Goal: Task Accomplishment & Management: Use online tool/utility

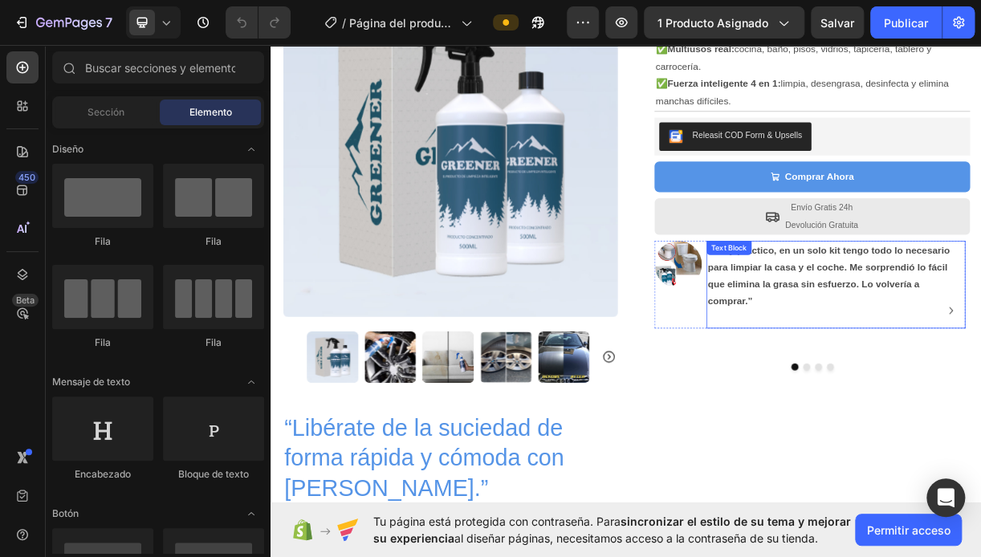
scroll to position [241, 0]
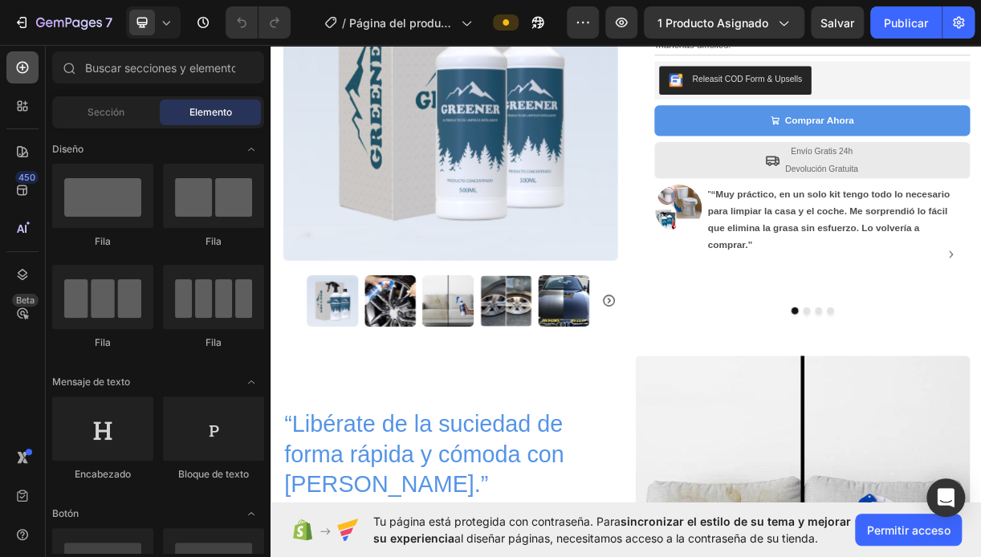
click at [31, 72] on div at bounding box center [22, 67] width 32 height 32
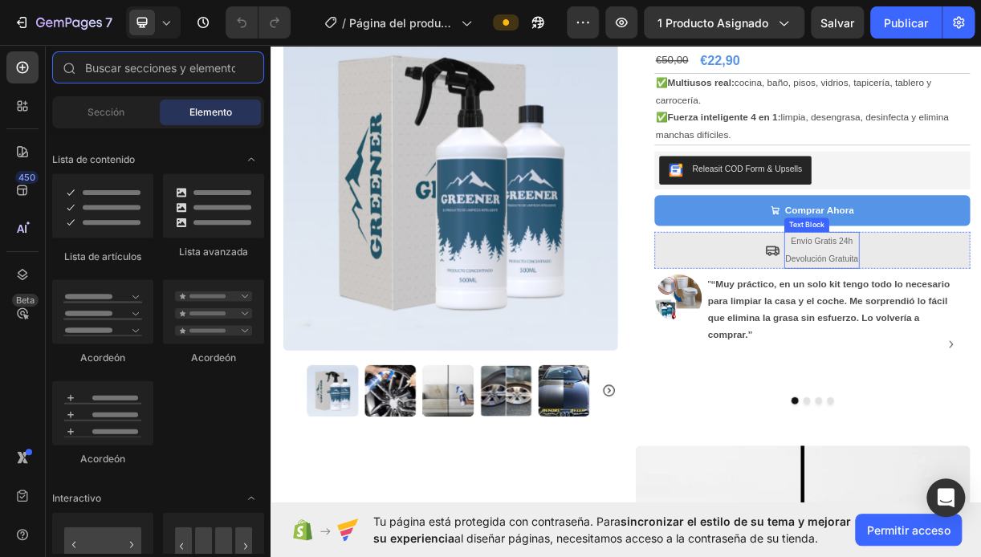
scroll to position [80, 0]
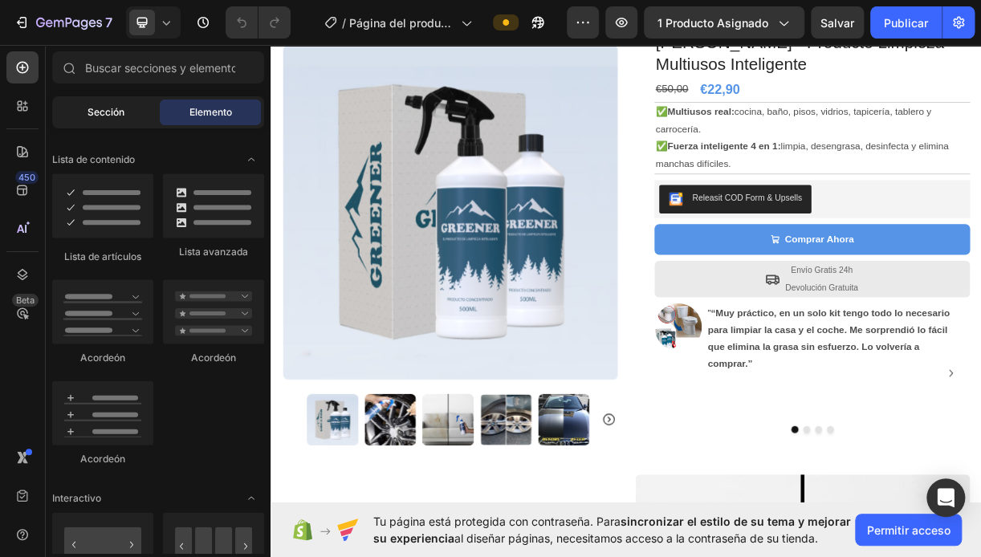
click at [93, 117] on span "Sección" at bounding box center [106, 112] width 37 height 14
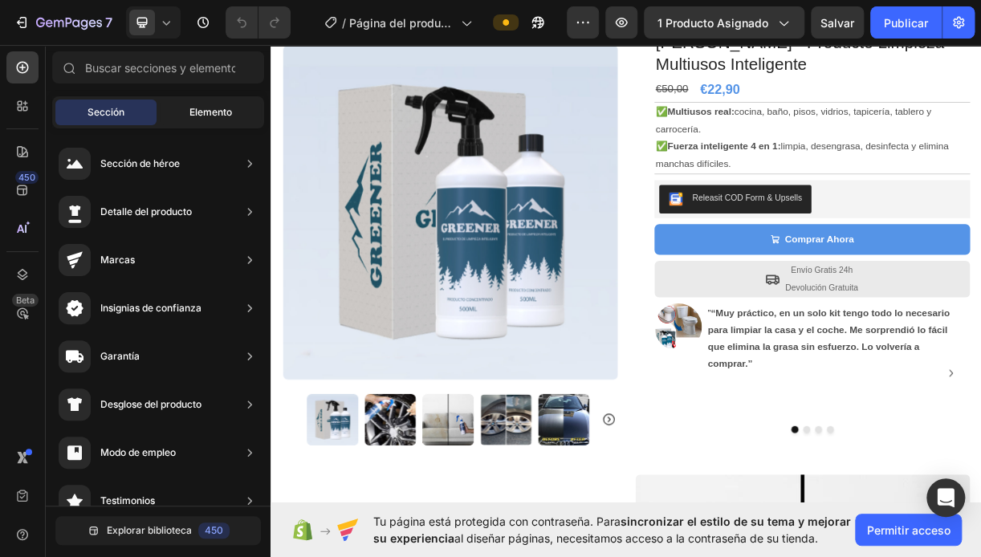
click at [218, 112] on span "Elemento" at bounding box center [211, 112] width 43 height 14
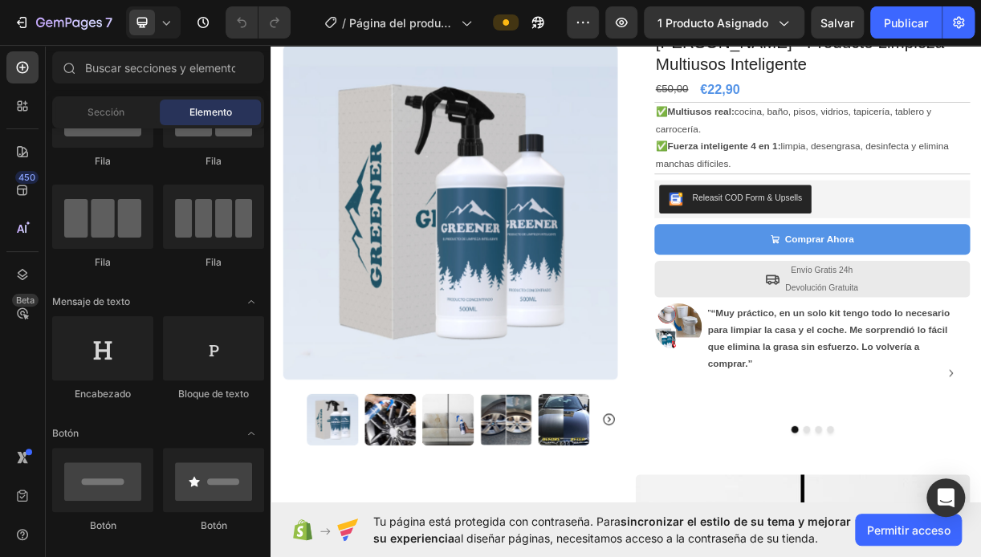
scroll to position [0, 0]
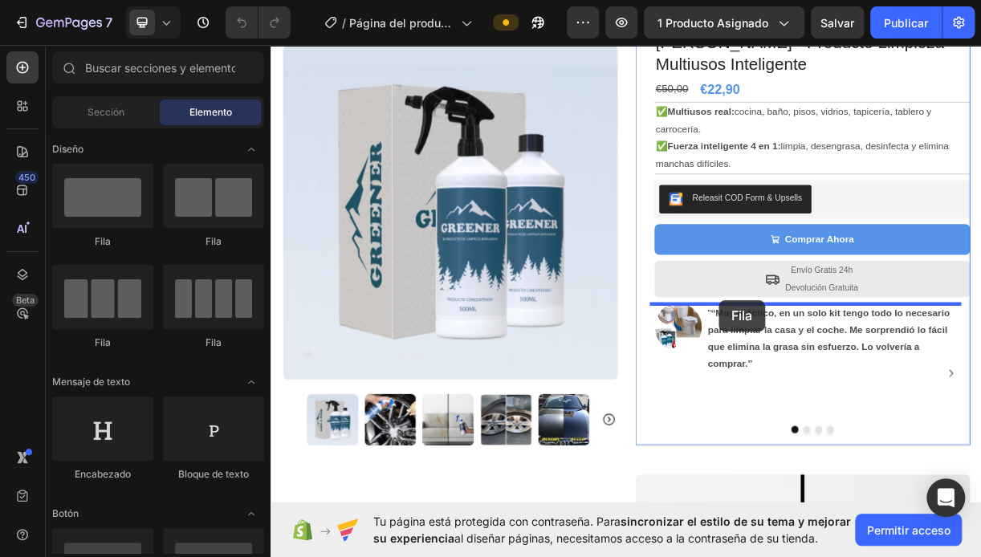
drag, startPoint x: 383, startPoint y: 245, endPoint x: 879, endPoint y: 394, distance: 518.1
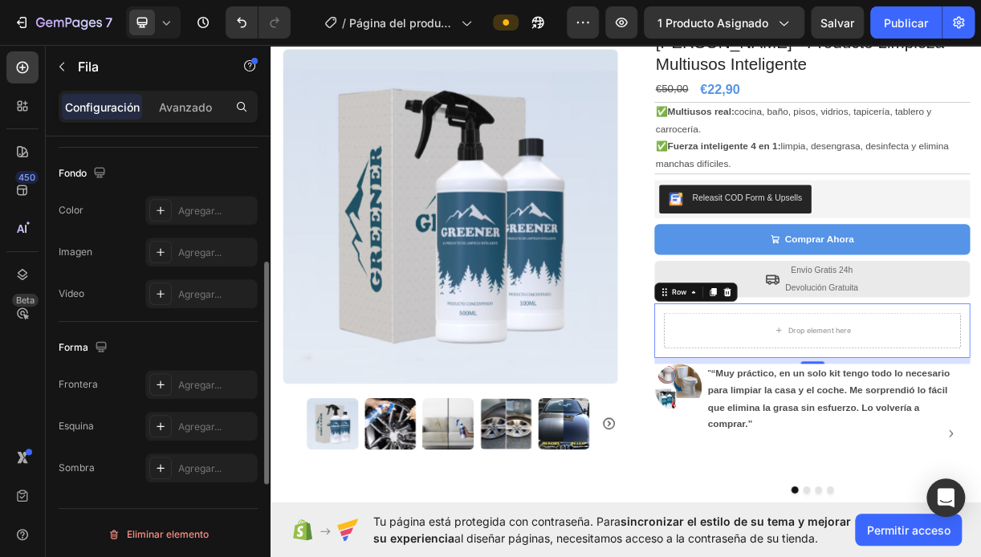
scroll to position [109, 0]
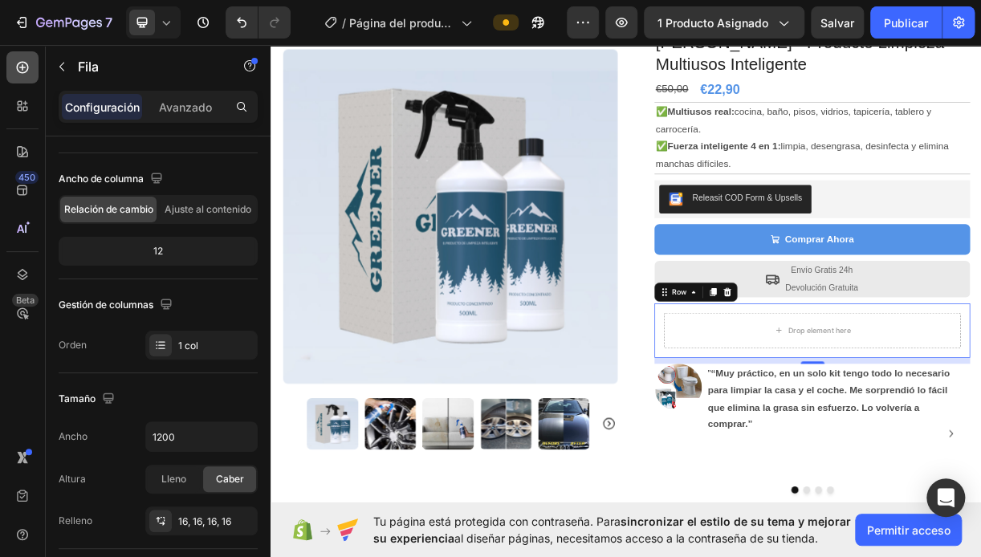
click at [22, 69] on icon at bounding box center [22, 67] width 6 height 6
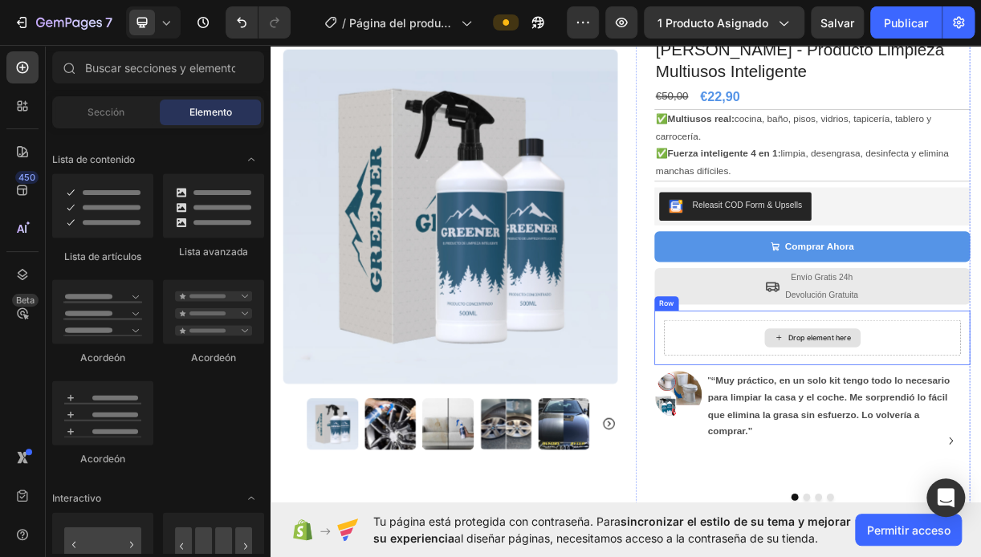
scroll to position [80, 0]
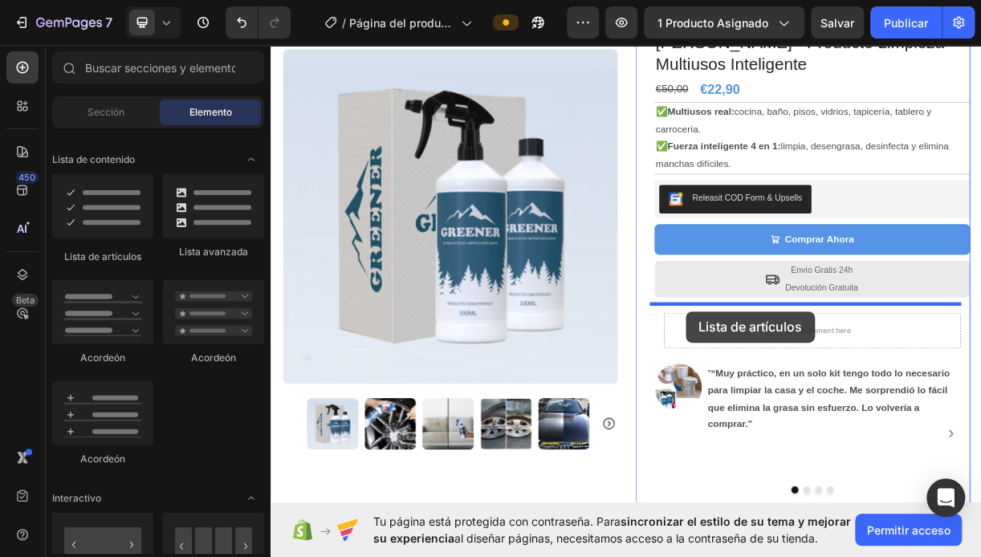
drag, startPoint x: 385, startPoint y: 255, endPoint x: 834, endPoint y: 409, distance: 474.7
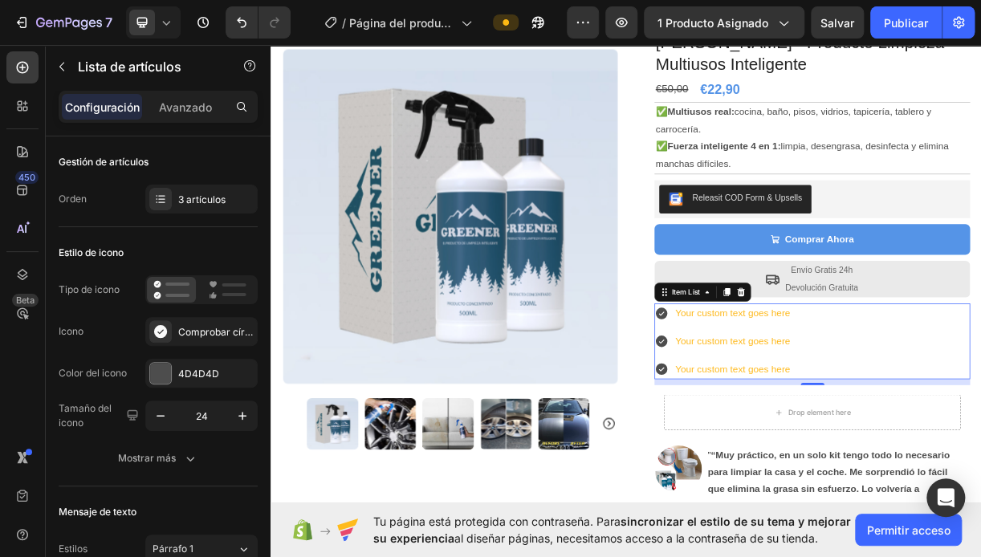
click at [965, 490] on div "Your custom text goes here" at bounding box center [896, 488] width 161 height 28
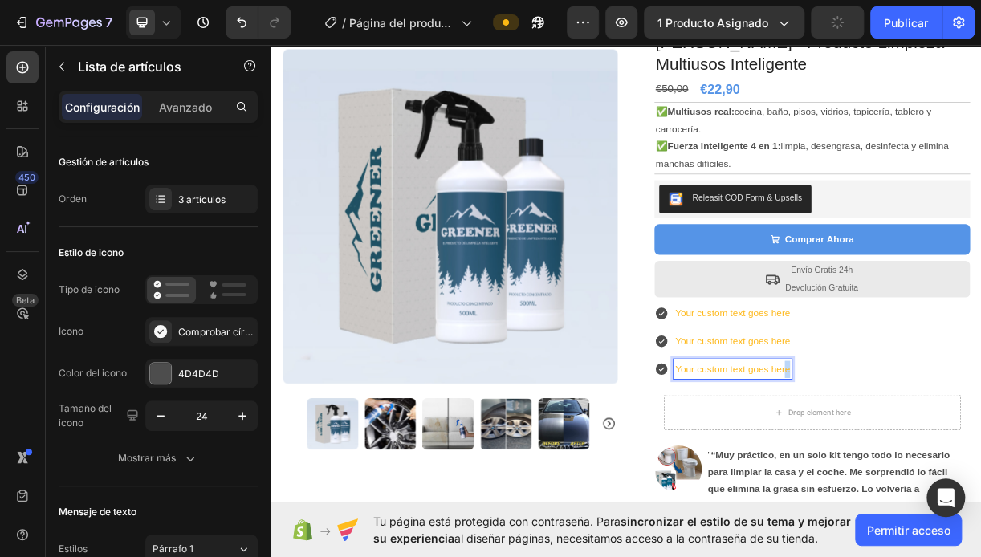
click at [963, 488] on p "Your custom text goes here" at bounding box center [896, 487] width 156 height 23
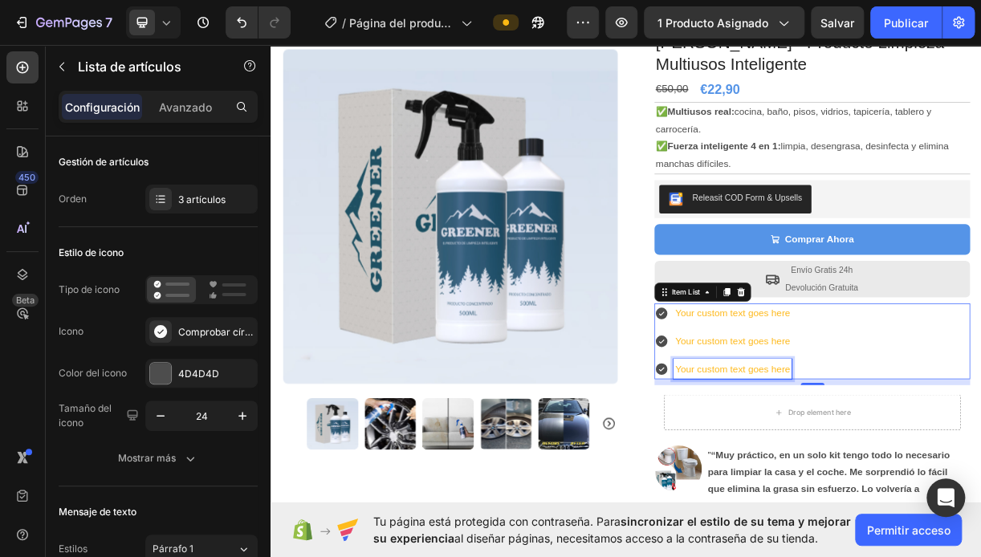
click at [925, 488] on p "Your custom text goes here" at bounding box center [896, 487] width 156 height 23
click at [968, 492] on div "Your custom text goes here" at bounding box center [896, 488] width 161 height 28
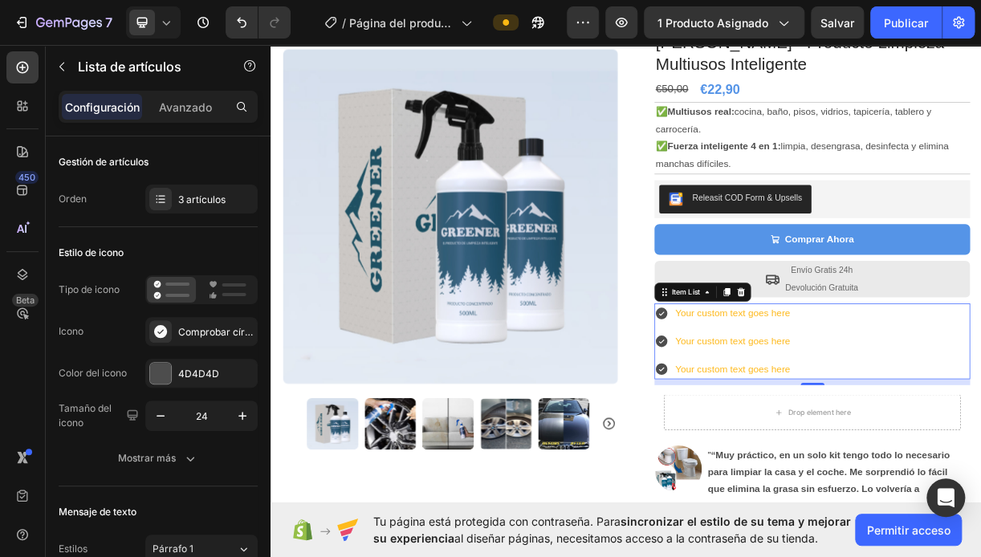
click at [965, 494] on p "Your custom text goes here" at bounding box center [896, 487] width 156 height 23
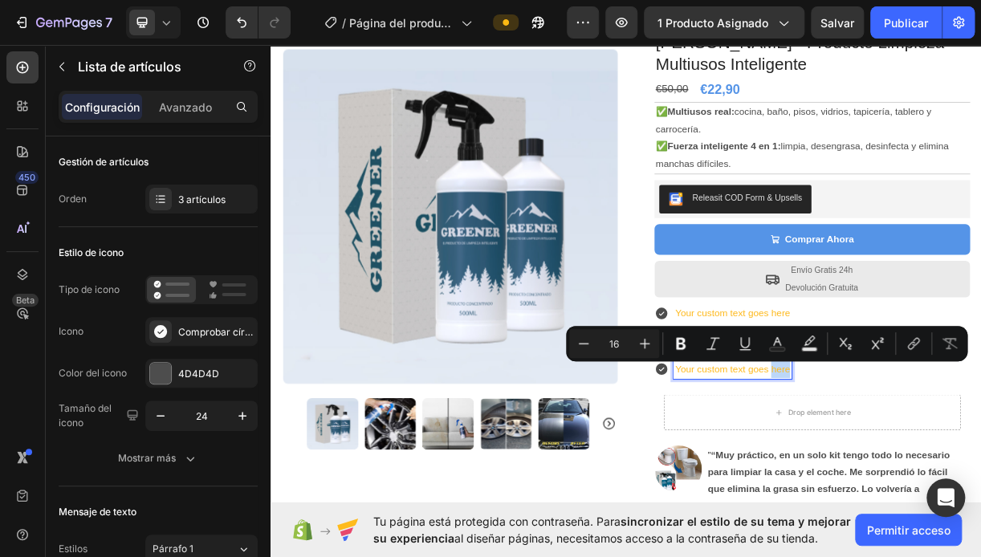
drag, startPoint x: 964, startPoint y: 494, endPoint x: 1015, endPoint y: 509, distance: 53.6
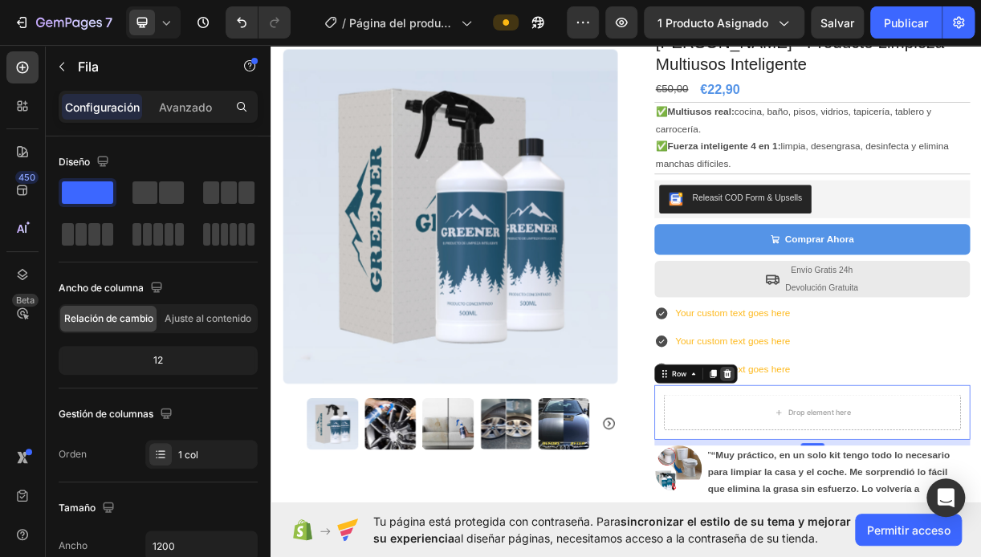
click at [879, 500] on div at bounding box center [888, 493] width 19 height 19
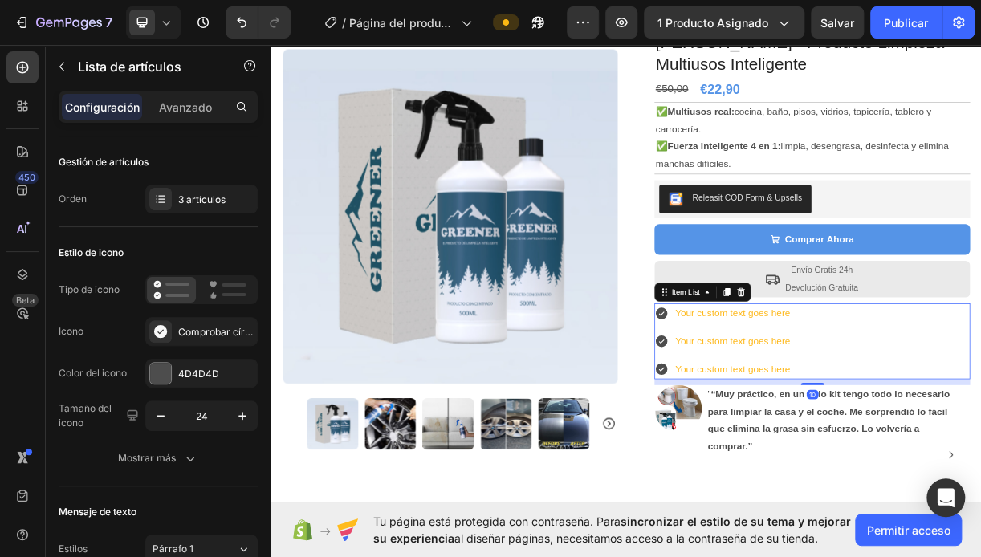
click at [969, 414] on div "Your custom text goes here" at bounding box center [896, 412] width 161 height 28
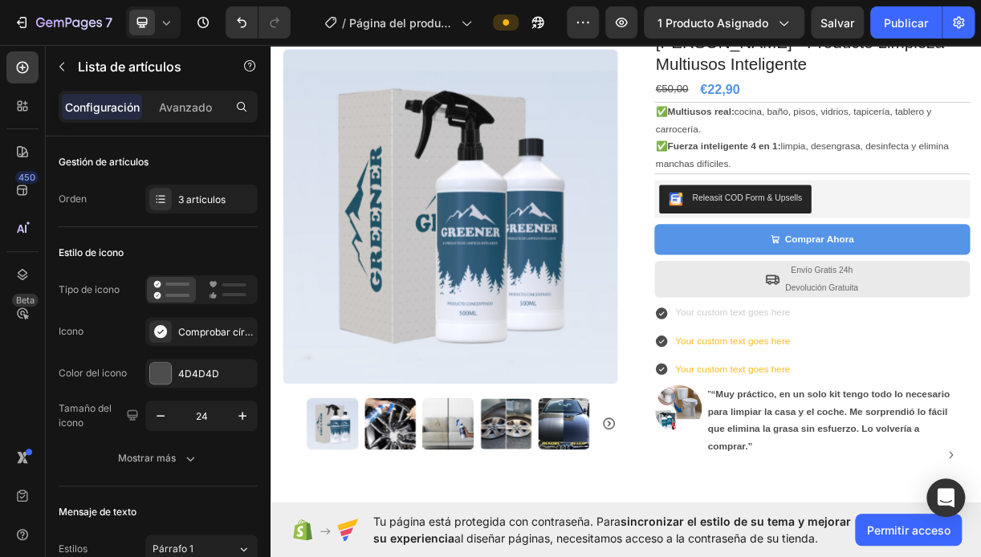
scroll to position [73, 0]
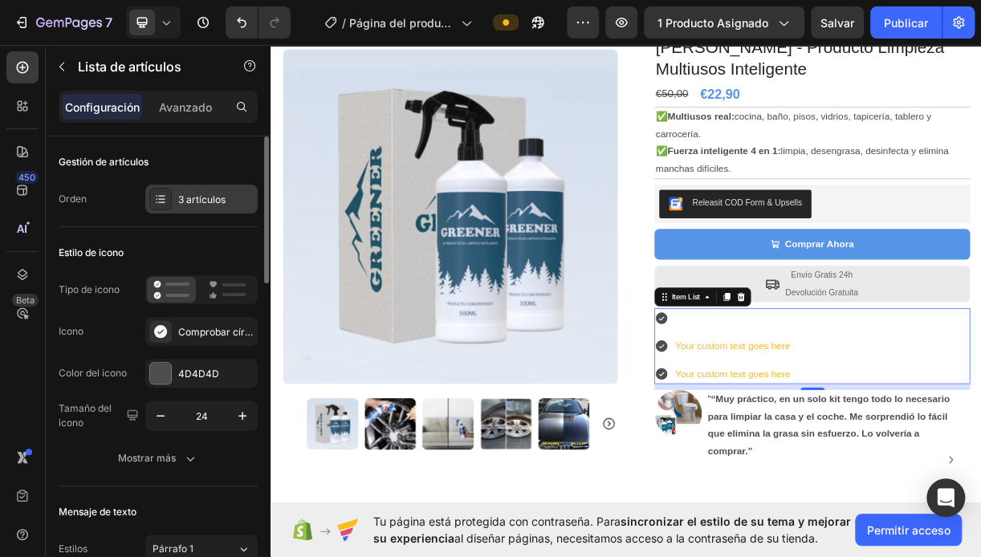
click at [236, 199] on div "3 artículos" at bounding box center [215, 200] width 75 height 14
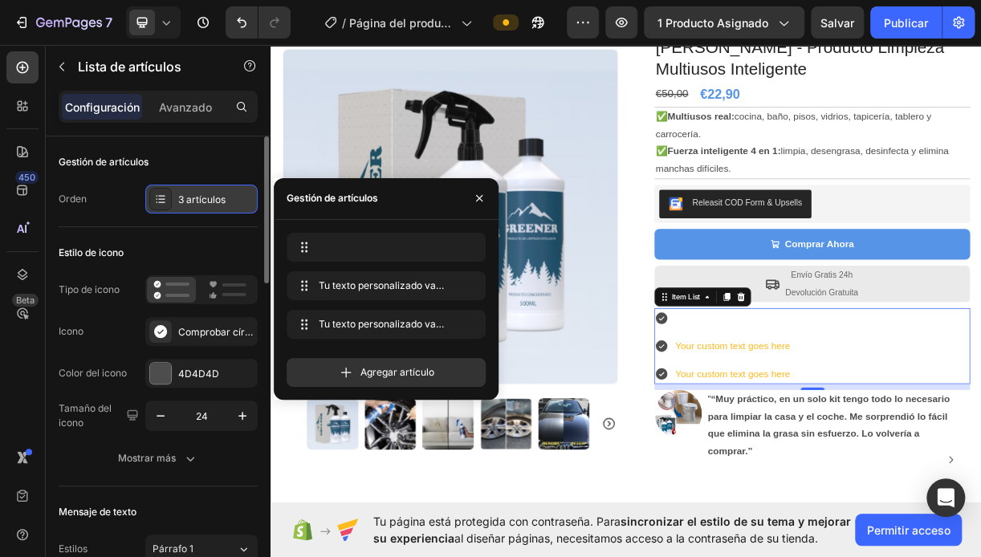
click at [236, 201] on div "3 artículos" at bounding box center [215, 200] width 75 height 14
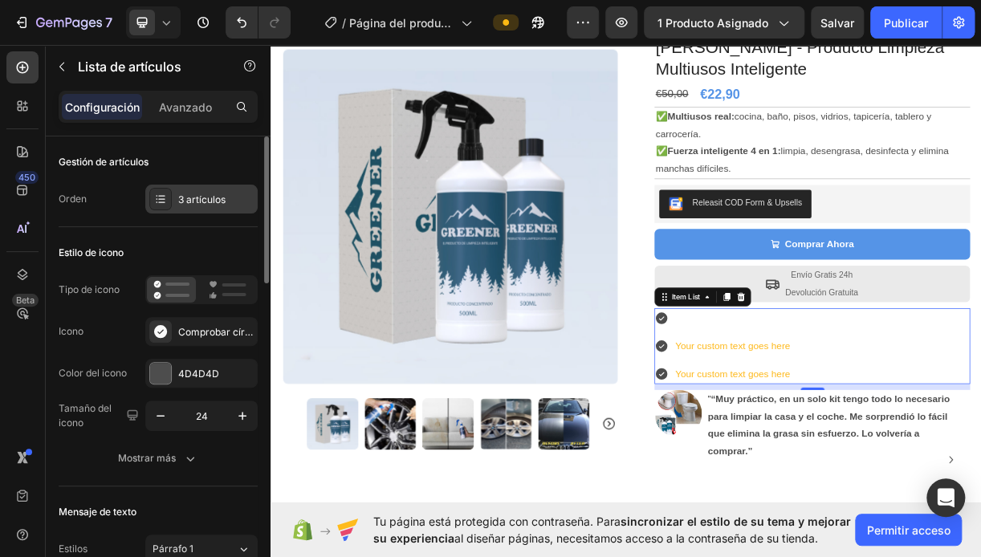
click at [238, 206] on div "3 artículos" at bounding box center [201, 199] width 112 height 29
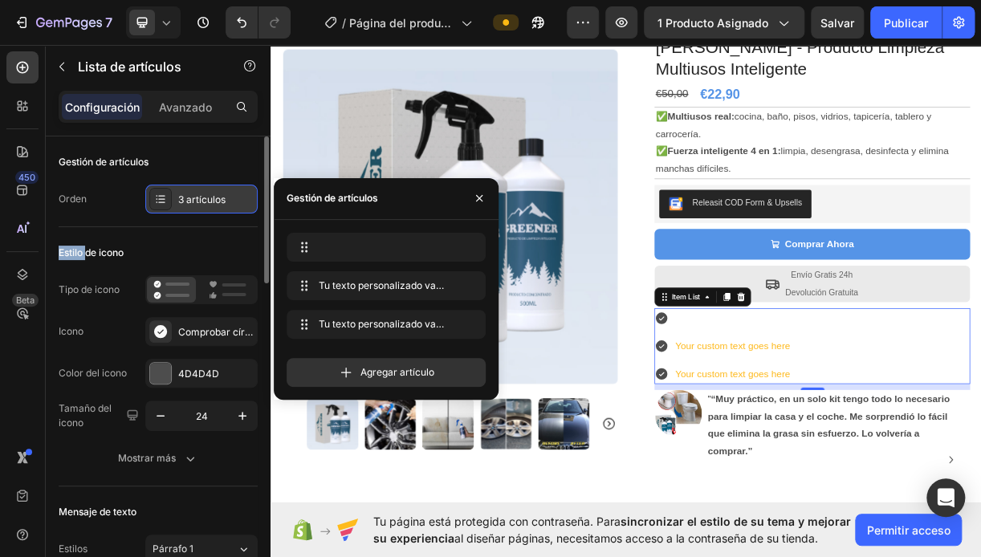
click at [238, 206] on div "3 artículos" at bounding box center [201, 199] width 112 height 29
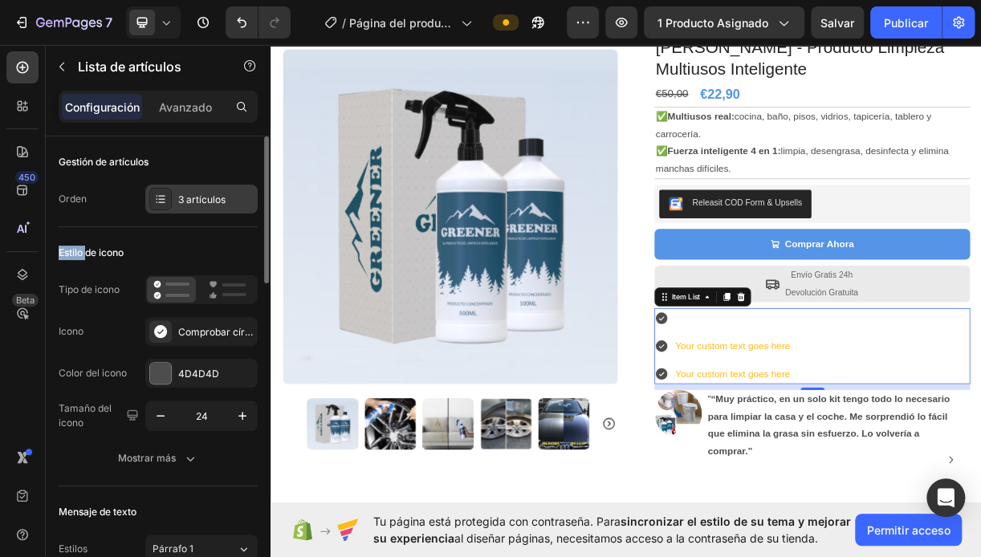
click at [238, 206] on div "3 artículos" at bounding box center [201, 199] width 112 height 29
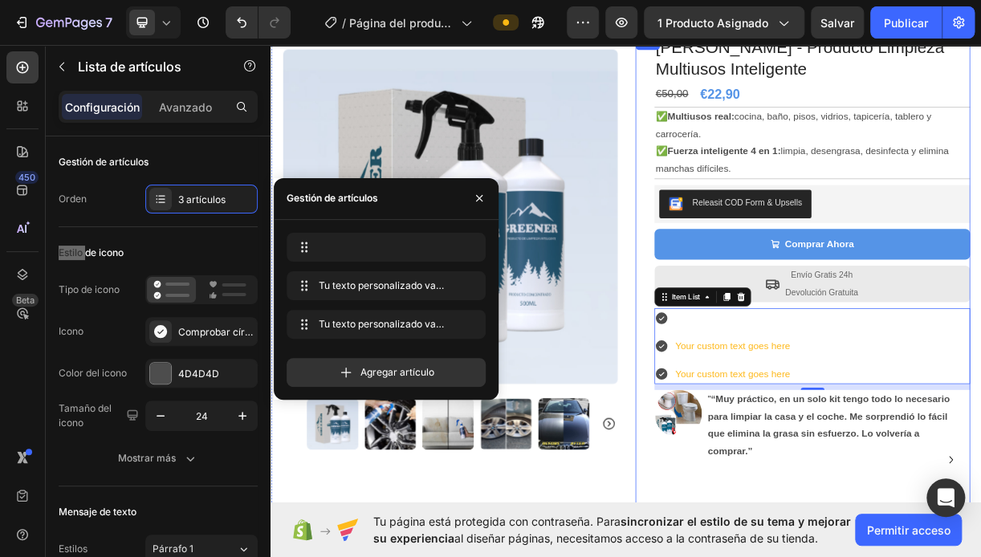
click at [765, 467] on div "KIT GREENER - Producto Limpieza Multiusos Inteligente Product Title €50,00 Comp…" at bounding box center [992, 372] width 454 height 673
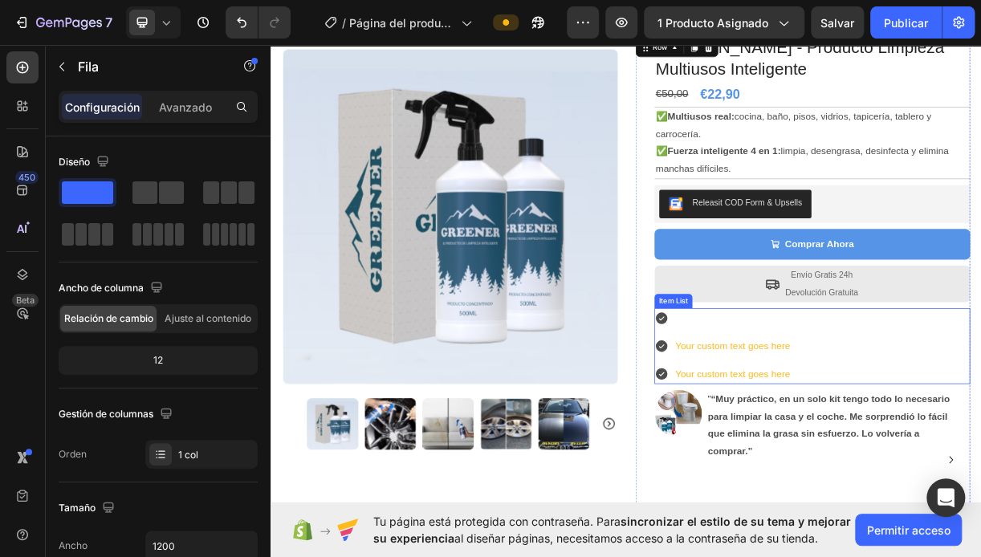
click at [840, 426] on p "Rich Text Editor. Editing area: main" at bounding box center [896, 419] width 156 height 23
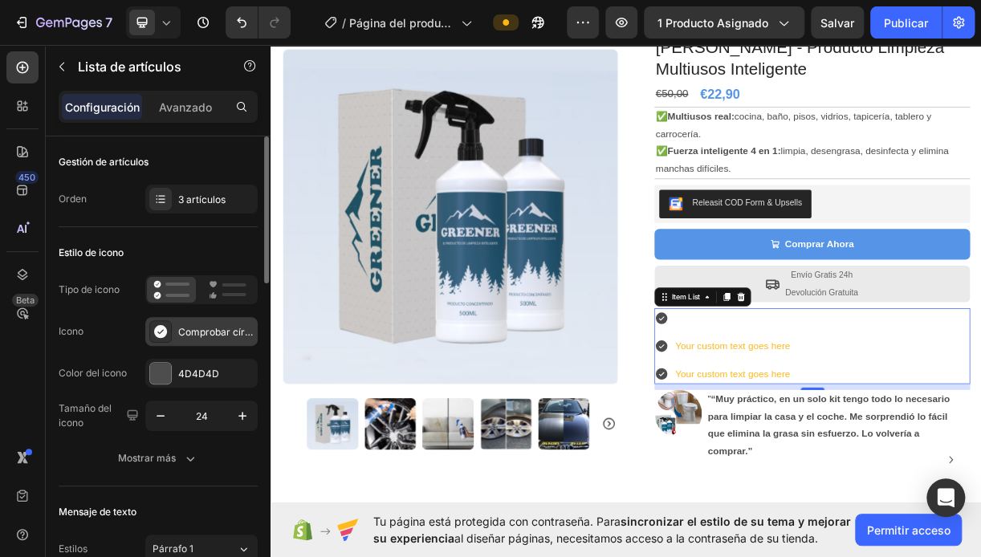
click at [212, 327] on div "Comprobar círculo lleno" at bounding box center [215, 332] width 75 height 14
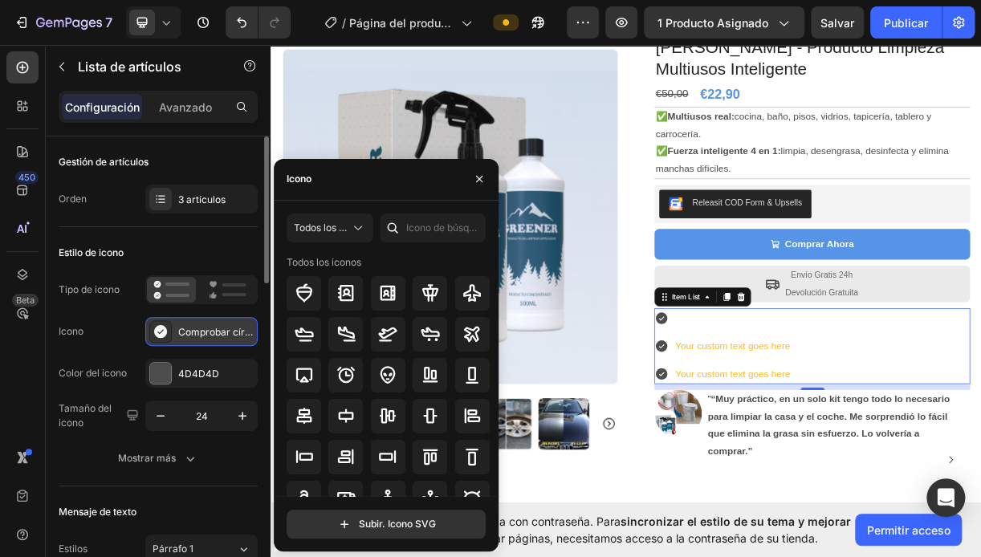
click at [212, 327] on div "Comprobar círculo lleno" at bounding box center [215, 332] width 75 height 14
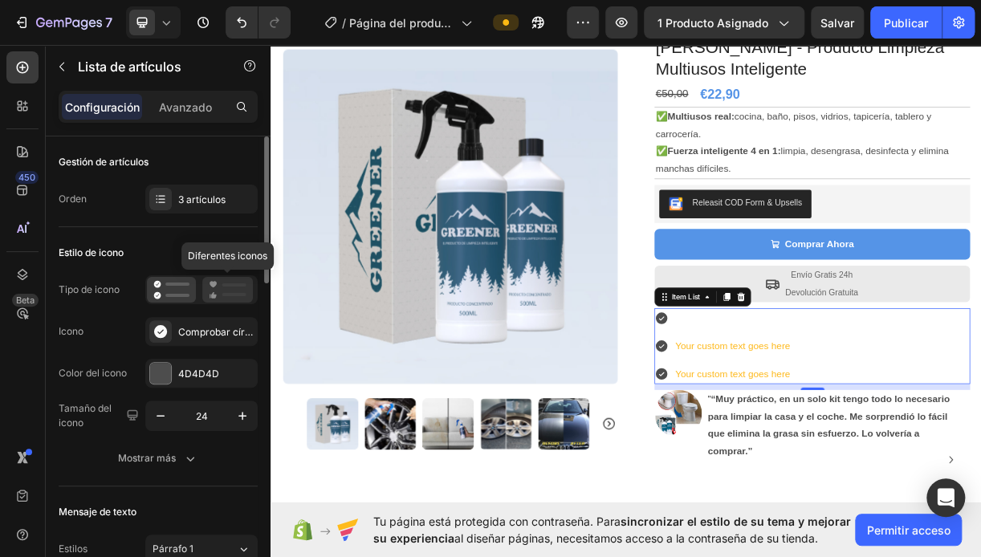
click at [235, 286] on rect at bounding box center [234, 285] width 24 height 3
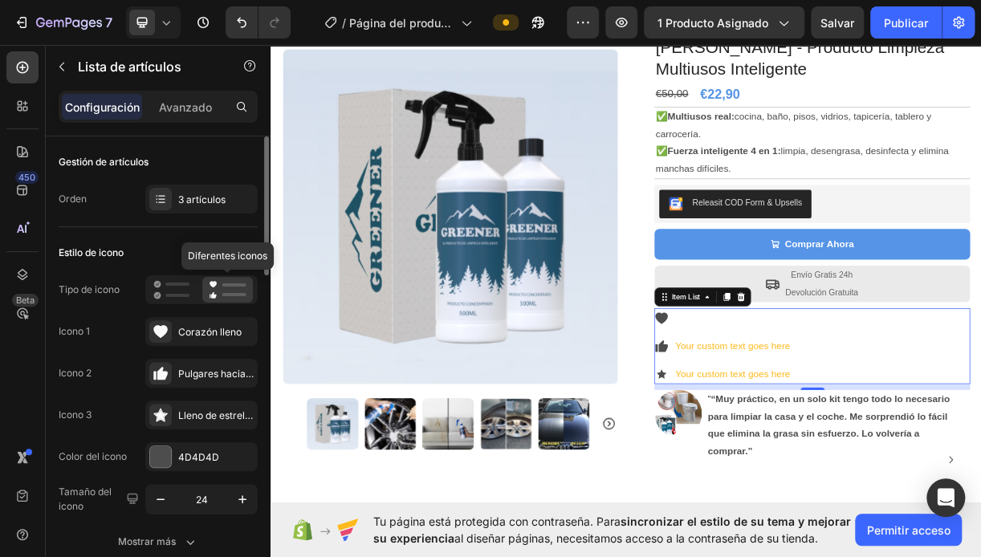
click at [235, 286] on rect at bounding box center [234, 285] width 24 height 3
click at [128, 371] on div "Icono 2 Pulgares hacia arriba llenos" at bounding box center [158, 373] width 199 height 29
click at [231, 198] on div "3 artículos" at bounding box center [215, 200] width 75 height 14
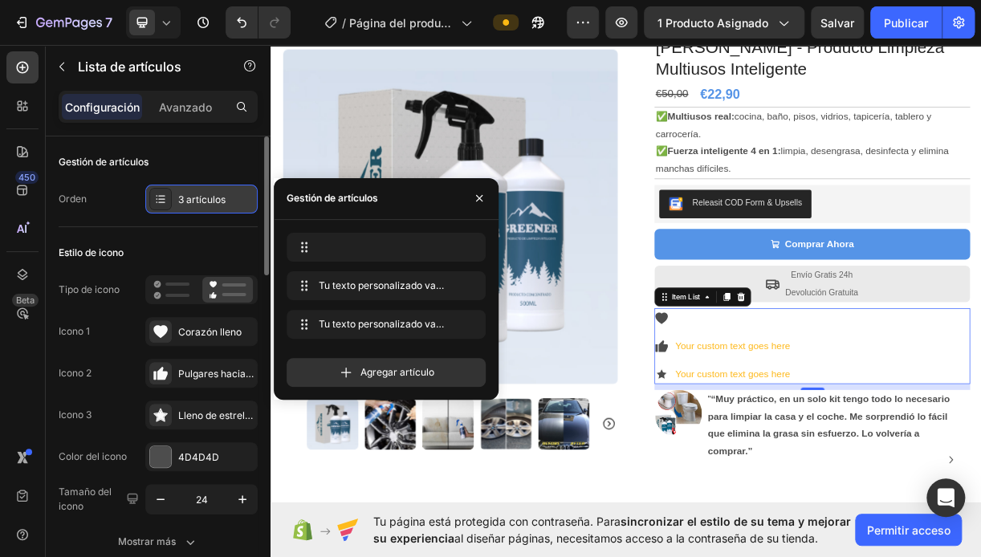
click at [165, 195] on icon at bounding box center [160, 199] width 13 height 13
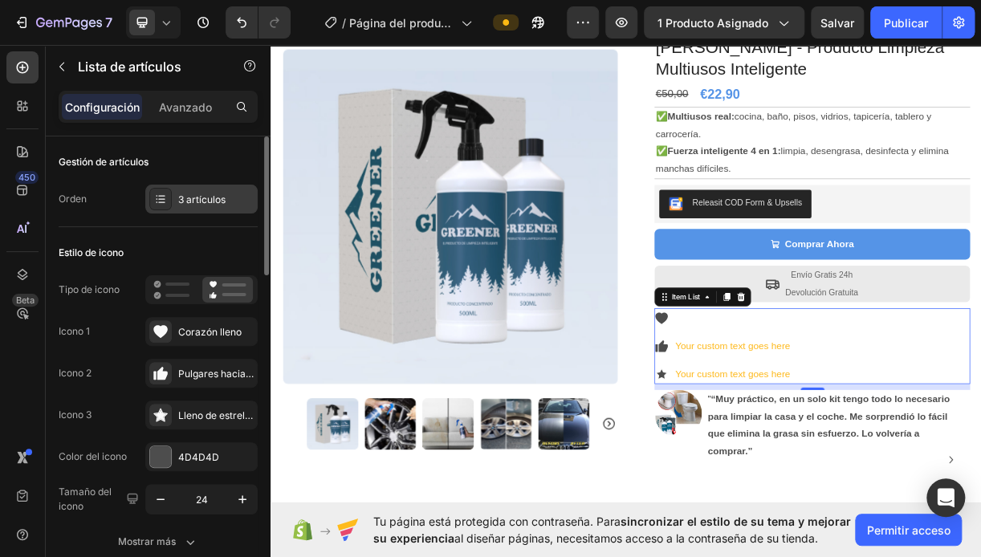
click at [165, 195] on icon at bounding box center [160, 199] width 13 height 13
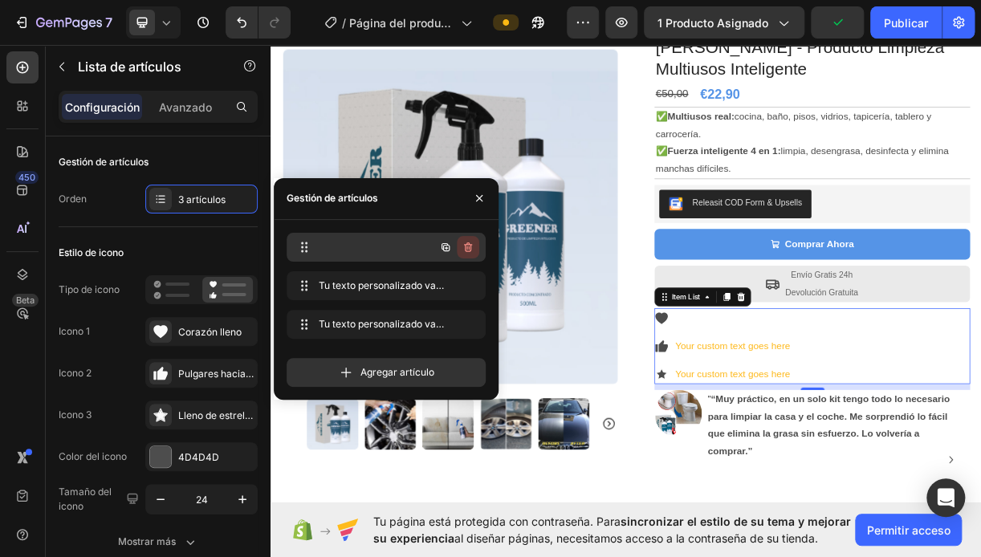
click at [469, 251] on icon "button" at bounding box center [468, 247] width 13 height 13
click at [469, 251] on font "Borrar" at bounding box center [458, 247] width 30 height 14
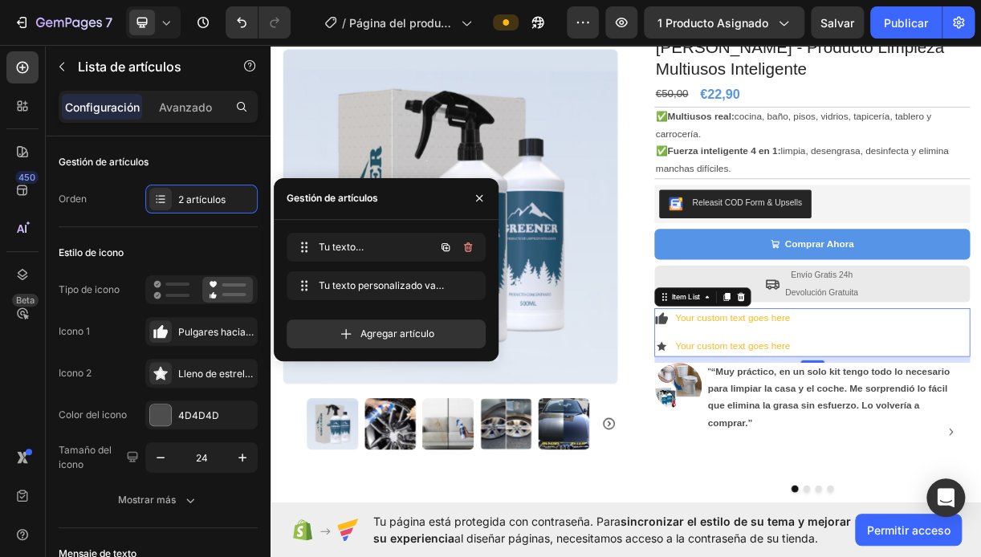
click at [469, 251] on icon "button" at bounding box center [468, 248] width 8 height 10
click at [465, 244] on font "Borrar" at bounding box center [458, 247] width 30 height 14
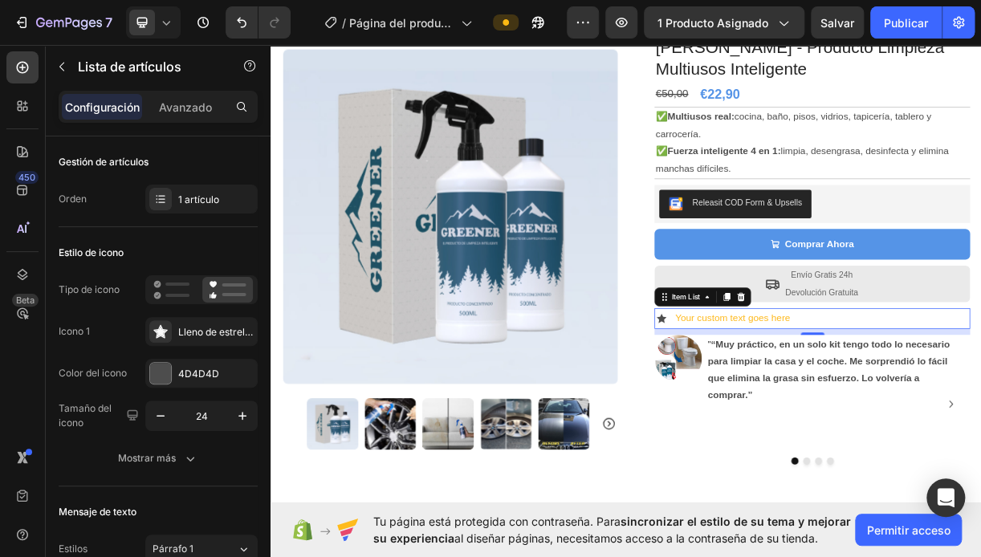
click at [818, 418] on p "Your custom text goes here" at bounding box center [896, 419] width 156 height 23
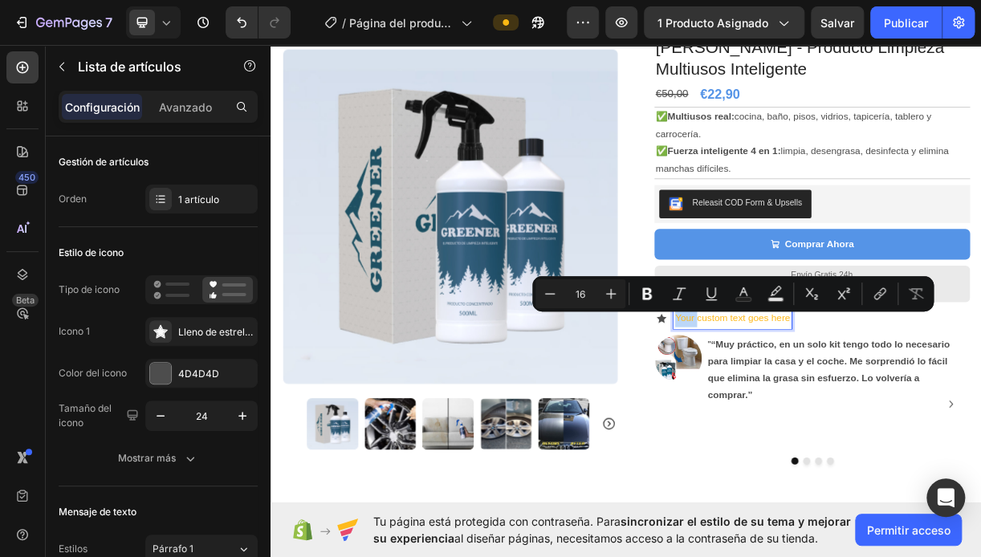
click at [818, 418] on p "Your custom text goes here" at bounding box center [896, 419] width 156 height 23
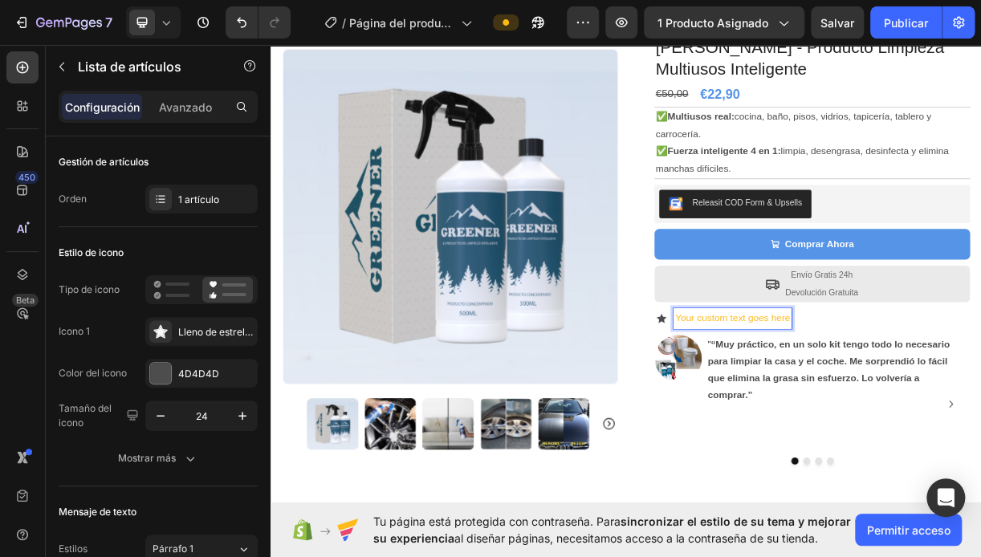
click at [818, 417] on p "Your custom text goes here" at bounding box center [896, 419] width 156 height 23
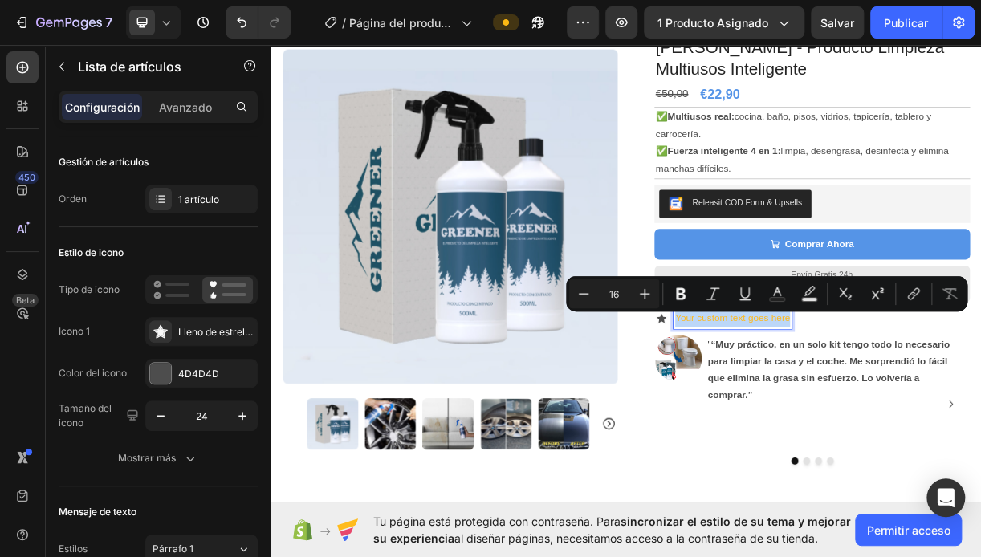
drag, startPoint x: 812, startPoint y: 417, endPoint x: 837, endPoint y: 426, distance: 26.7
click at [837, 426] on p "Your custom text goes here" at bounding box center [896, 419] width 156 height 23
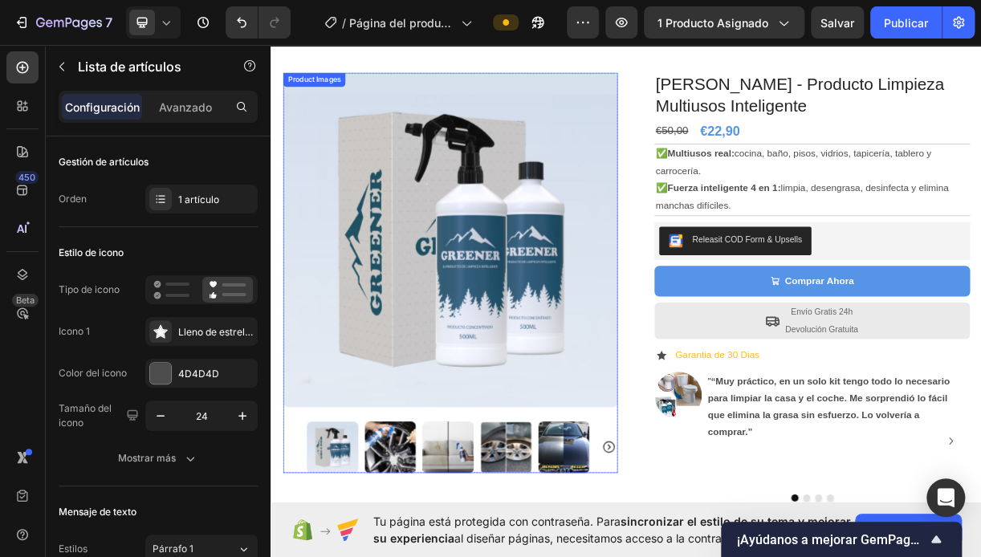
scroll to position [0, 0]
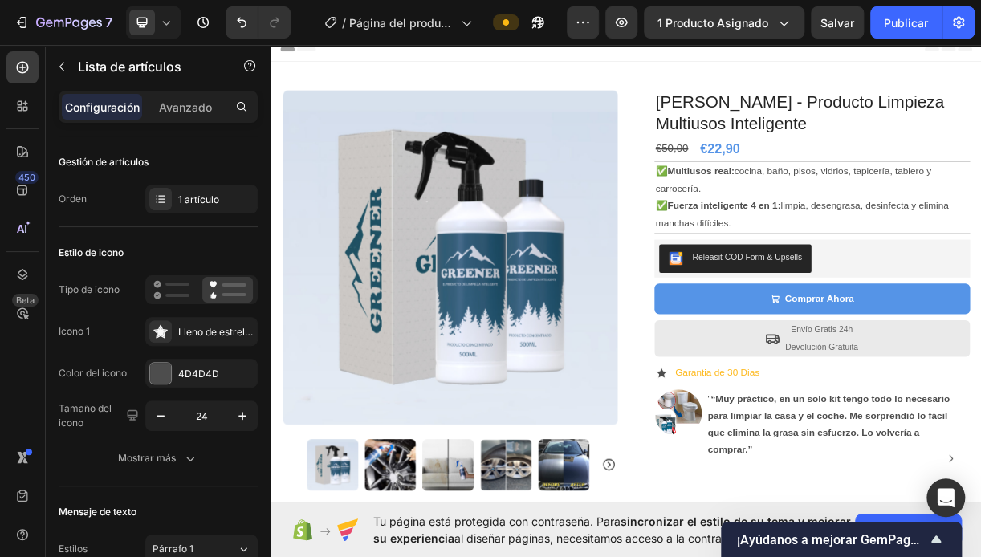
click at [932, 496] on div "Garantia de 30 Dias" at bounding box center [875, 493] width 119 height 28
click at [818, 497] on p "Garantia de 30 Dias" at bounding box center [875, 492] width 114 height 23
click at [818, 496] on p "Garantia de 30 Dias" at bounding box center [875, 492] width 114 height 23
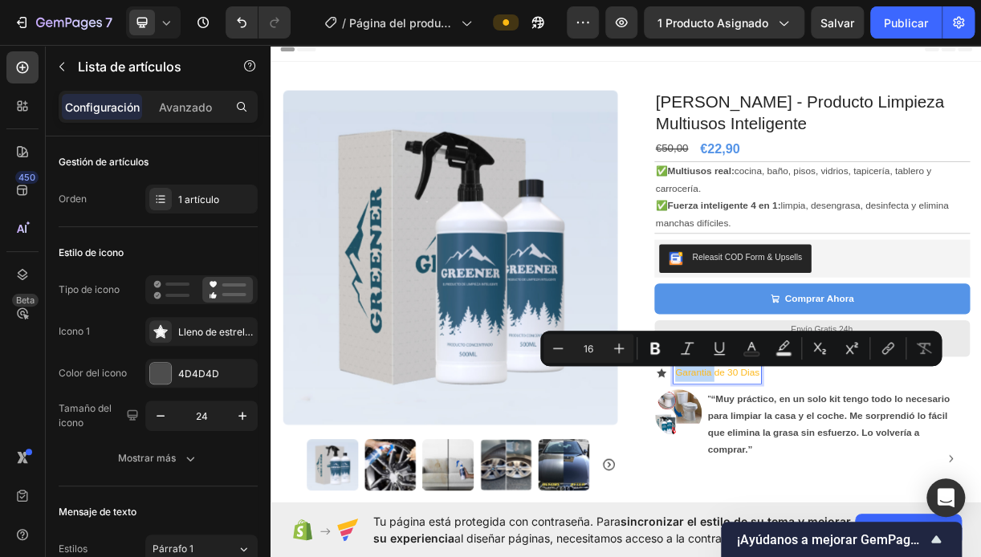
click at [819, 496] on p "Garantia de 30 Dias" at bounding box center [875, 492] width 114 height 23
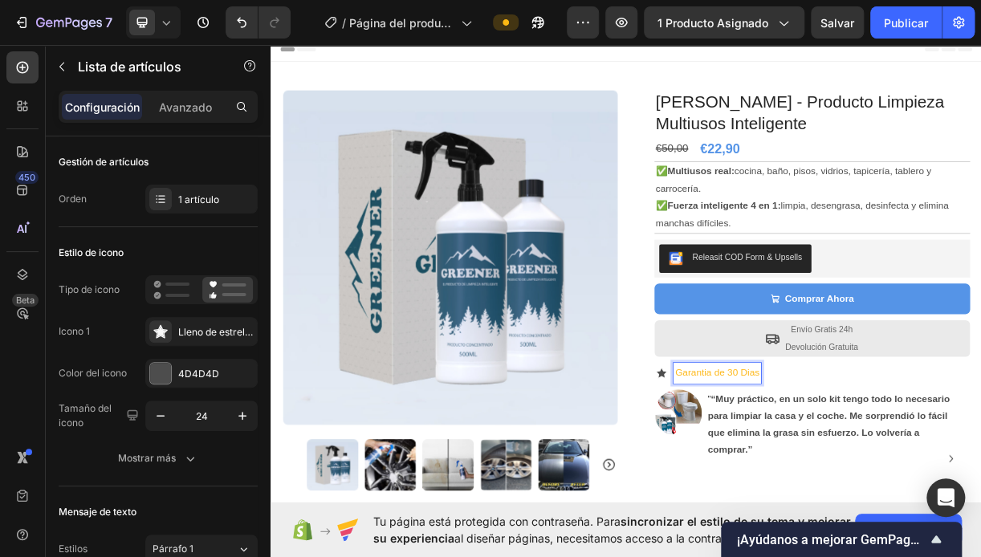
click at [819, 496] on p "Garantia de 30 Dias" at bounding box center [875, 492] width 114 height 23
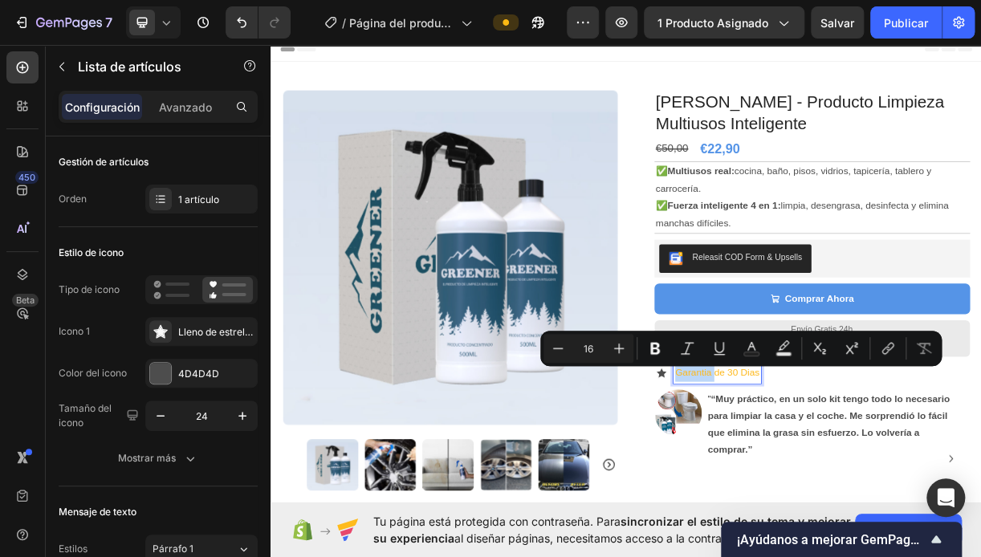
click at [819, 496] on p "Garantia de 30 Dias" at bounding box center [875, 492] width 114 height 23
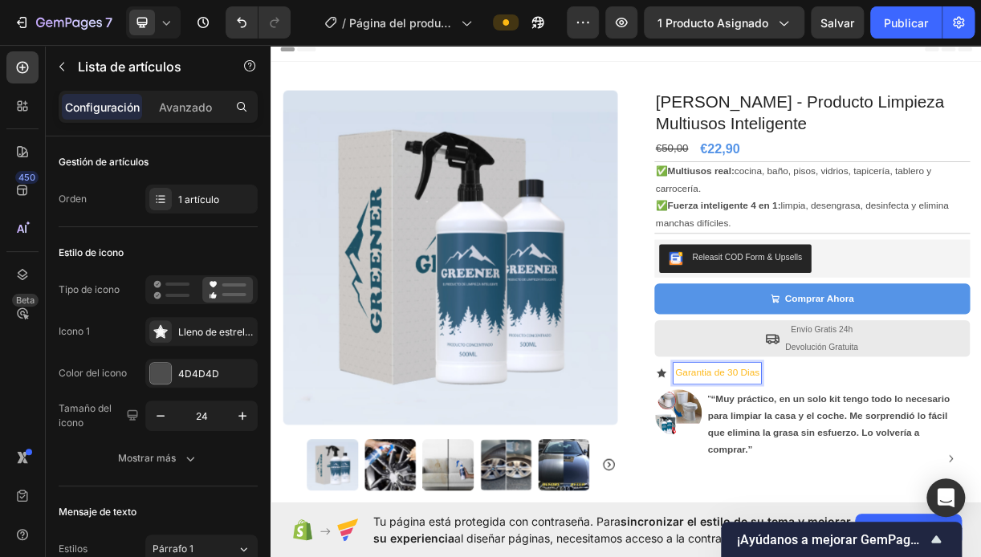
click at [818, 496] on p "Garantia de 30 Dias" at bounding box center [875, 492] width 114 height 23
click at [816, 492] on div "Garantia de 30 Dias" at bounding box center [875, 493] width 119 height 28
click at [818, 492] on p "Garantia de 30 Dias" at bounding box center [875, 492] width 114 height 23
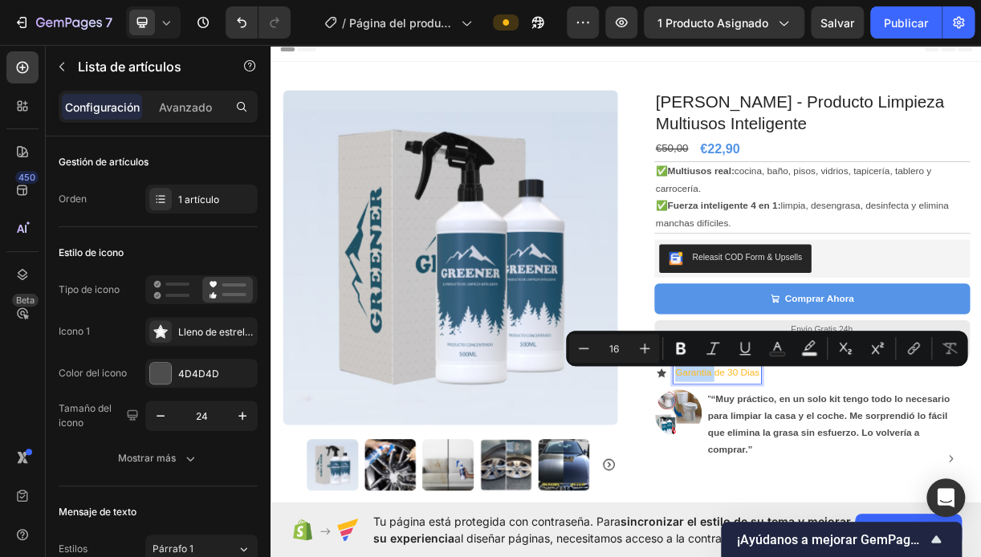
drag, startPoint x: 813, startPoint y: 492, endPoint x: 822, endPoint y: 495, distance: 10.2
click at [825, 492] on p "Garantia de 30 Dias" at bounding box center [875, 492] width 114 height 23
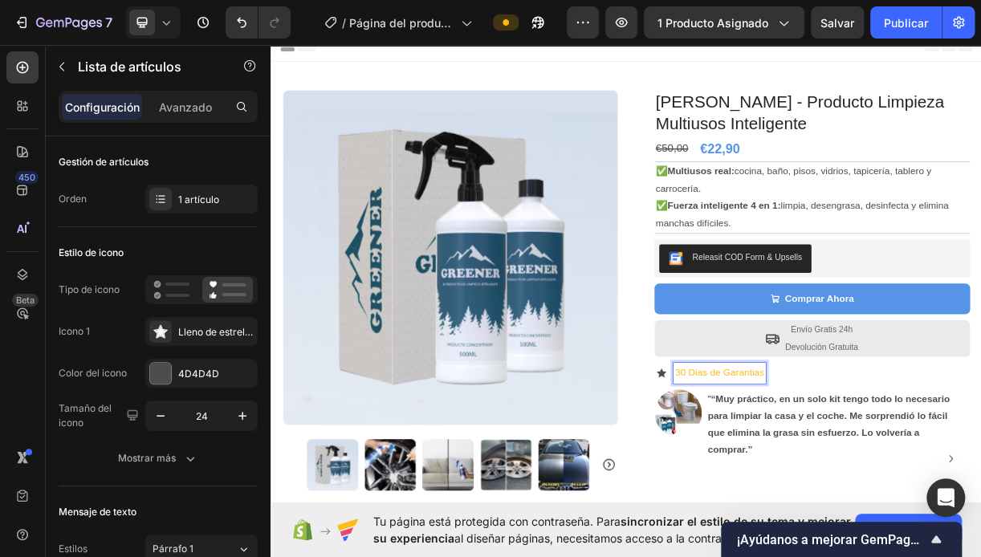
click at [880, 498] on p "30 Dias de Garantias" at bounding box center [878, 492] width 120 height 23
click at [886, 498] on p "30 Dias de Garantias" at bounding box center [878, 492] width 120 height 23
drag, startPoint x: 886, startPoint y: 496, endPoint x: 927, endPoint y: 523, distance: 48.8
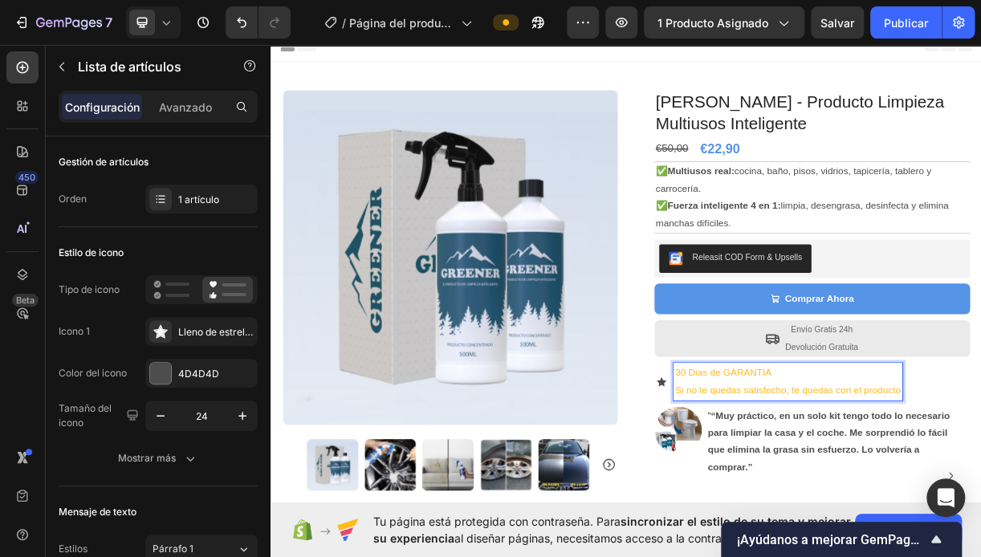
click at [981, 517] on p "Si no te quedas satisfecho, te quedas con el producto" at bounding box center [971, 515] width 306 height 23
click at [981, 520] on div "30 Dias de GARANTIA Si no te quedas satisfecho con el producto" at bounding box center [939, 504] width 247 height 51
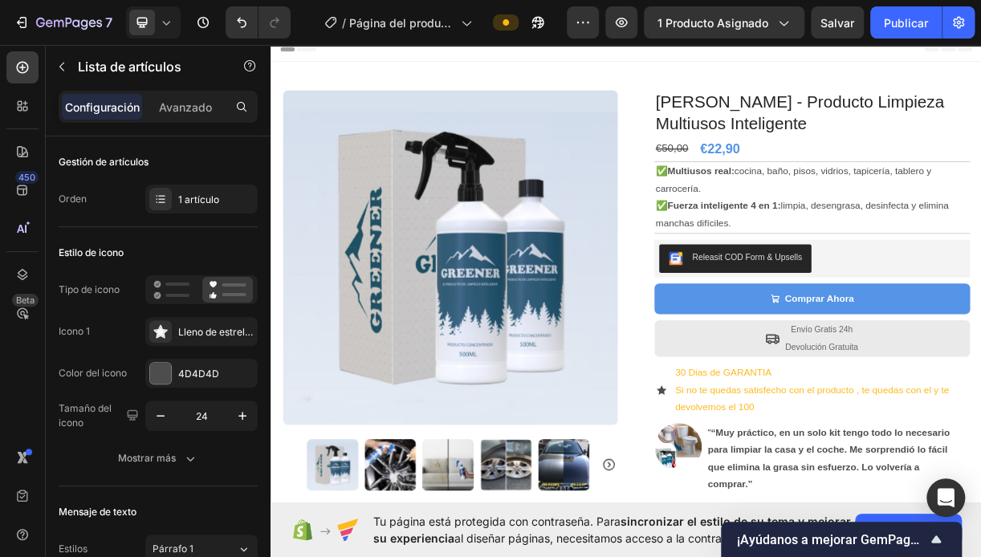
click at [791, 515] on icon at bounding box center [799, 516] width 17 height 16
click at [790, 512] on icon at bounding box center [799, 515] width 19 height 19
click at [793, 515] on icon at bounding box center [799, 516] width 13 height 13
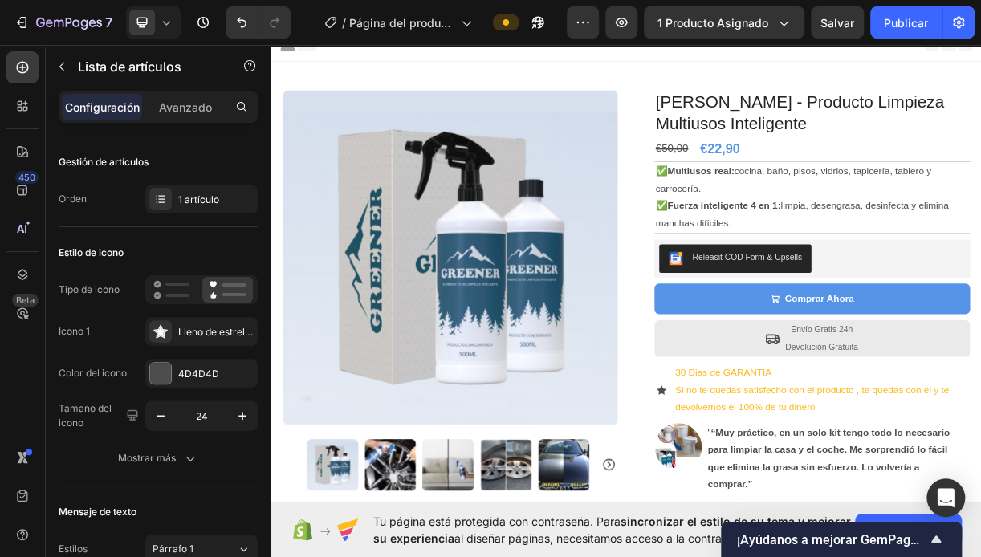
click at [793, 517] on icon at bounding box center [799, 516] width 13 height 13
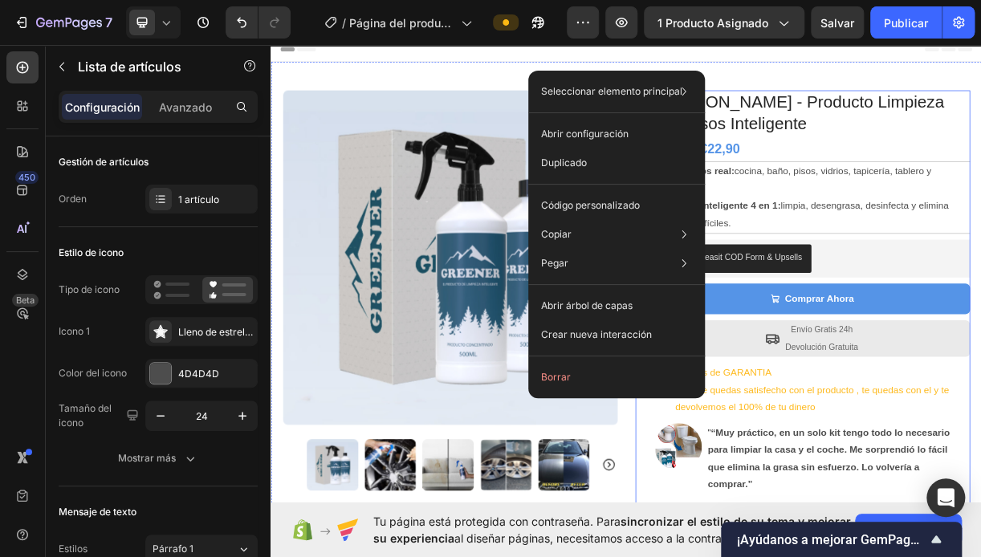
drag, startPoint x: 768, startPoint y: 542, endPoint x: 790, endPoint y: 531, distance: 25.1
click at [768, 543] on div "KIT GREENER - Producto Limpieza Multiusos Inteligente Product Title €50,00 Comp…" at bounding box center [992, 431] width 454 height 644
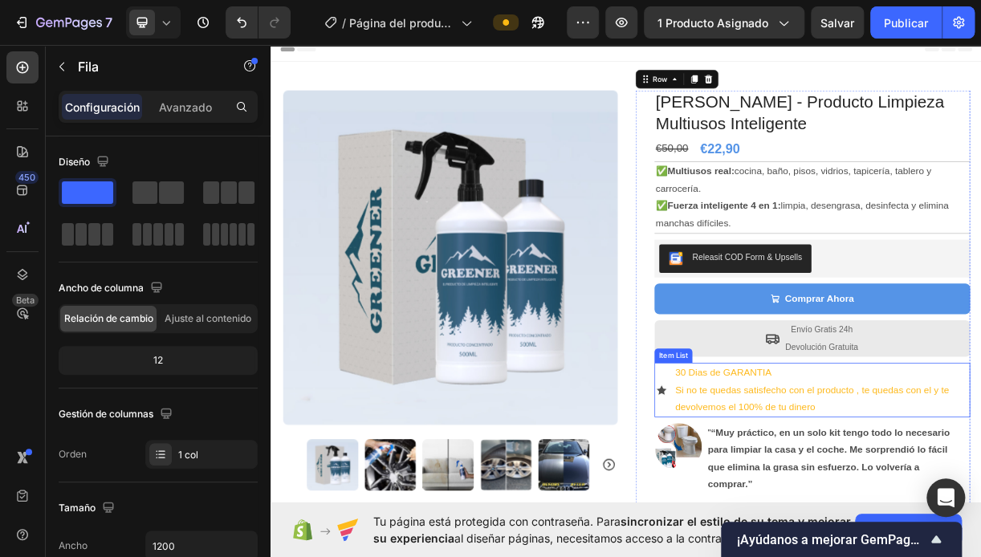
click at [792, 511] on icon at bounding box center [799, 516] width 17 height 16
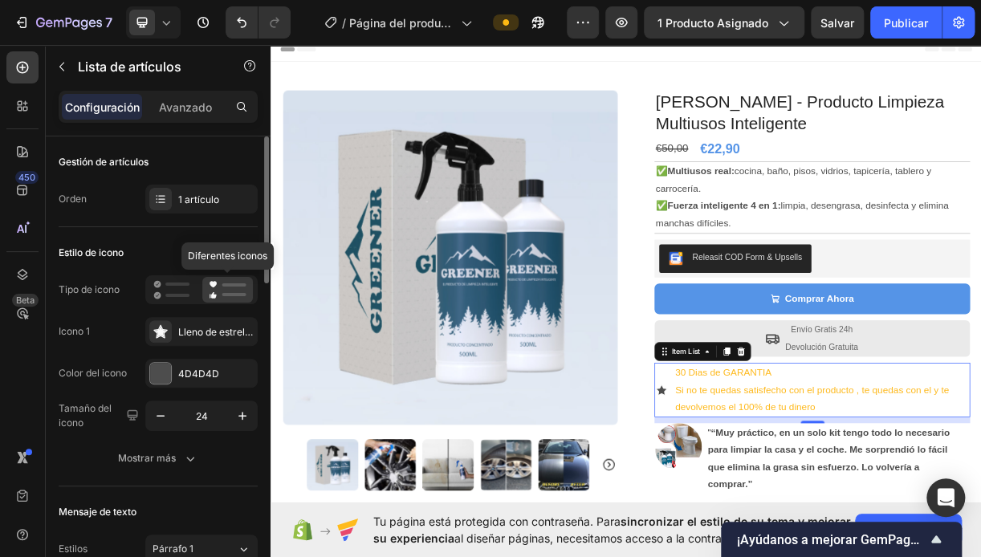
click at [234, 286] on rect at bounding box center [234, 285] width 24 height 3
click at [234, 284] on rect at bounding box center [234, 285] width 24 height 3
drag, startPoint x: 233, startPoint y: 284, endPoint x: 232, endPoint y: 310, distance: 26.5
click at [234, 312] on div "Tipo de icono Diferentes iconos Icono 1 Lleno de estrellas Color del icono 4D4D…" at bounding box center [158, 353] width 199 height 156
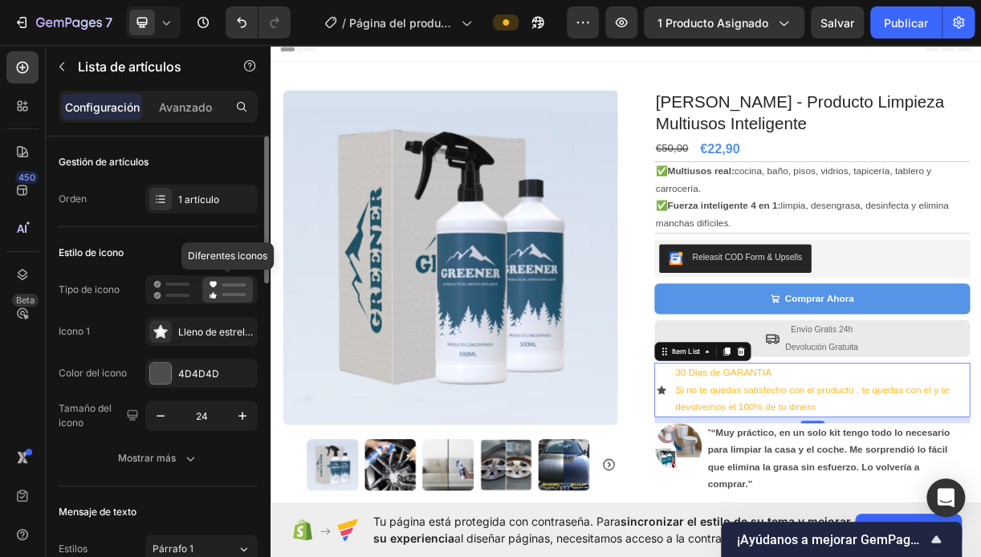
click at [225, 290] on icon at bounding box center [228, 289] width 38 height 19
click at [228, 296] on rect at bounding box center [234, 294] width 24 height 3
click at [194, 294] on div at bounding box center [171, 290] width 49 height 26
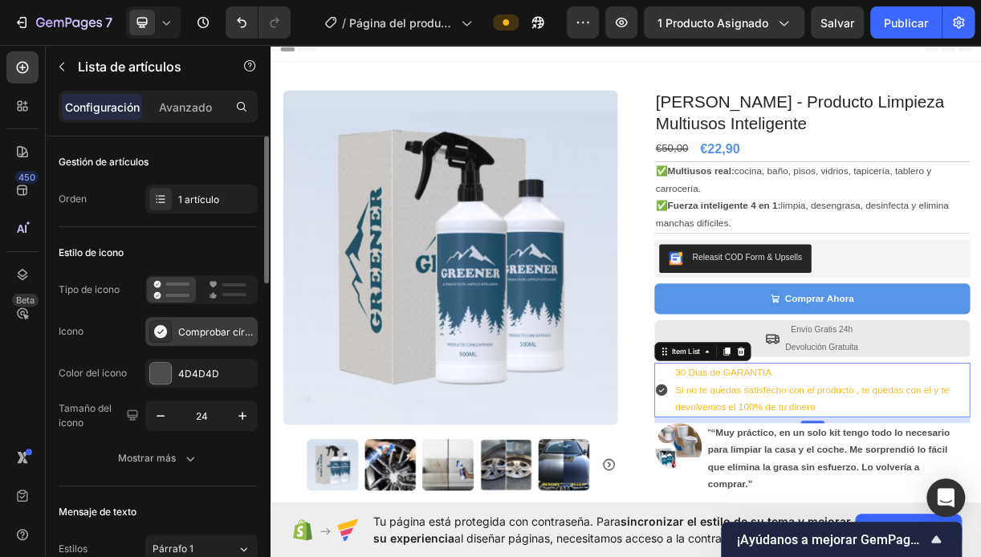
click at [200, 333] on div "Comprobar círculo lleno" at bounding box center [215, 332] width 75 height 14
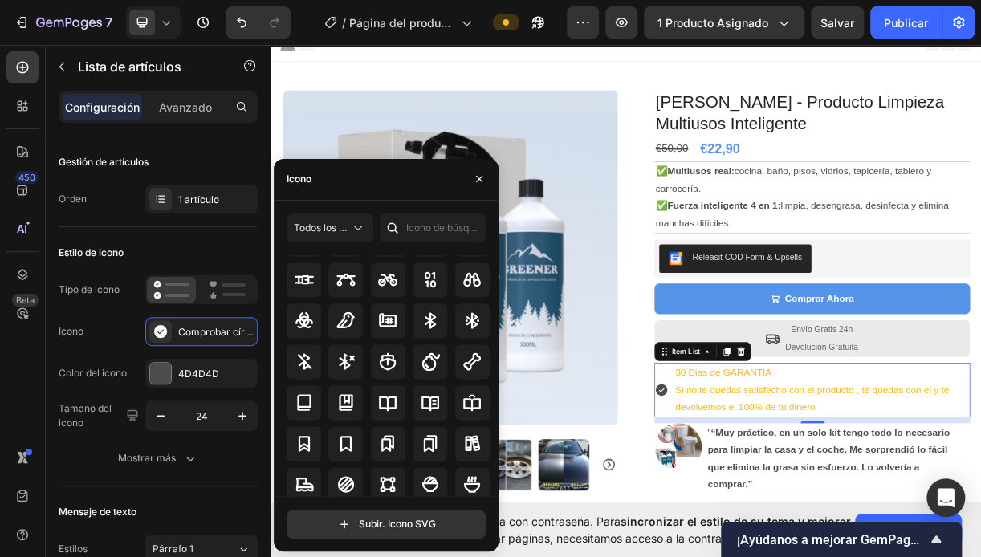
scroll to position [1454, 0]
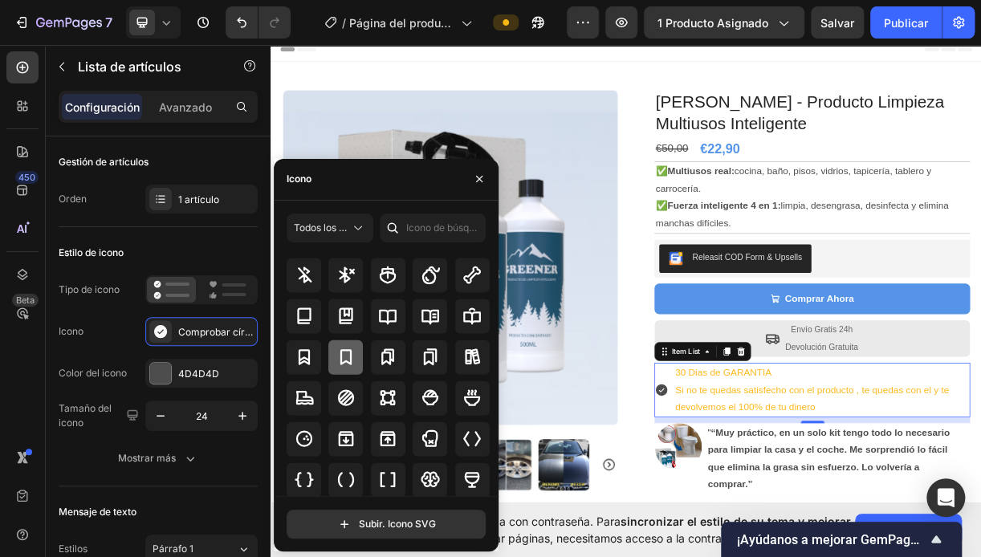
click at [350, 365] on icon at bounding box center [346, 356] width 19 height 19
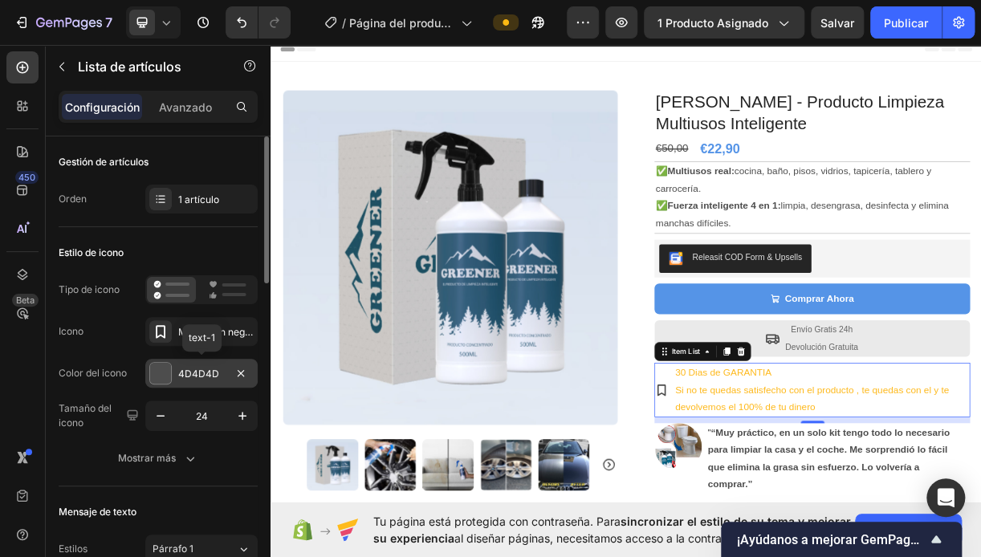
click at [168, 371] on div at bounding box center [160, 373] width 21 height 21
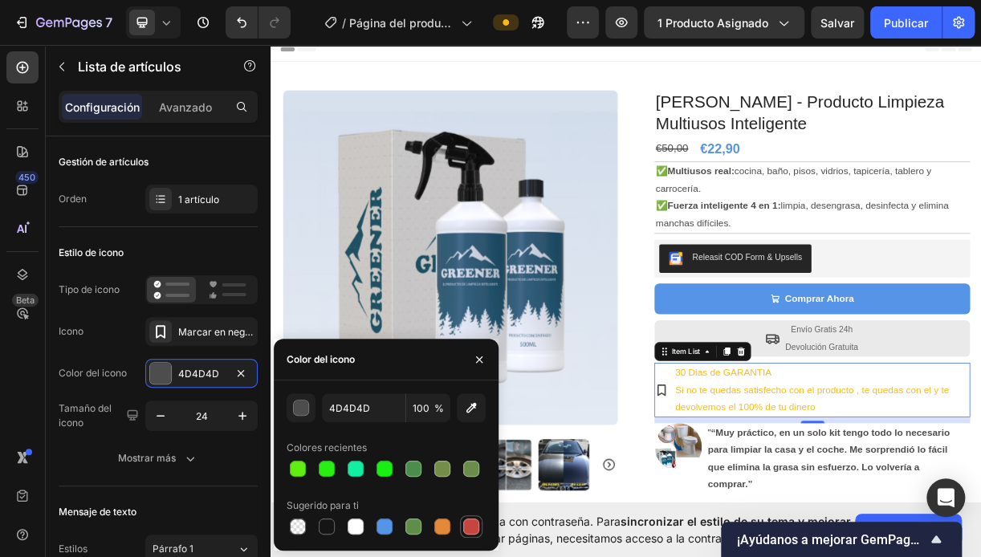
click at [462, 525] on div at bounding box center [471, 526] width 19 height 19
type input "C5453F"
click at [241, 418] on icon "button" at bounding box center [243, 416] width 16 height 16
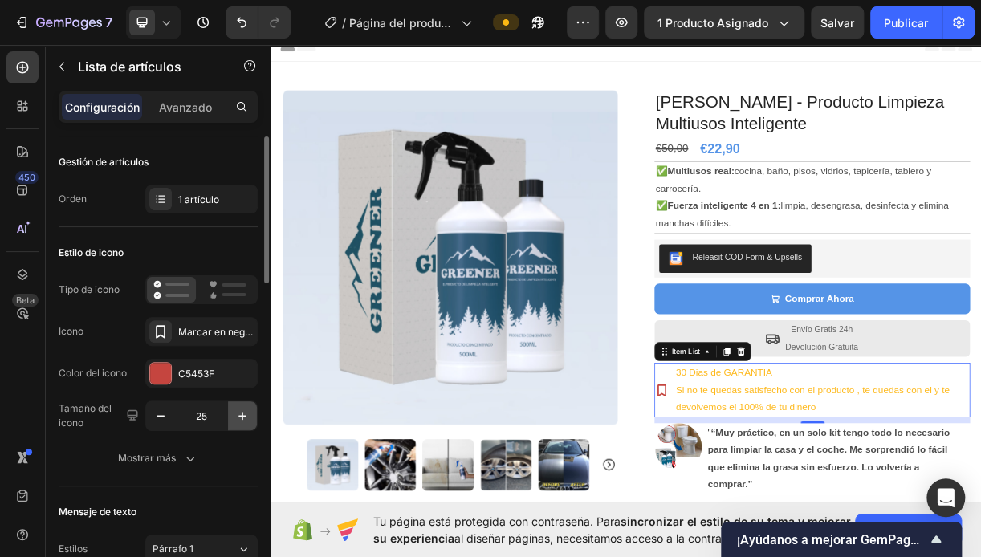
click at [241, 418] on icon "button" at bounding box center [243, 416] width 16 height 16
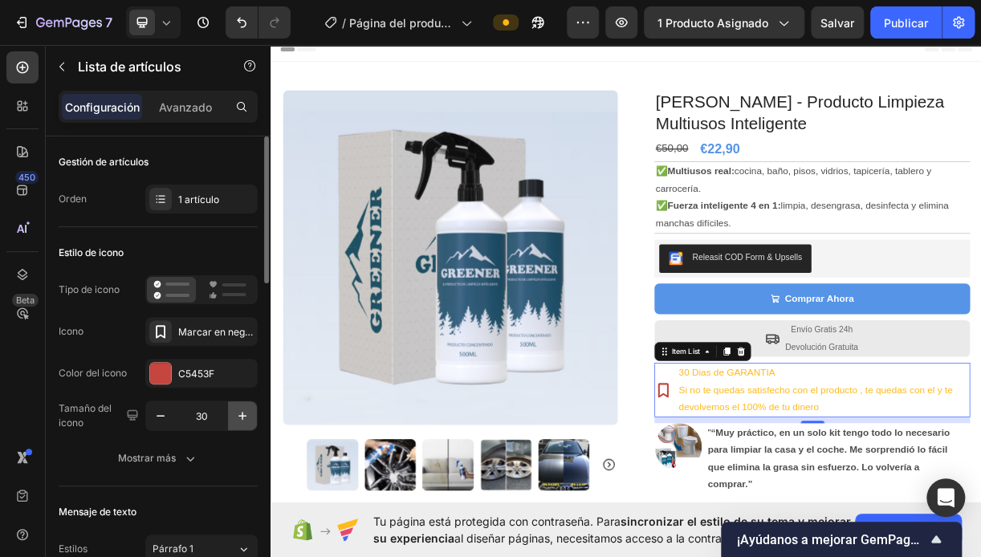
click at [241, 418] on icon "button" at bounding box center [243, 416] width 16 height 16
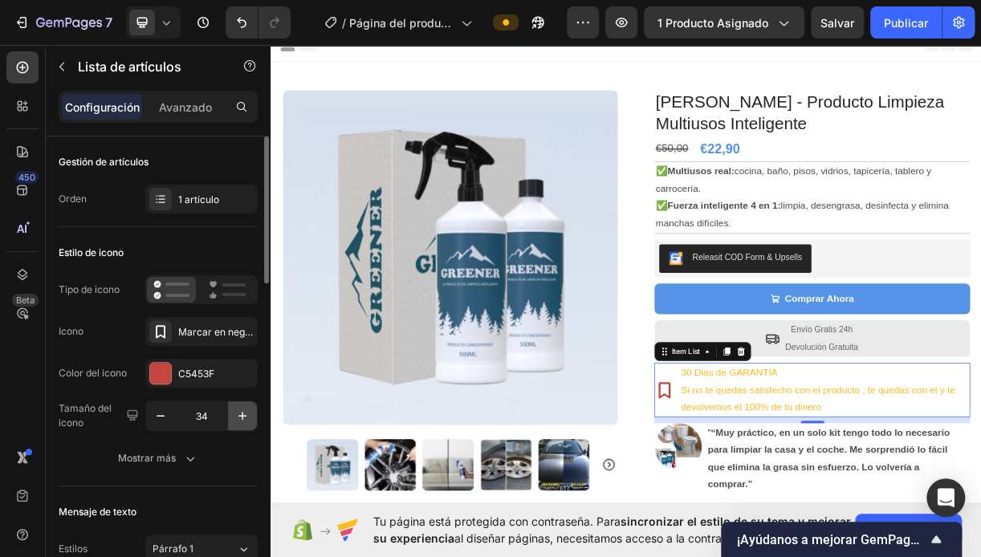
type input "35"
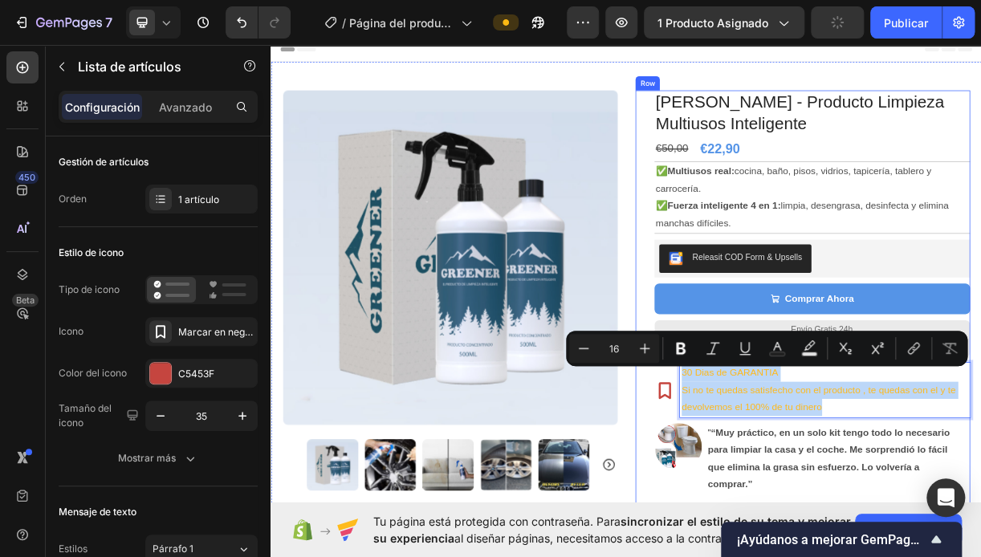
drag, startPoint x: 821, startPoint y: 494, endPoint x: 1059, endPoint y: 552, distance: 244.7
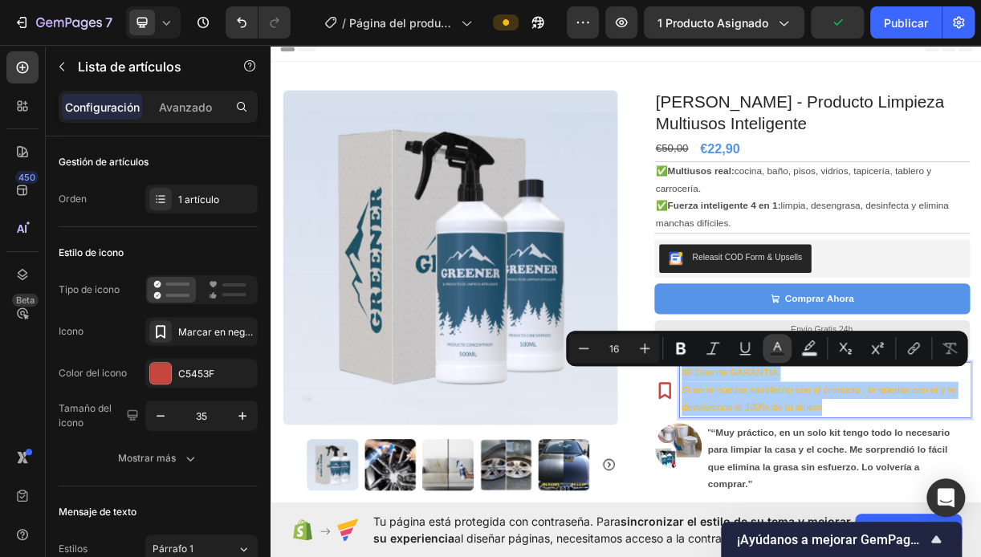
click at [781, 353] on rect "Barra de herramientas contextual del editor" at bounding box center [777, 355] width 15 height 4
type input "FEB91C"
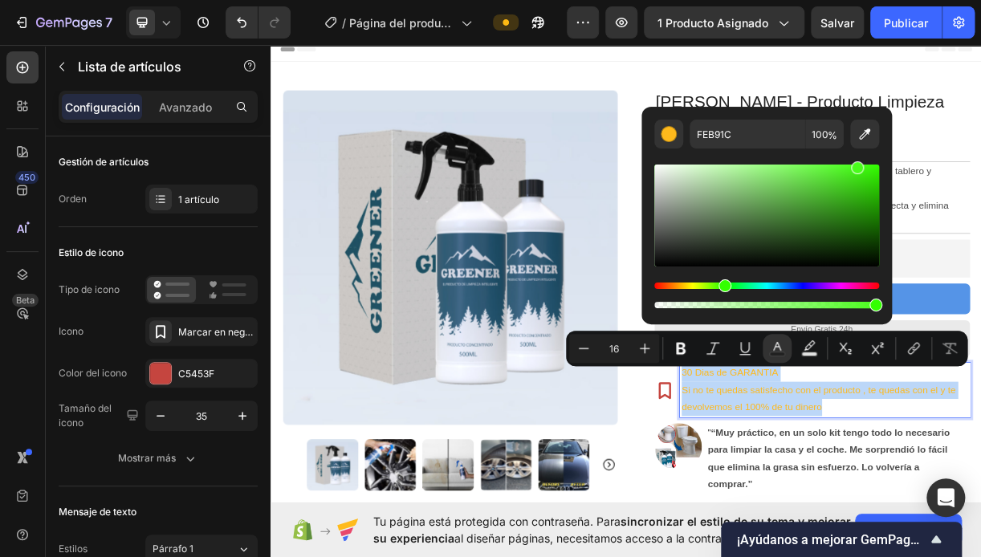
drag, startPoint x: 703, startPoint y: 284, endPoint x: 723, endPoint y: 287, distance: 20.2
click at [723, 287] on div "Tinte" at bounding box center [767, 286] width 225 height 6
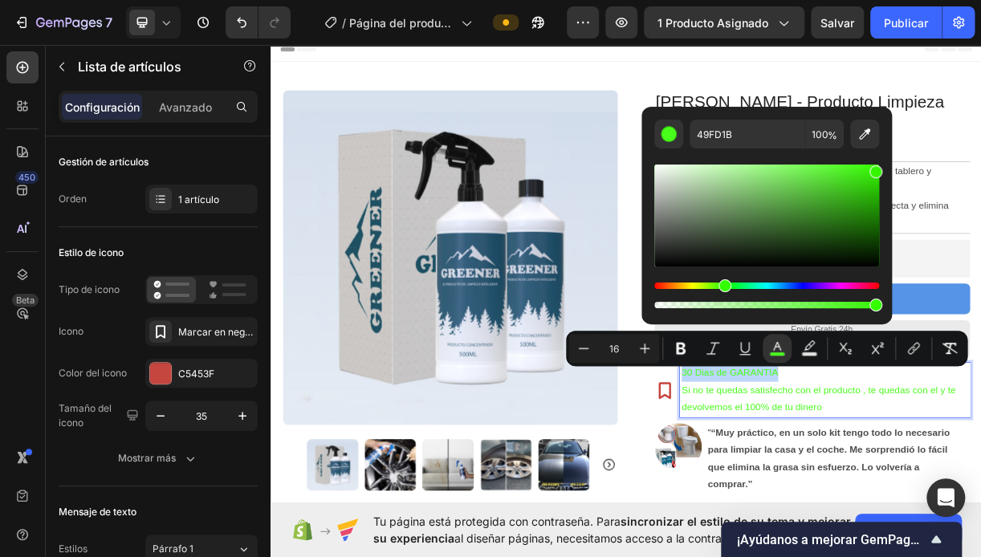
drag, startPoint x: 860, startPoint y: 173, endPoint x: 877, endPoint y: 165, distance: 18.7
click at [877, 165] on div "Barra de herramientas contextual del editor" at bounding box center [876, 171] width 13 height 13
type input "37FF05"
click at [771, 547] on div "KIT GREENER - Producto Limpieza Multiusos Inteligente Product Title €50,00 Comp…" at bounding box center [992, 431] width 454 height 644
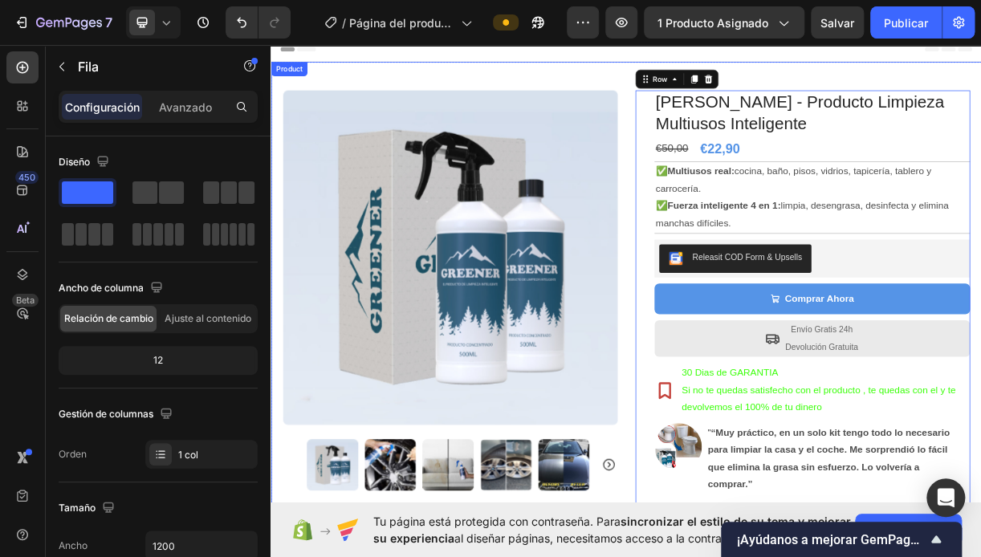
click at [981, 391] on div "Product Images Row KIT GREENER - Producto Limpieza Multiusos Inteligente Produc…" at bounding box center [753, 412] width 964 height 683
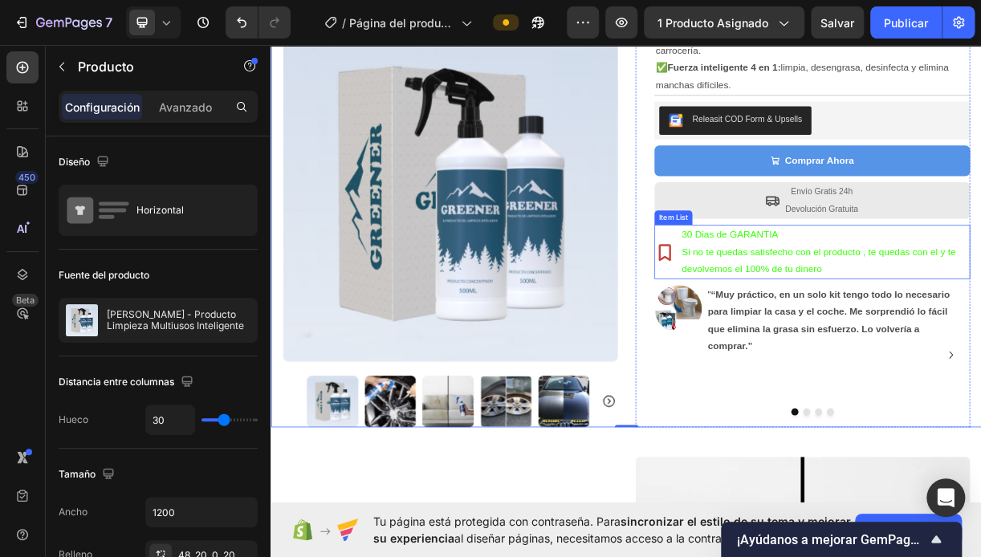
scroll to position [241, 0]
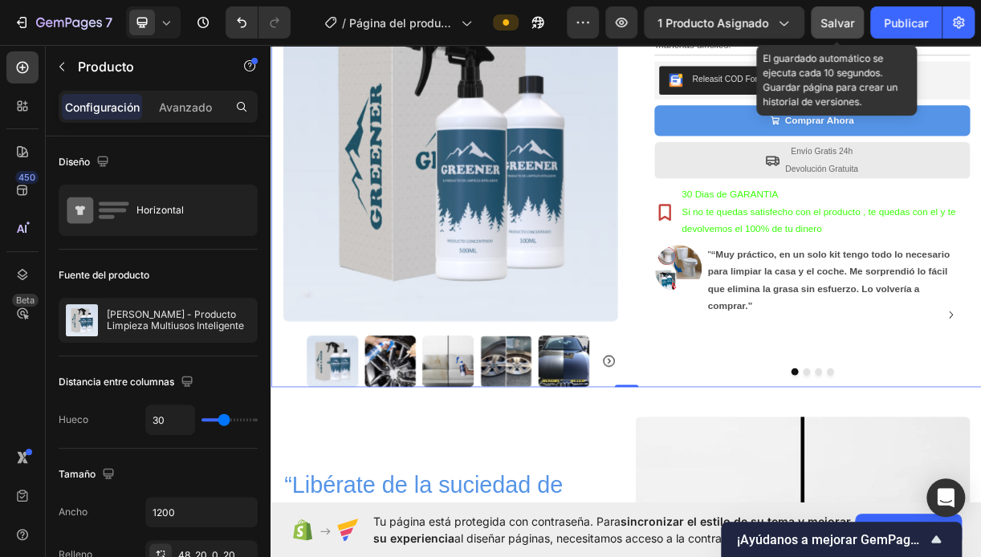
click at [822, 21] on span "Salvar" at bounding box center [838, 23] width 34 height 14
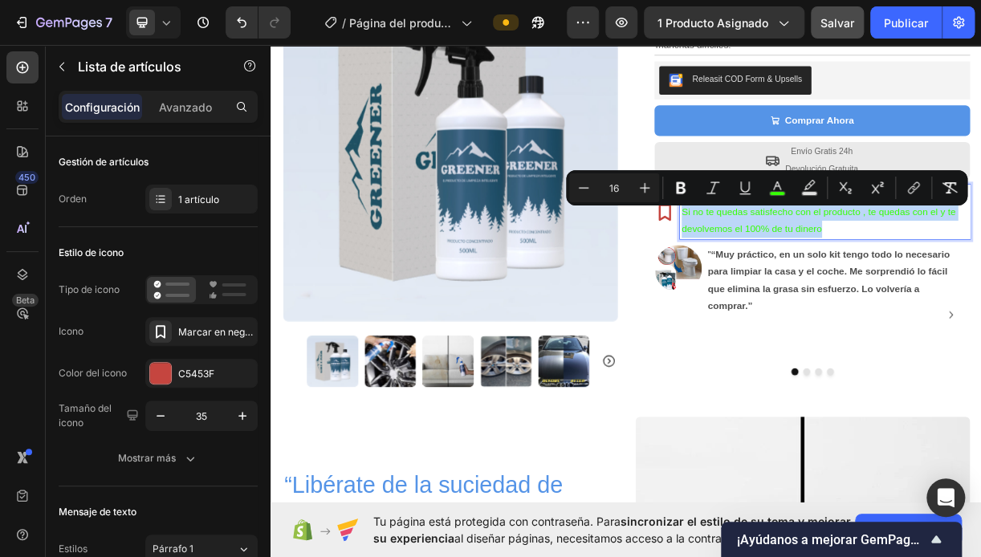
drag, startPoint x: 822, startPoint y: 275, endPoint x: 843, endPoint y: 275, distance: 21.7
click at [765, 313] on div "KIT GREENER - Producto Limpieza Multiusos Inteligente Product Title €50,00 Comp…" at bounding box center [992, 190] width 454 height 644
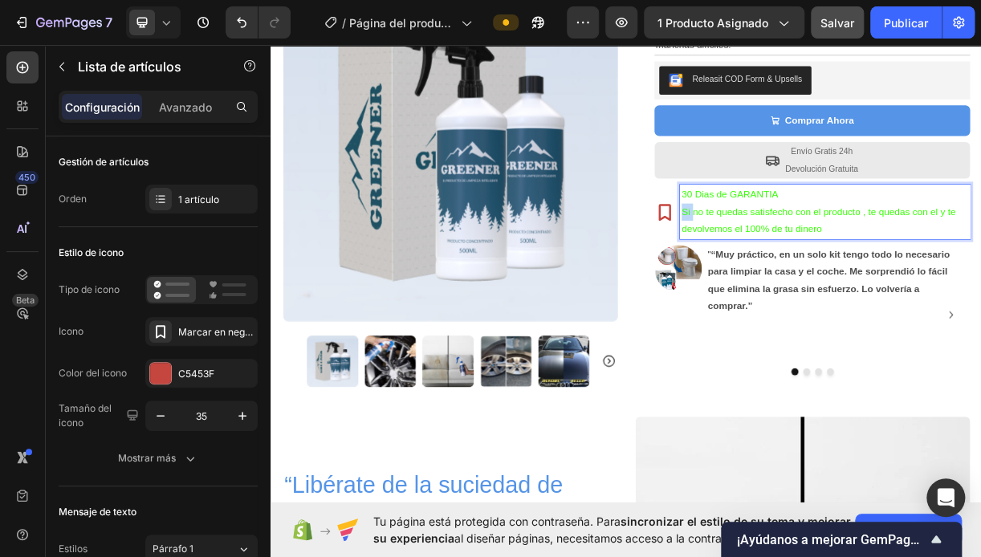
drag, startPoint x: 822, startPoint y: 271, endPoint x: 850, endPoint y: 279, distance: 29.2
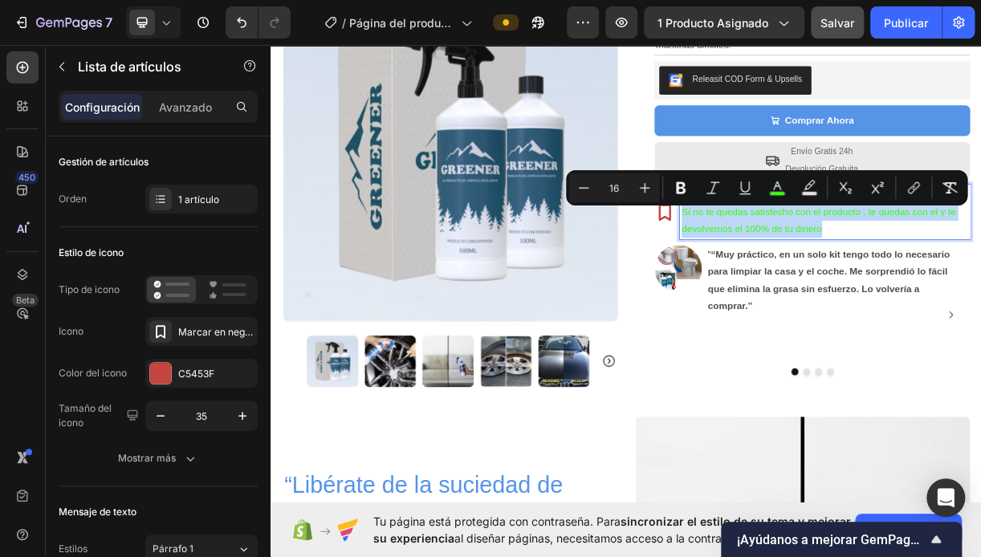
drag, startPoint x: 822, startPoint y: 279, endPoint x: 837, endPoint y: 284, distance: 16.0
click at [772, 192] on rect "Barra de herramientas contextual del editor" at bounding box center [777, 194] width 15 height 4
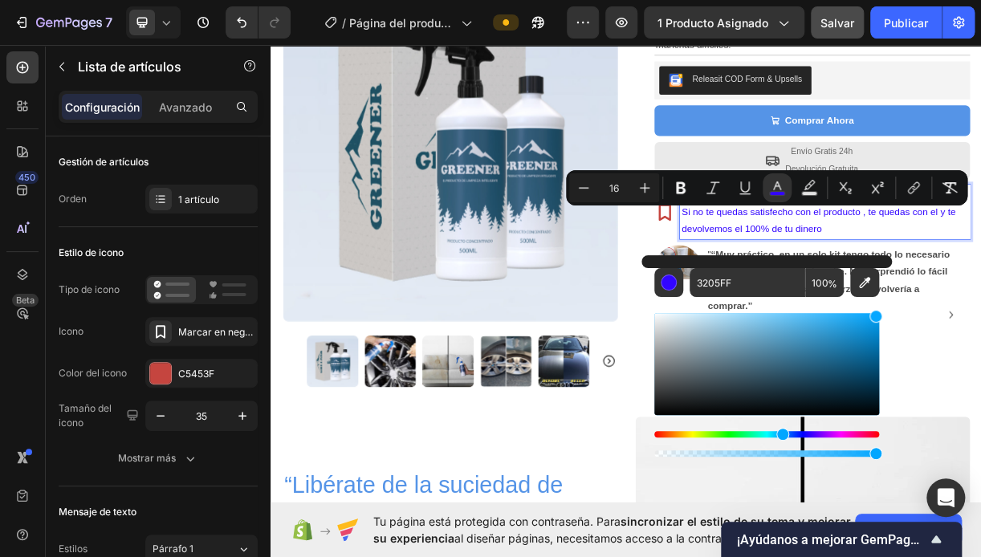
type input "05A7FF"
drag, startPoint x: 741, startPoint y: 432, endPoint x: 781, endPoint y: 439, distance: 40.0
click at [781, 439] on div "Tinte" at bounding box center [783, 434] width 13 height 13
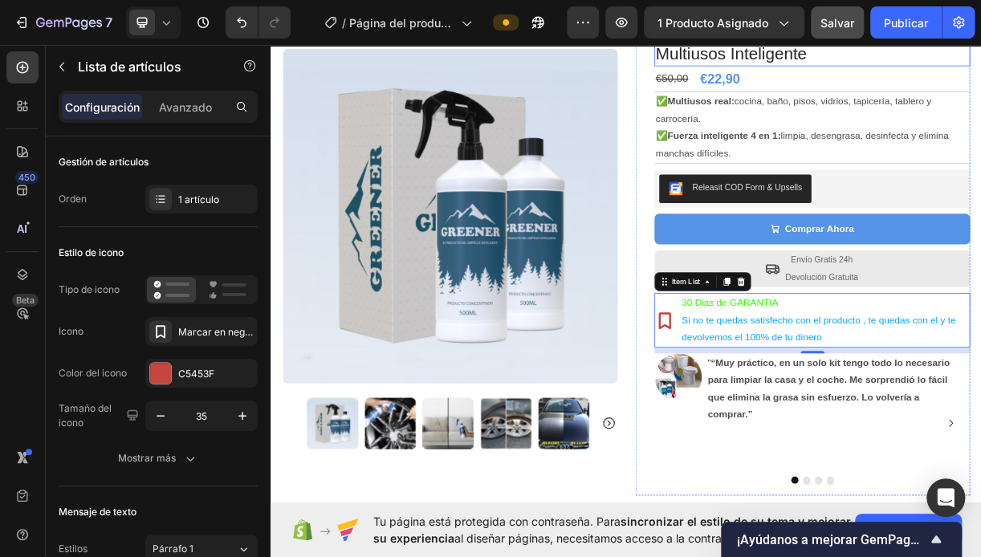
scroll to position [80, 0]
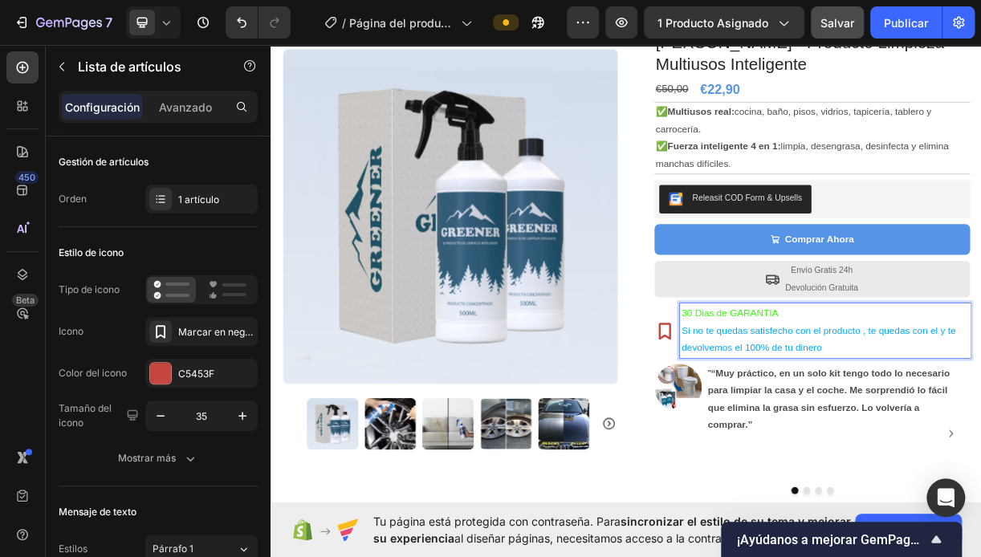
click at [827, 410] on span "30 Dias de GARANTIA" at bounding box center [892, 412] width 131 height 14
click at [827, 413] on span "30 Dias de GARANTIA" at bounding box center [892, 412] width 131 height 14
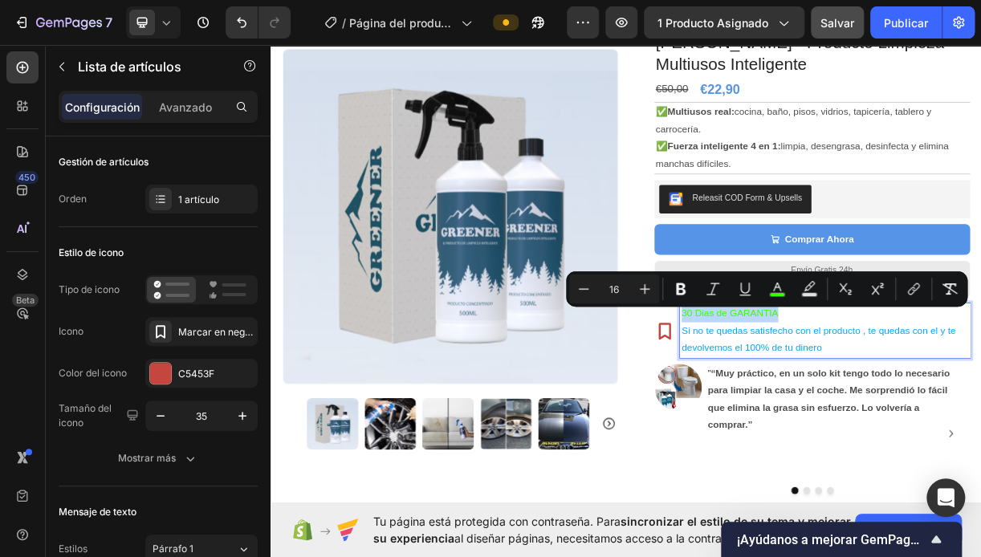
click at [828, 413] on span "30 Dias de GARANTIA" at bounding box center [892, 412] width 131 height 14
click at [777, 291] on icon "Barra de herramientas contextual del editor" at bounding box center [777, 289] width 16 height 16
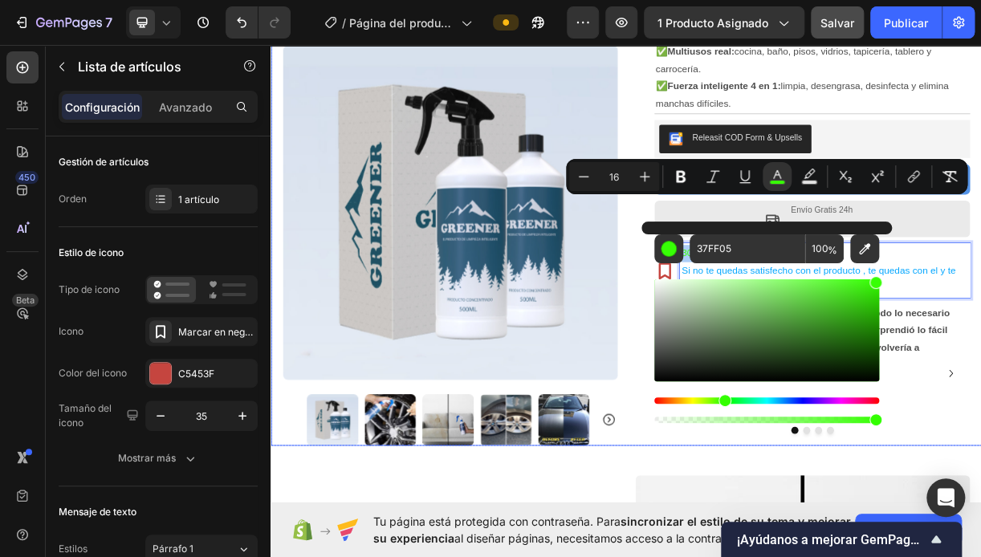
scroll to position [241, 0]
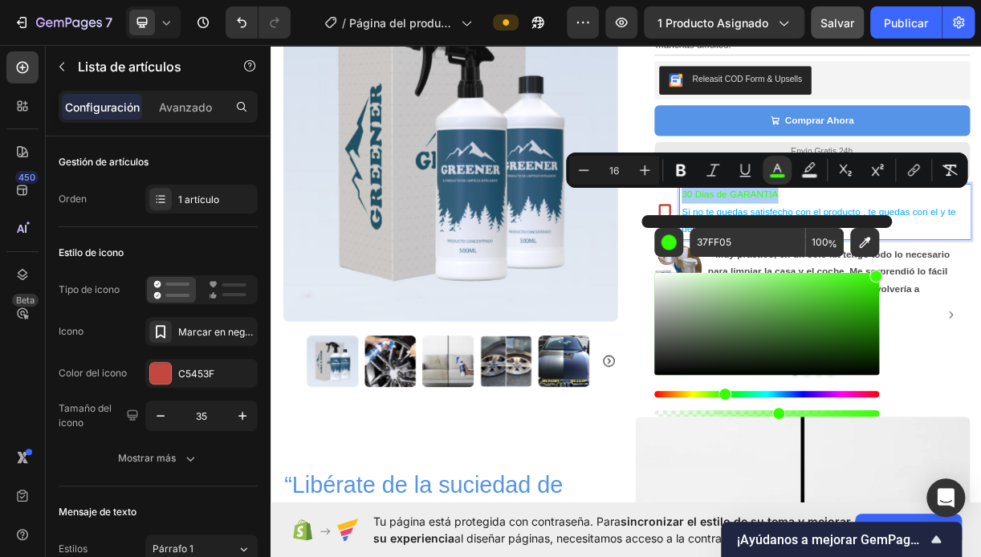
drag, startPoint x: 878, startPoint y: 412, endPoint x: 770, endPoint y: 416, distance: 107.7
click at [773, 416] on div "Barra de herramientas contextual del editor" at bounding box center [779, 413] width 13 height 13
type input "52"
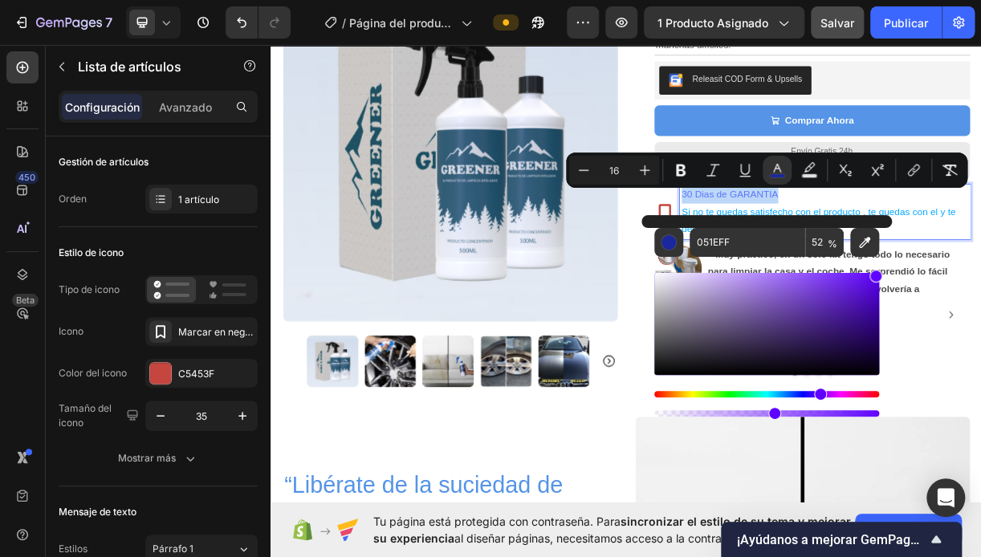
type input "6005FF"
drag, startPoint x: 753, startPoint y: 390, endPoint x: 819, endPoint y: 390, distance: 65.9
click at [819, 391] on div "Tinte" at bounding box center [767, 394] width 225 height 6
drag, startPoint x: 777, startPoint y: 410, endPoint x: 869, endPoint y: 407, distance: 91.6
click at [869, 407] on div "Barra de herramientas contextual del editor" at bounding box center [871, 413] width 13 height 13
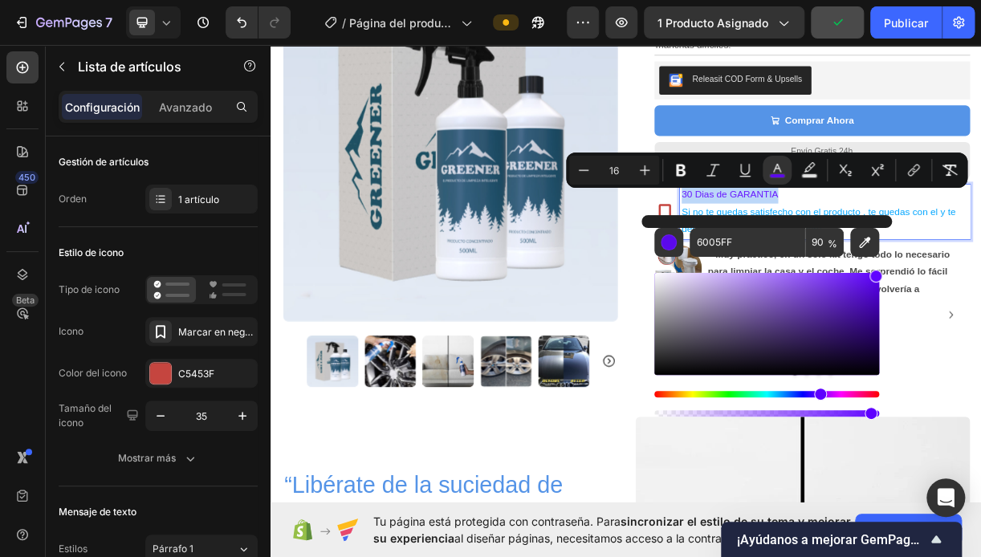
type input "95"
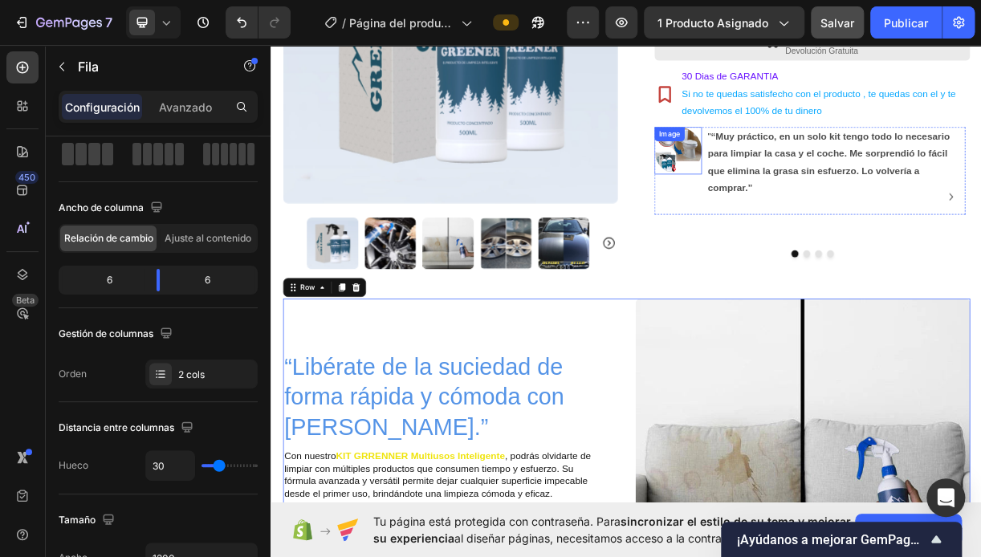
scroll to position [321, 0]
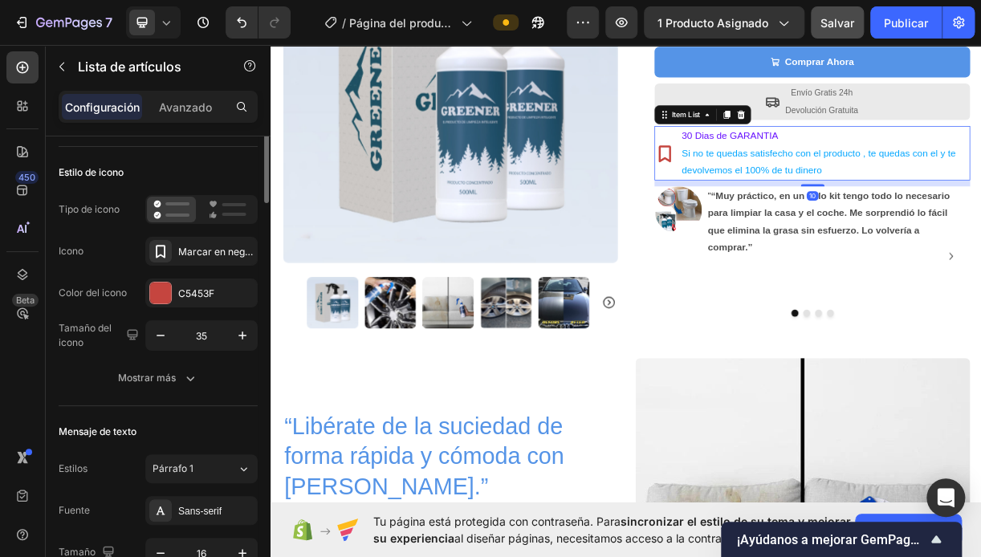
scroll to position [0, 0]
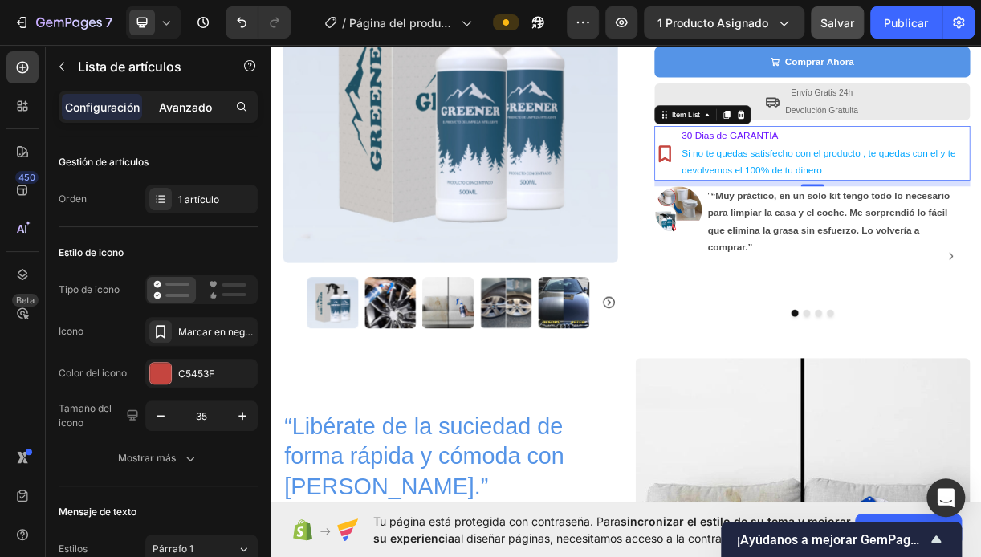
click at [193, 111] on p "Avanzado" at bounding box center [185, 107] width 53 height 17
type input "100%"
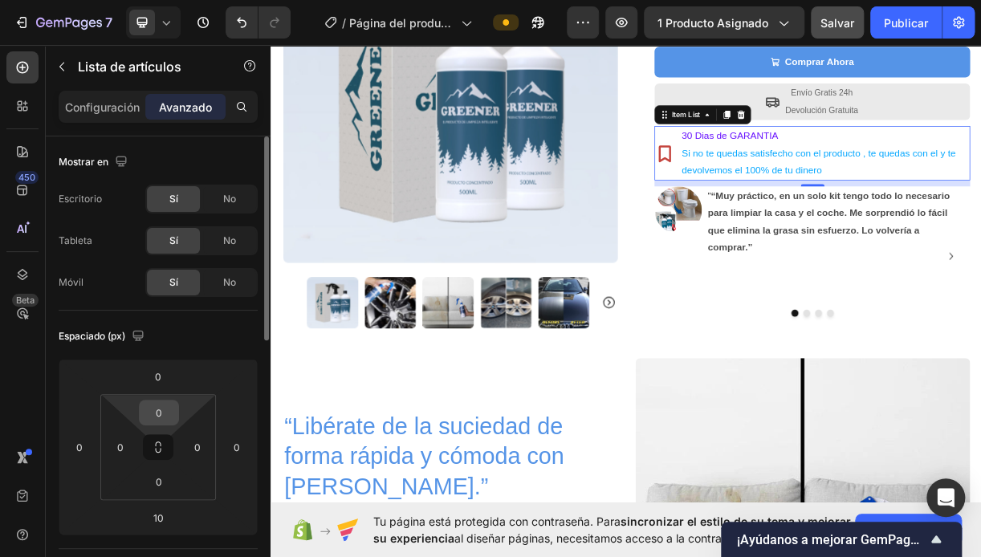
click at [157, 415] on input "0" at bounding box center [159, 413] width 32 height 24
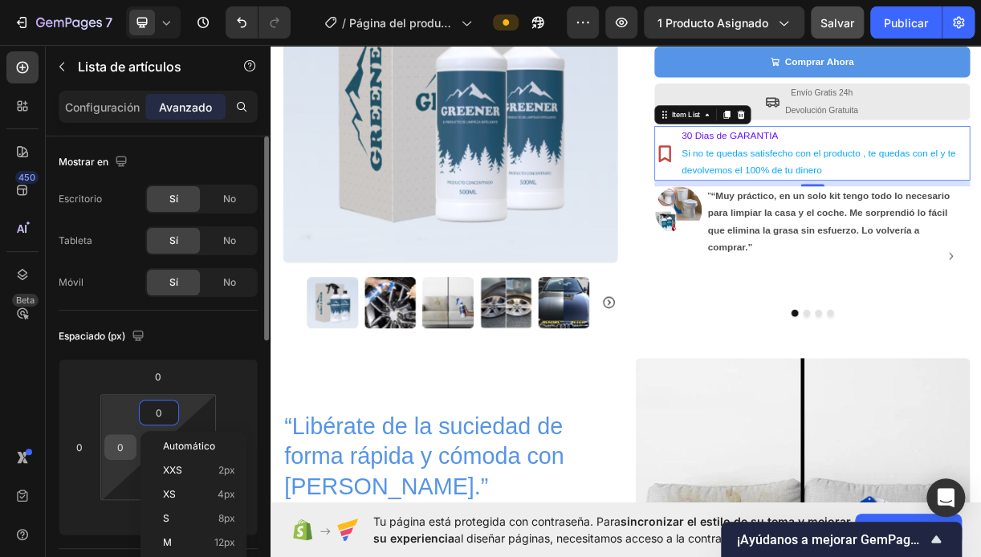
click at [121, 445] on input "0" at bounding box center [120, 447] width 24 height 24
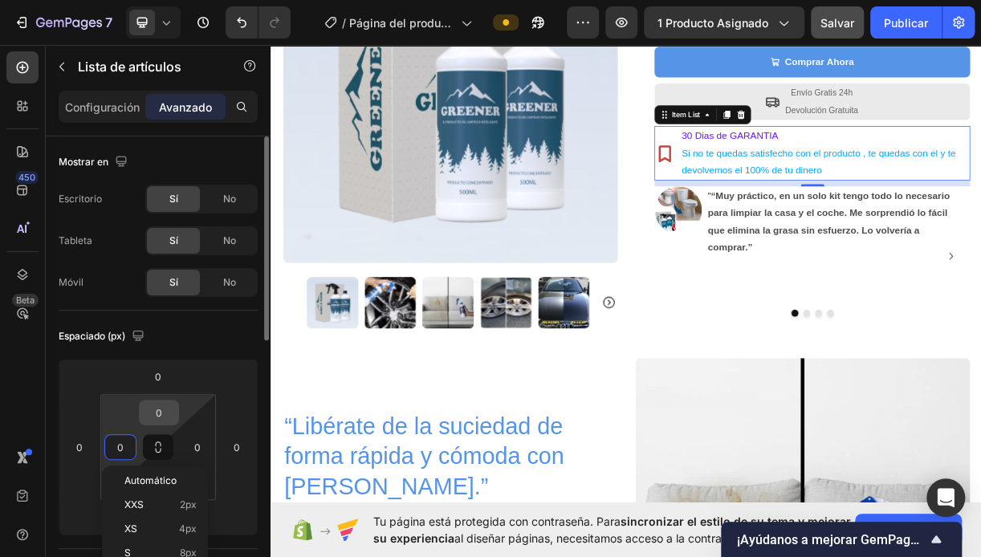
click at [166, 417] on input "0" at bounding box center [159, 413] width 32 height 24
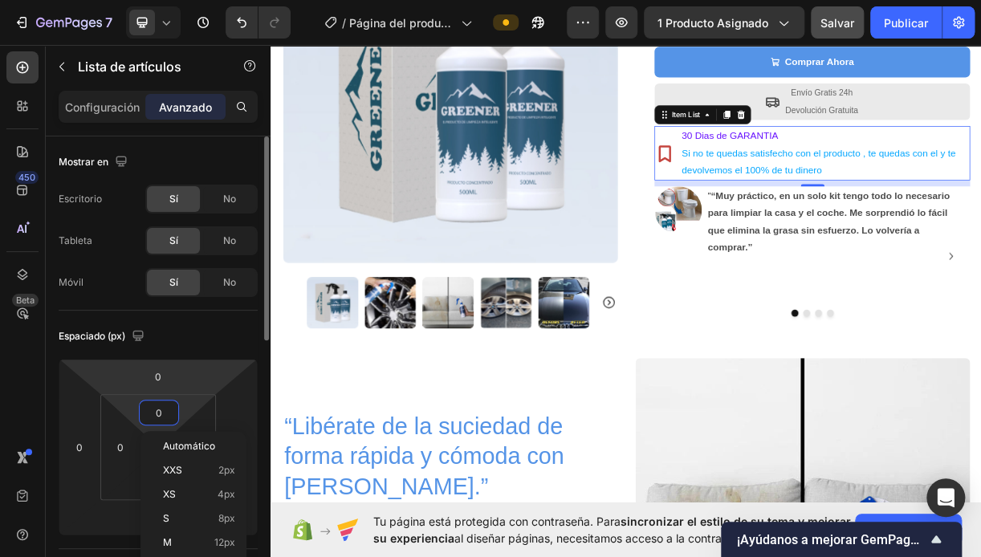
scroll to position [80, 0]
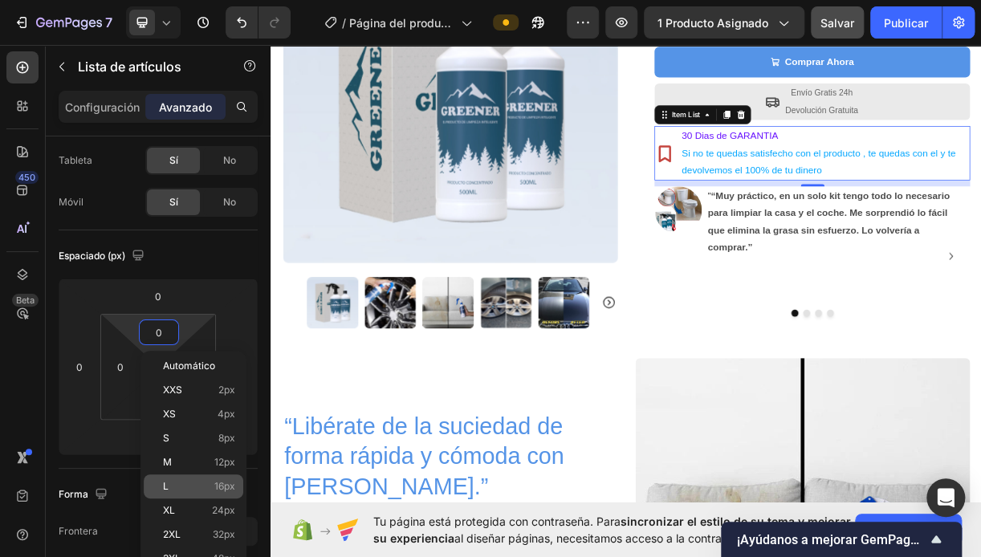
click at [186, 481] on p "L 16px" at bounding box center [199, 486] width 72 height 11
type input "16"
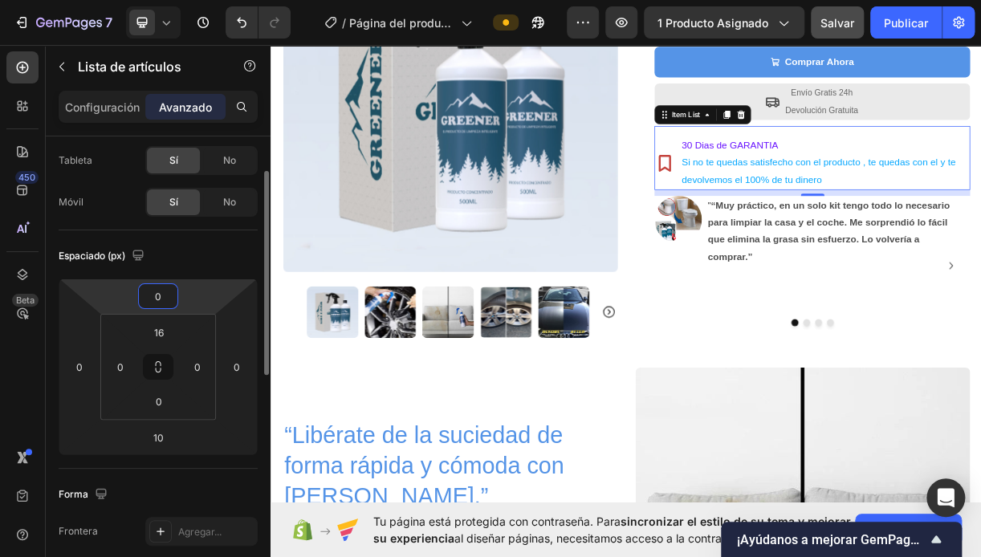
click at [167, 300] on input "0" at bounding box center [158, 296] width 32 height 24
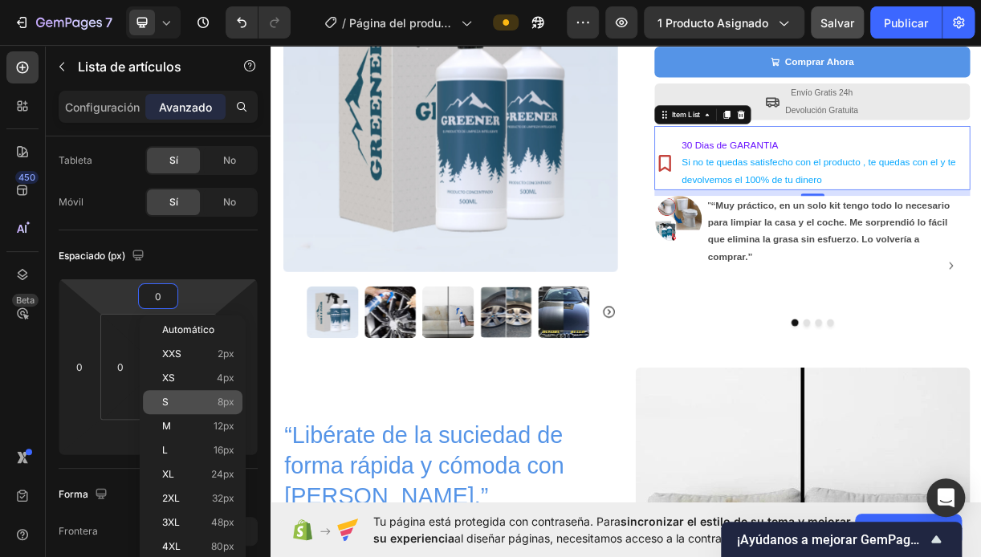
click at [170, 398] on p "S 8px" at bounding box center [198, 402] width 72 height 11
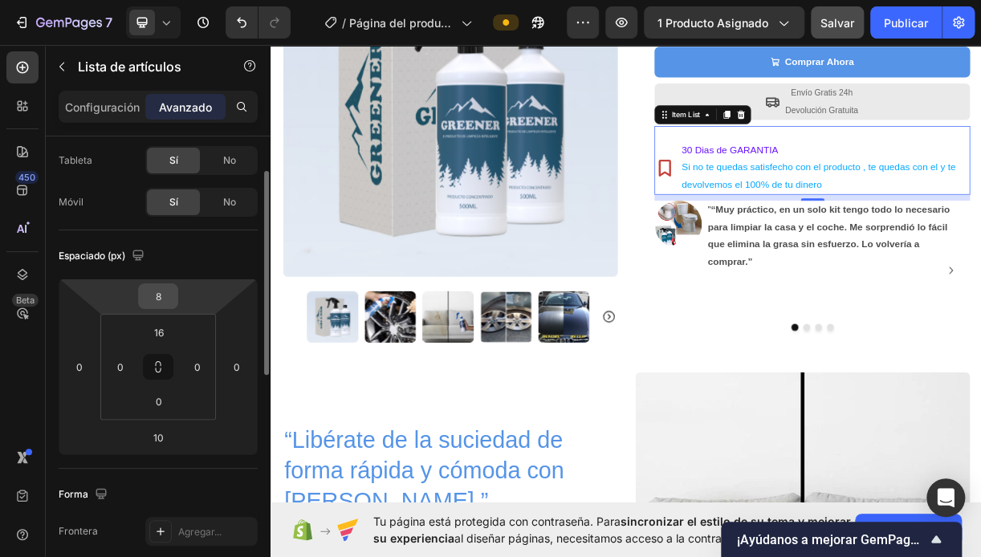
click at [177, 301] on div "8" at bounding box center [158, 297] width 40 height 26
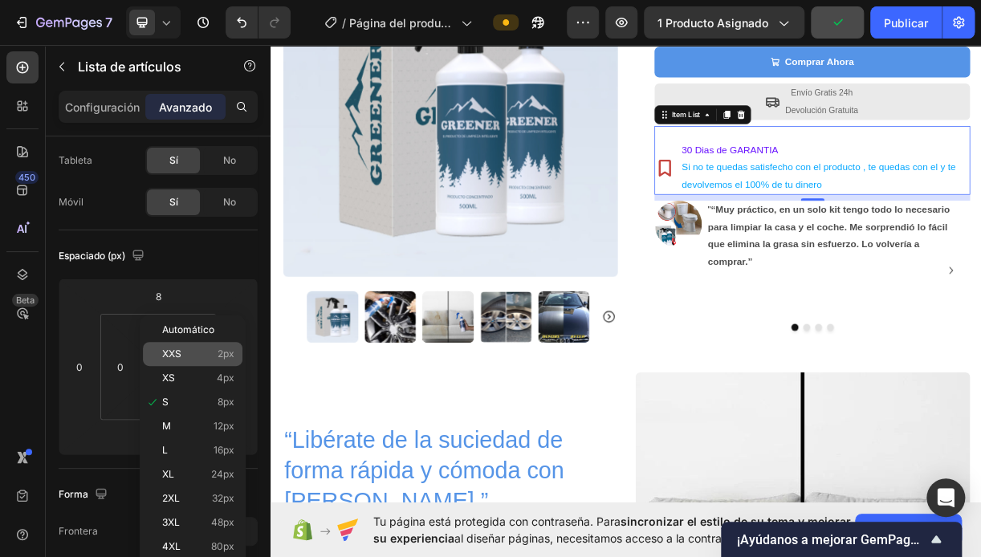
click at [182, 350] on p "XXS 2px" at bounding box center [198, 354] width 72 height 11
type input "2"
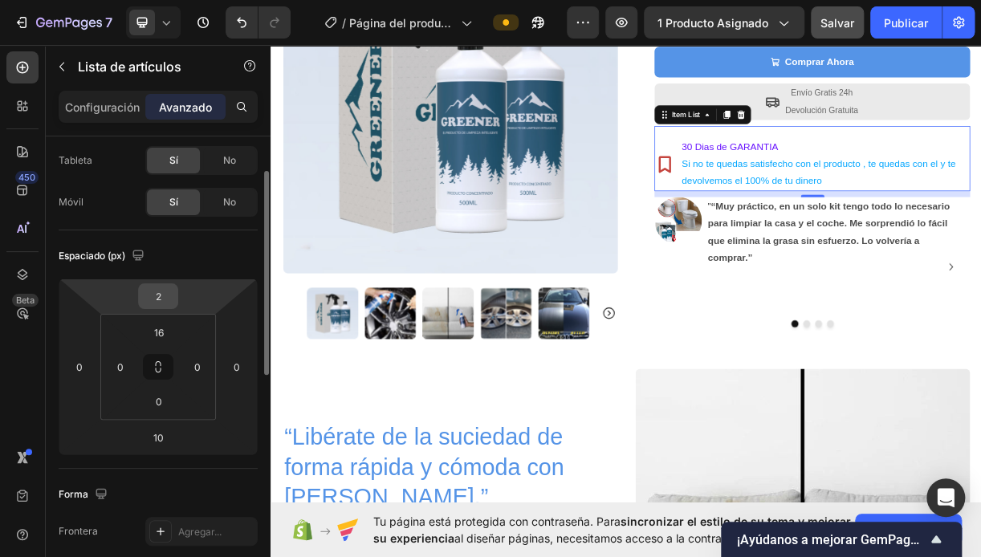
click at [177, 301] on div "2" at bounding box center [158, 297] width 40 height 26
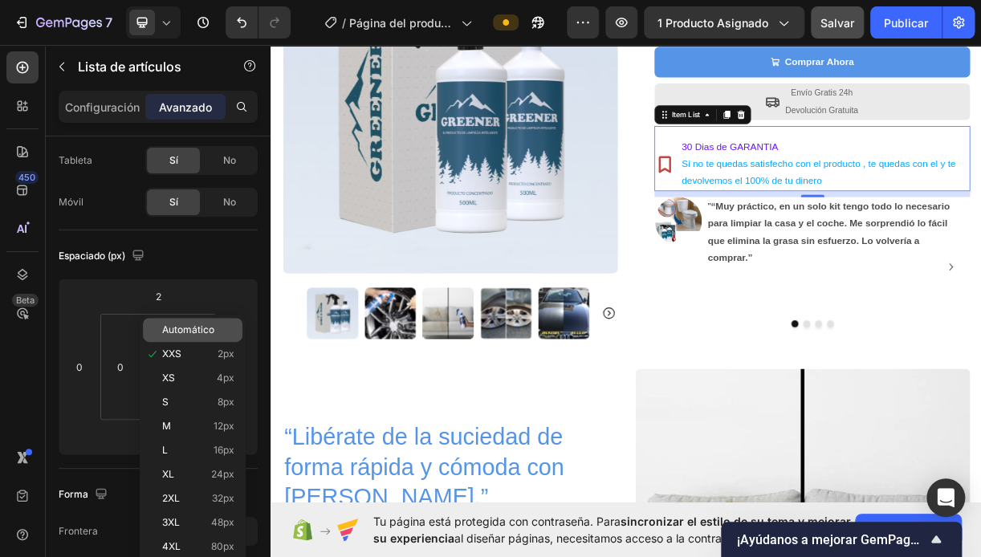
click at [179, 324] on span "Automático" at bounding box center [188, 329] width 52 height 11
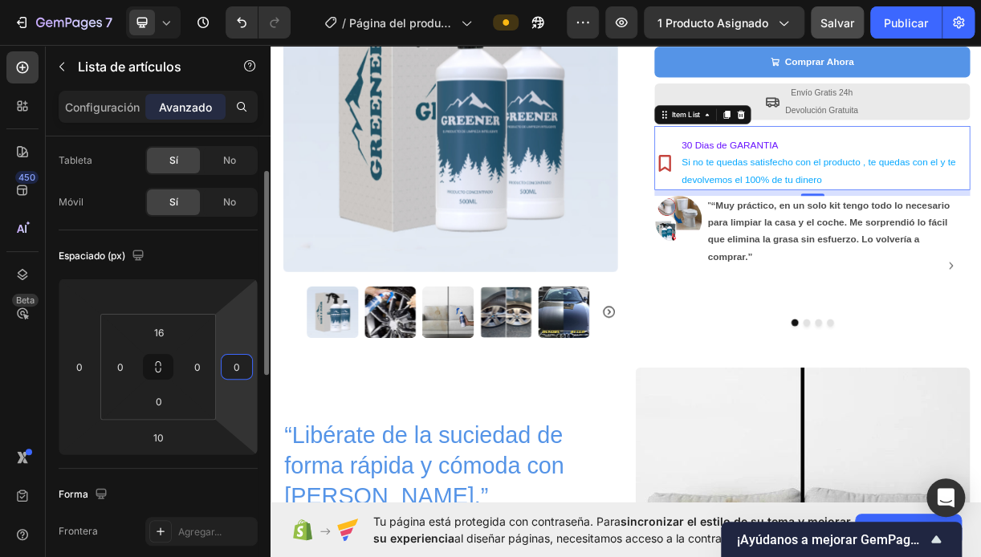
click at [230, 365] on input "0" at bounding box center [237, 367] width 24 height 24
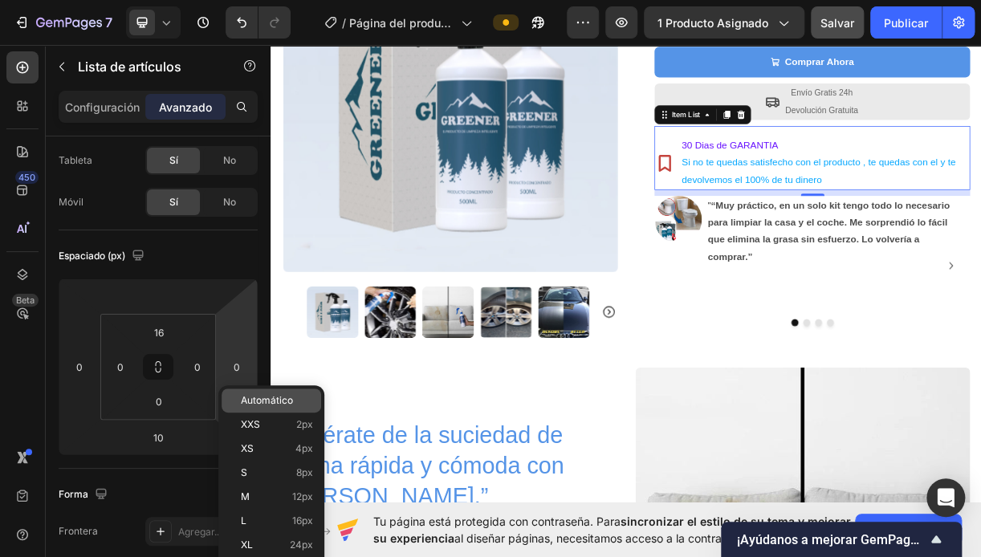
click at [267, 399] on span "Automático" at bounding box center [267, 400] width 52 height 11
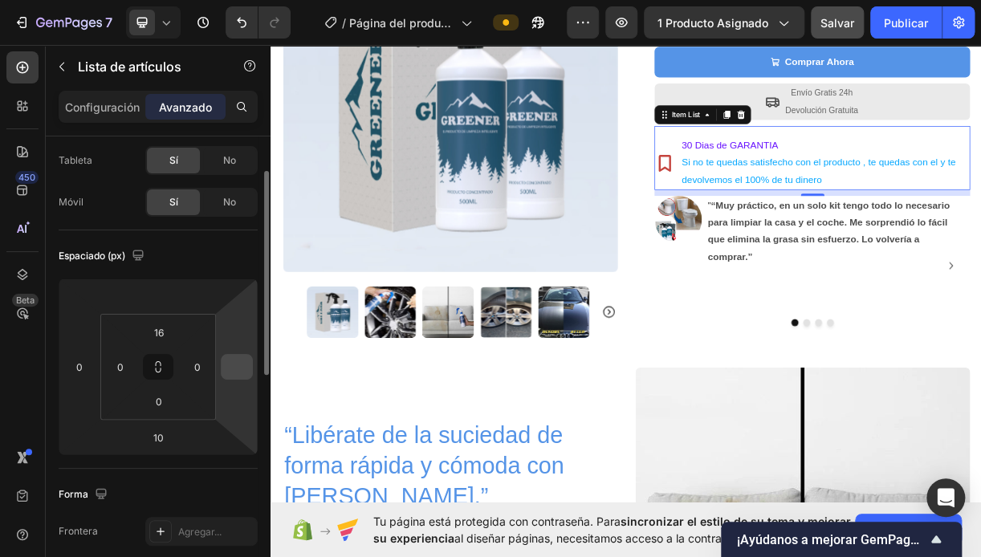
click at [231, 364] on input "number" at bounding box center [237, 367] width 24 height 24
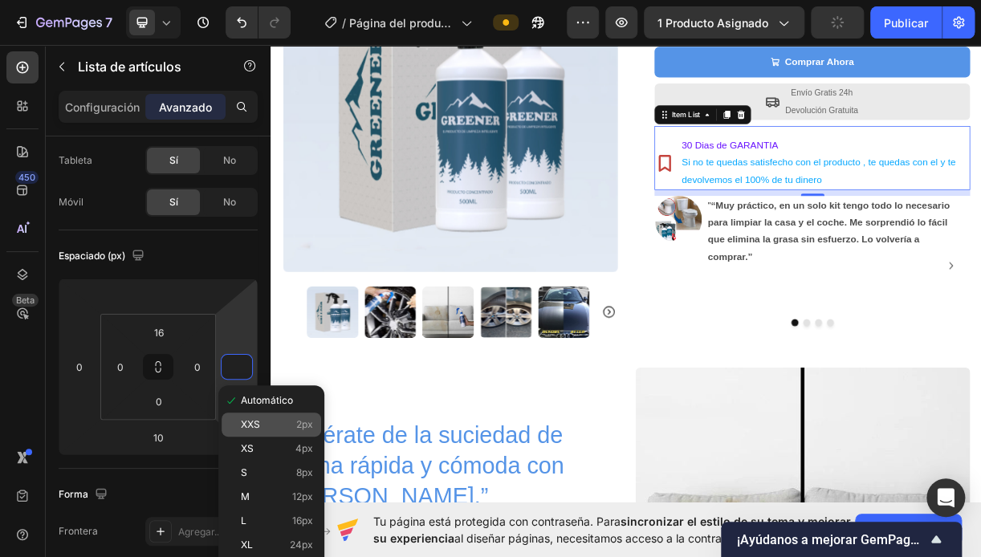
click at [243, 416] on div "XXS 2px" at bounding box center [272, 425] width 100 height 24
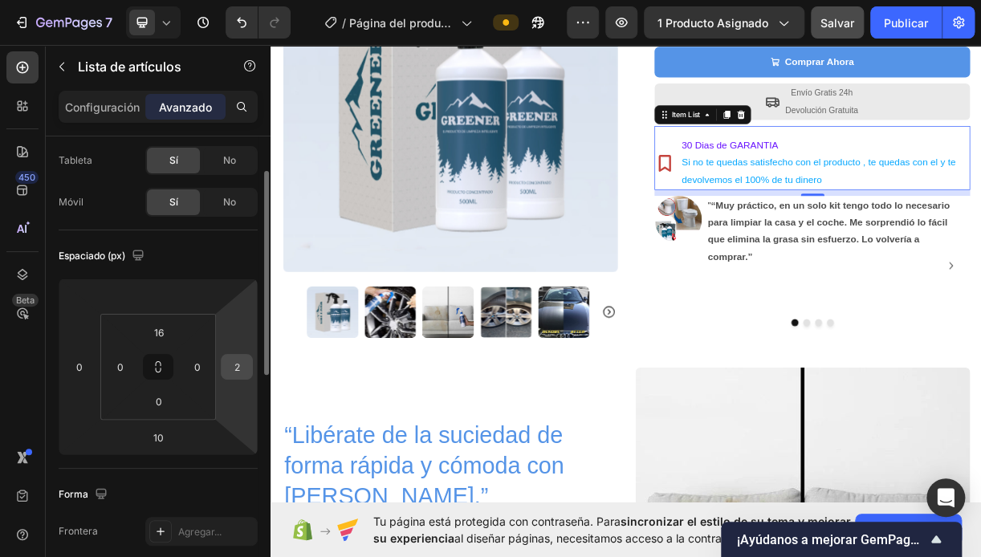
click at [234, 360] on input "2" at bounding box center [237, 367] width 24 height 24
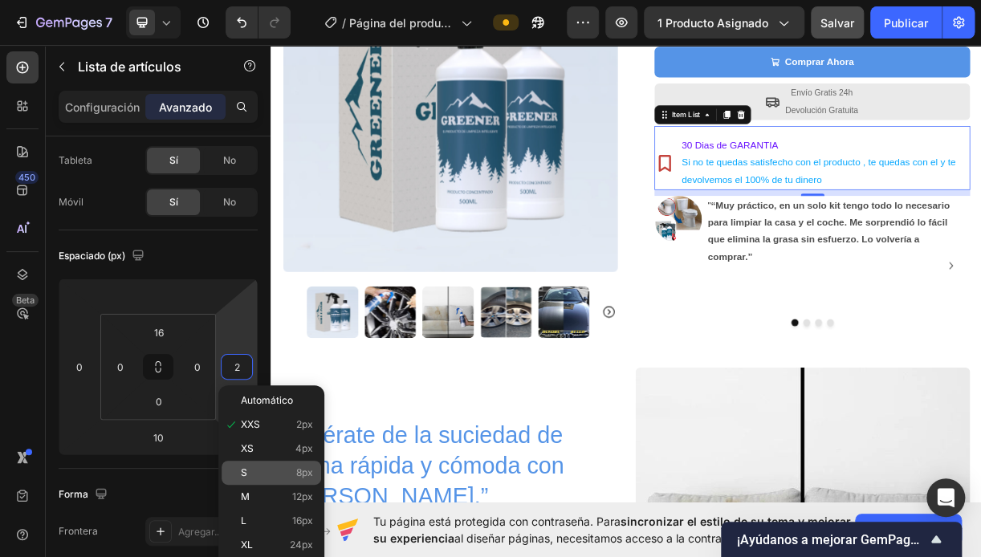
click at [241, 467] on div "S 8px" at bounding box center [272, 473] width 100 height 24
type input "8"
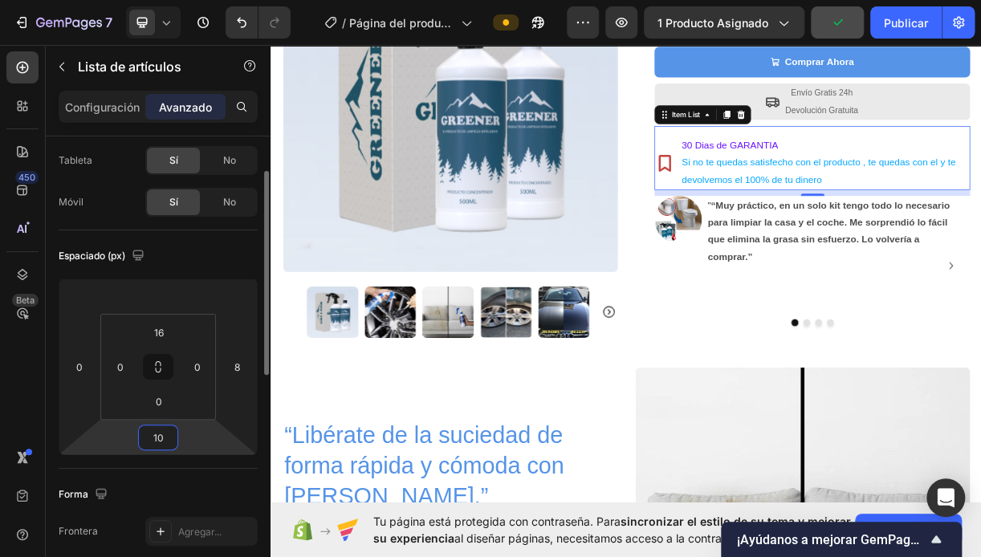
click at [160, 437] on input "10" at bounding box center [158, 438] width 32 height 24
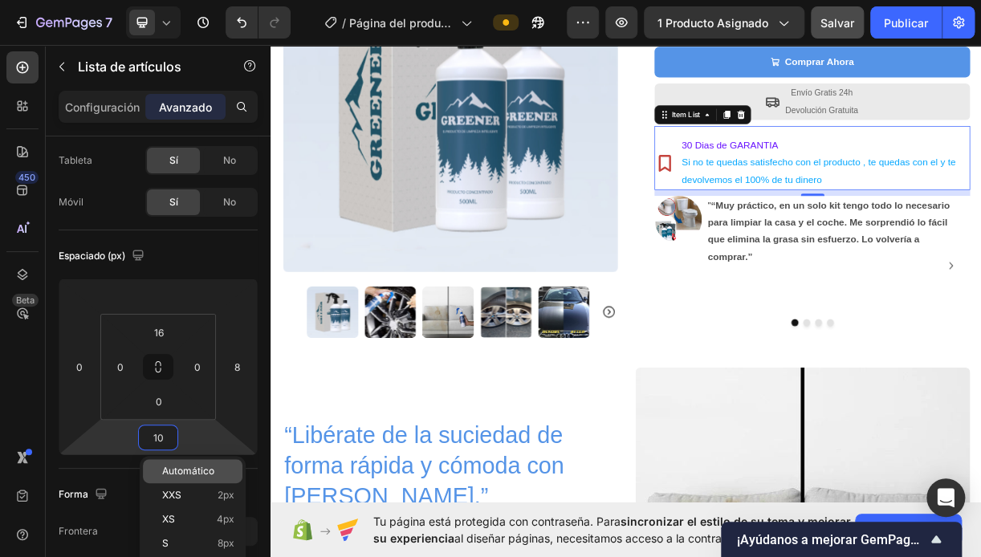
click at [186, 463] on div "Automático" at bounding box center [193, 471] width 100 height 24
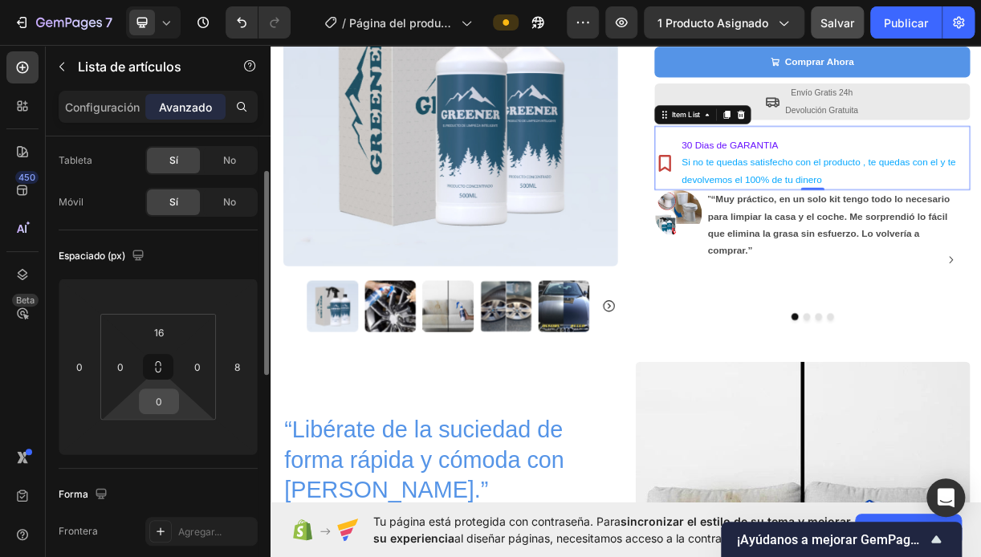
click at [157, 404] on input "0" at bounding box center [159, 402] width 32 height 24
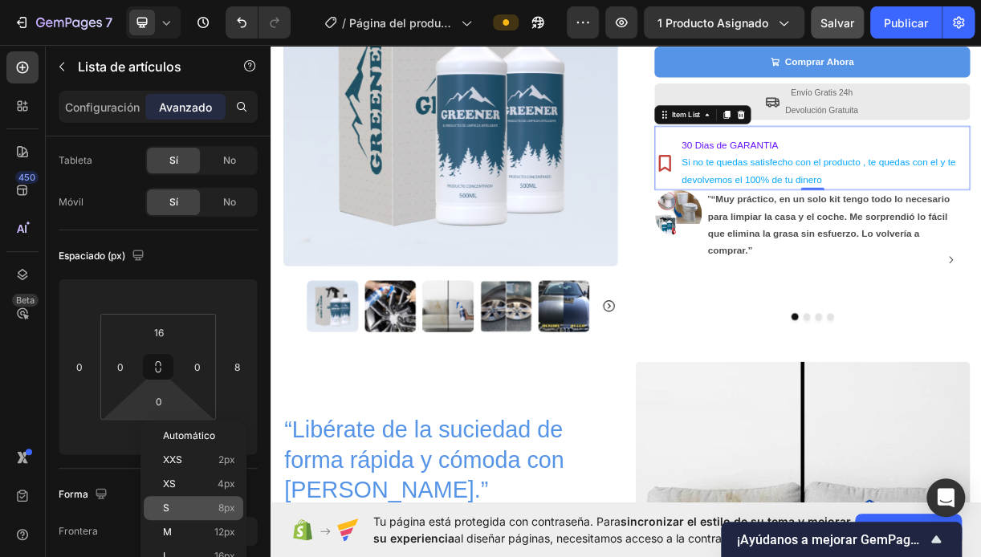
click at [176, 498] on div "S 8px" at bounding box center [194, 508] width 100 height 24
type input "8"
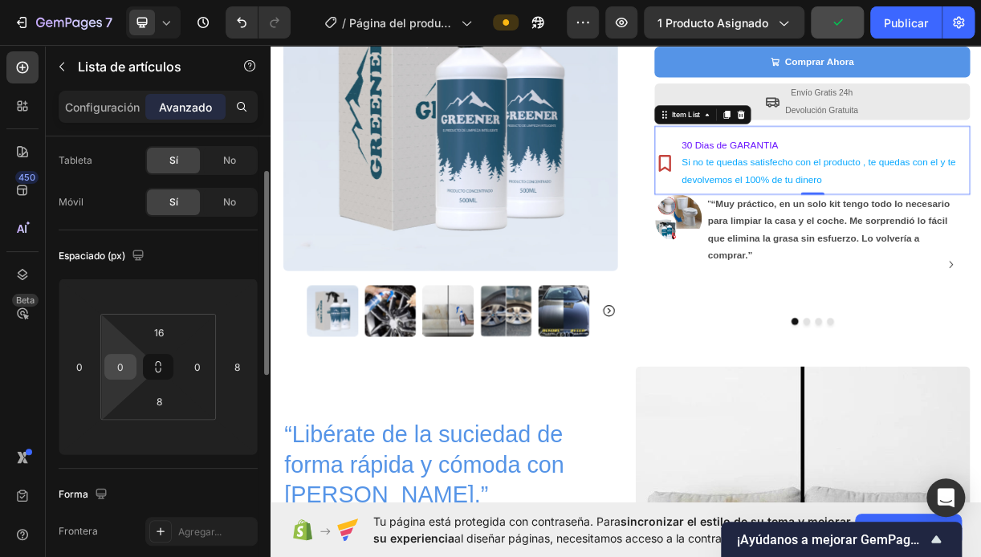
click at [124, 368] on input "0" at bounding box center [120, 367] width 24 height 24
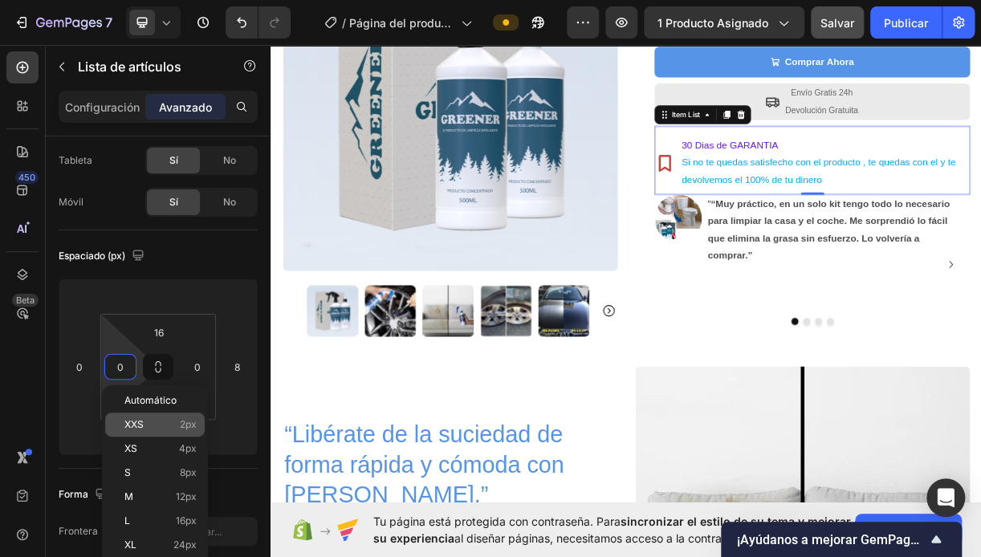
click at [140, 423] on span "XXS" at bounding box center [133, 424] width 19 height 11
type input "2"
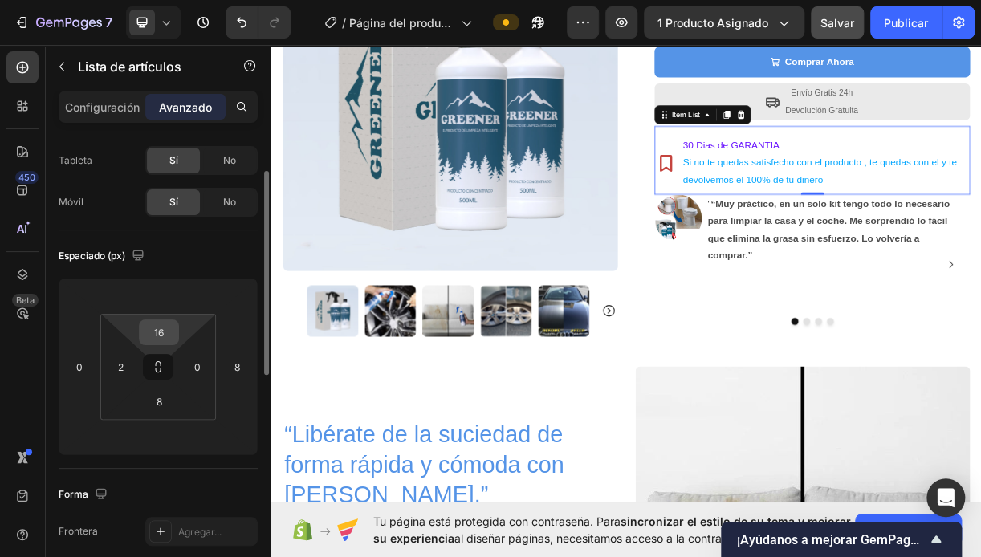
click at [159, 339] on input "16" at bounding box center [159, 332] width 32 height 24
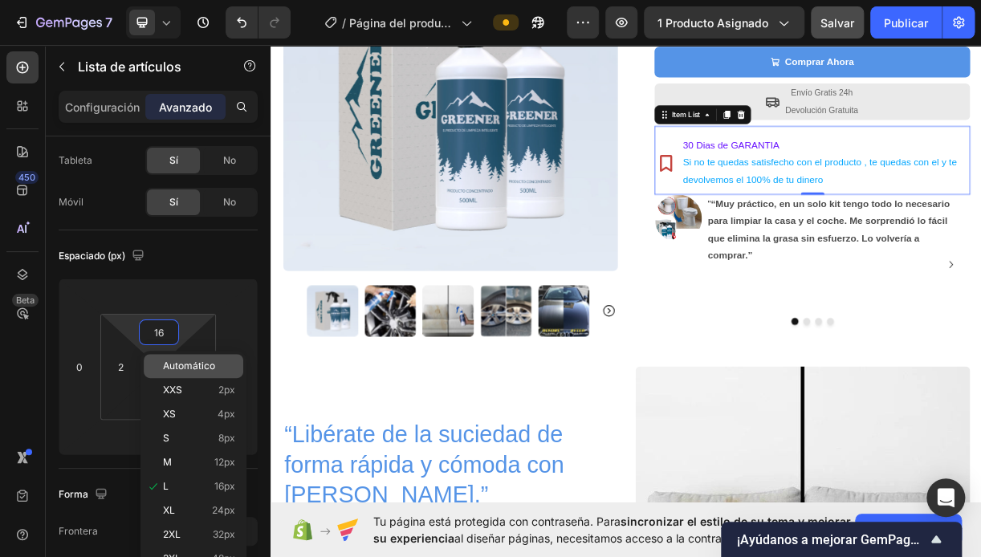
click at [178, 370] on span "Automático" at bounding box center [189, 366] width 52 height 11
type input "Auto"
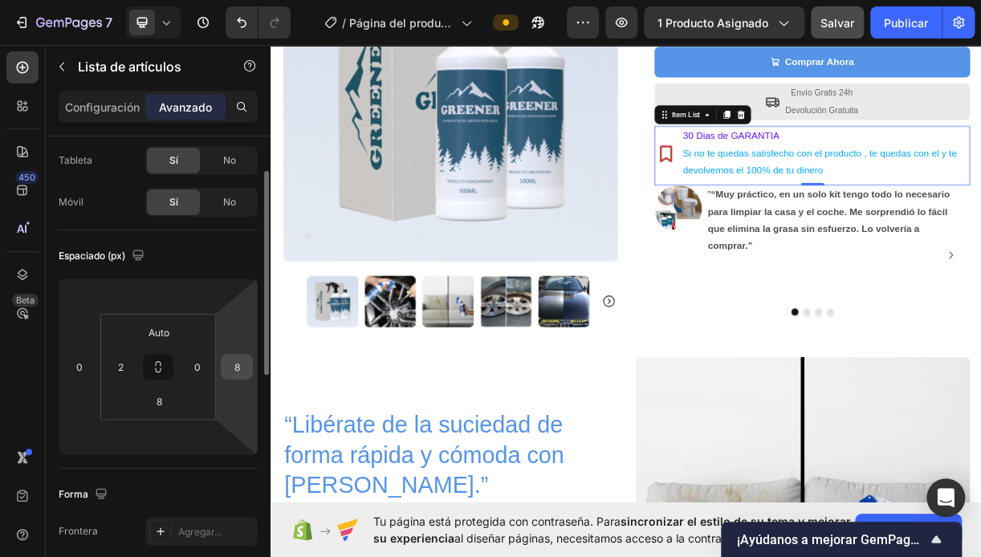
click at [226, 366] on input "8" at bounding box center [237, 367] width 24 height 24
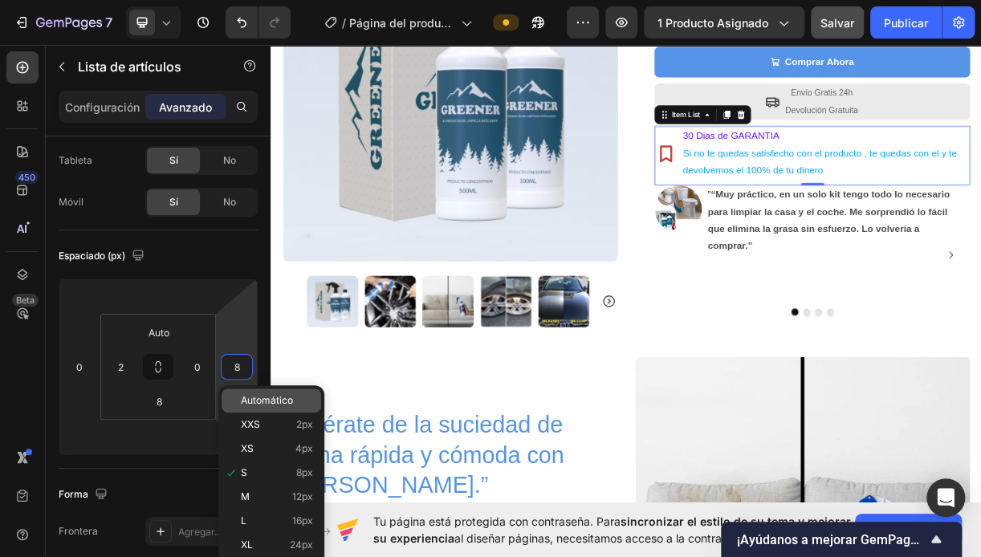
click at [260, 394] on div "Automático" at bounding box center [272, 401] width 100 height 24
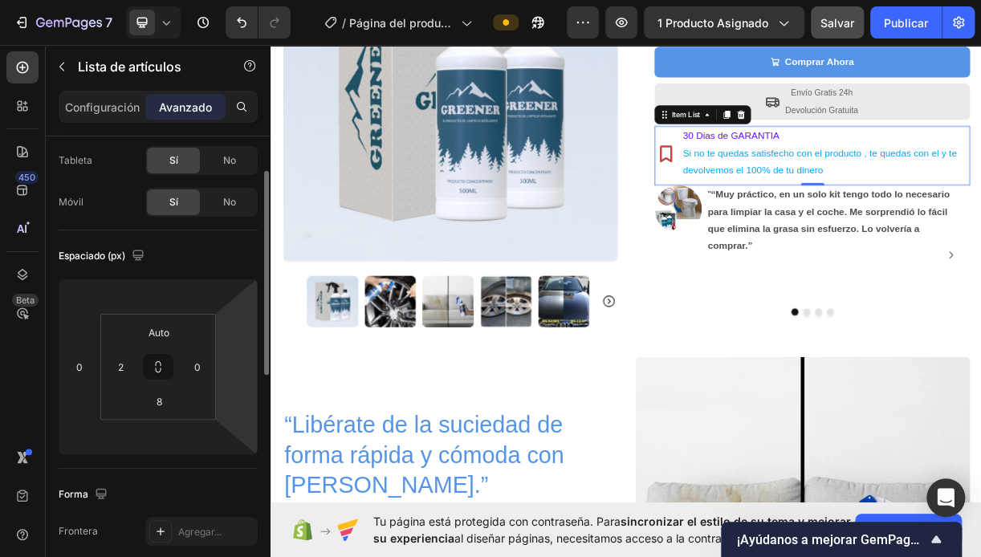
click at [245, 0] on html "7 Version history / Página del producto - [DATE] 12:00:49 Preview 1 producto as…" at bounding box center [490, 0] width 981 height 0
click at [236, 367] on input "number" at bounding box center [237, 367] width 24 height 24
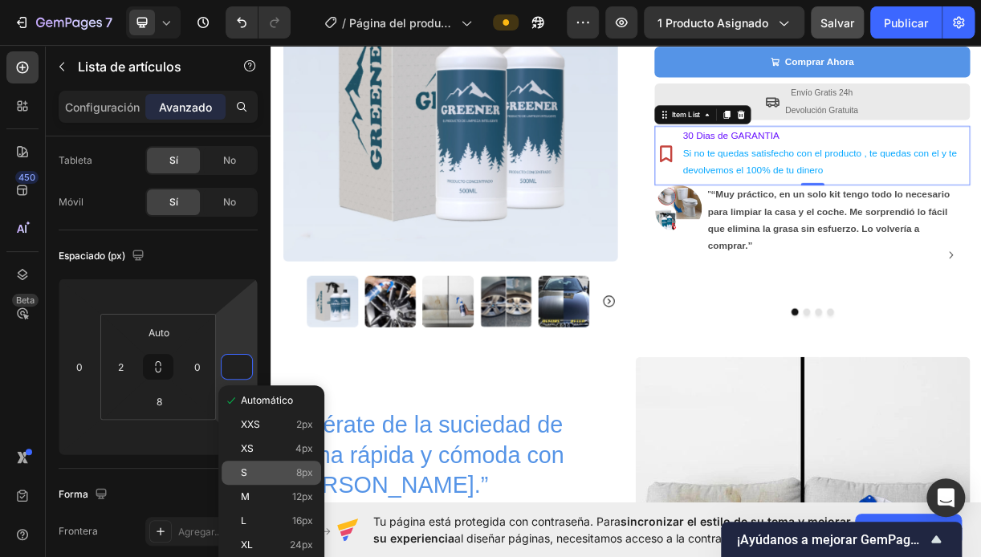
click at [243, 471] on span "S" at bounding box center [244, 472] width 6 height 11
type input "8"
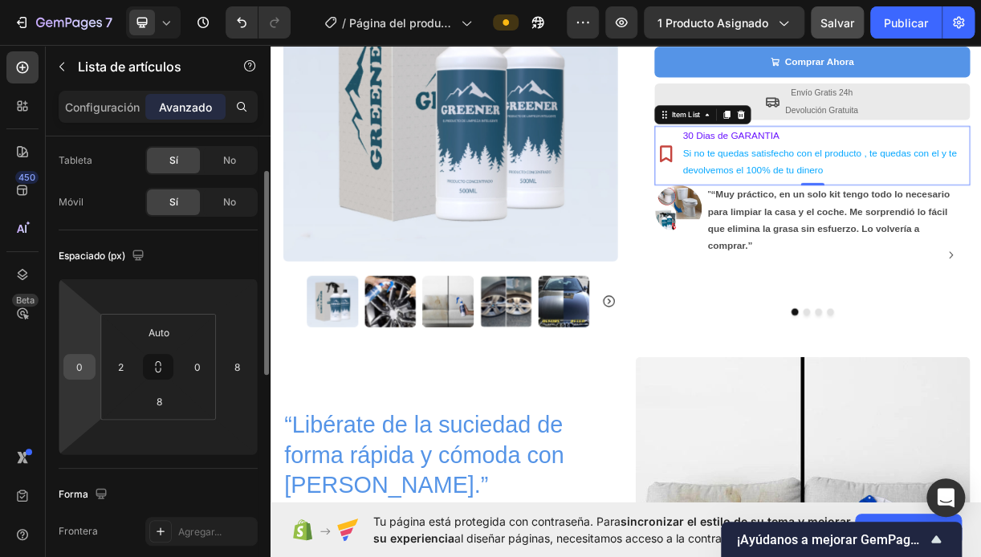
click at [80, 371] on input "0" at bounding box center [79, 367] width 24 height 24
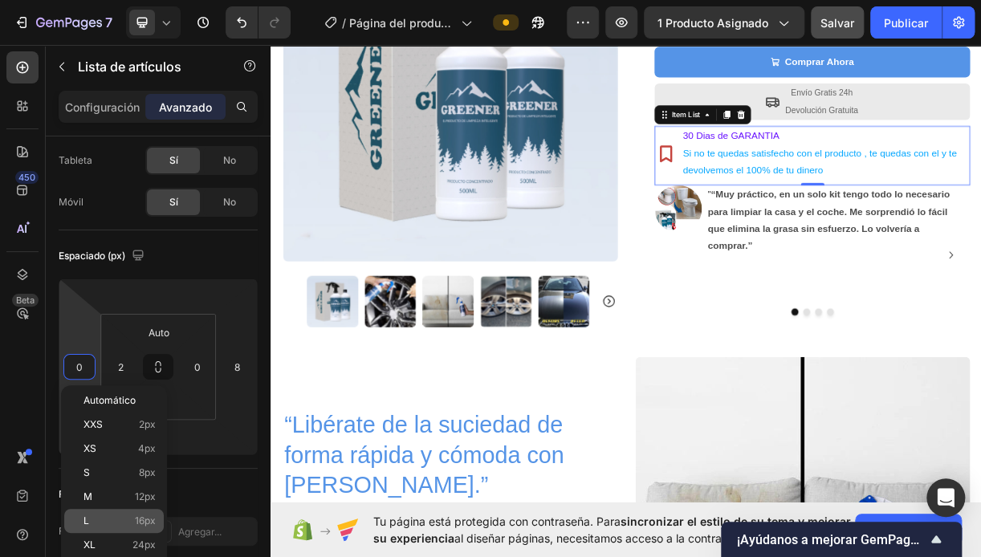
click at [87, 512] on div "L 16px" at bounding box center [114, 521] width 100 height 24
type input "16"
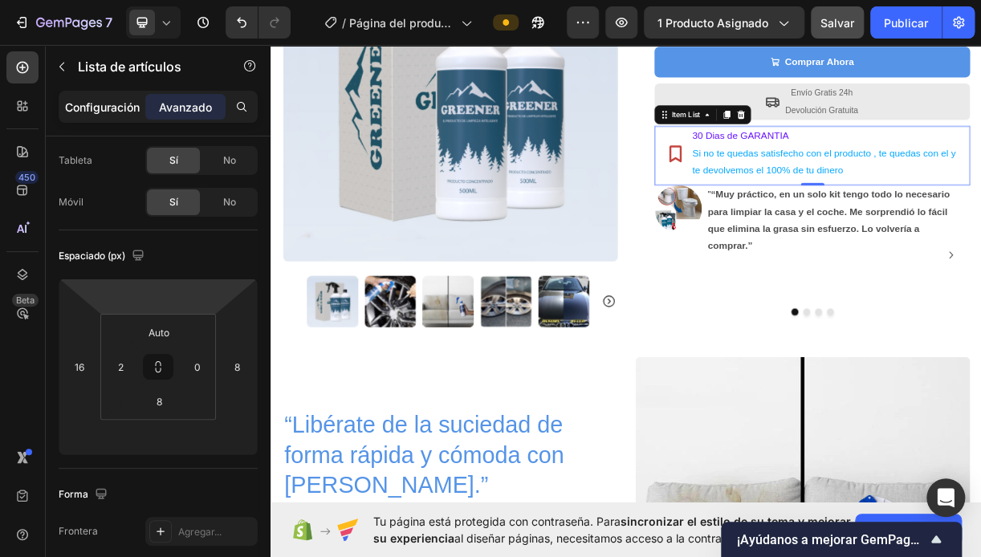
click at [103, 112] on p "Configuración" at bounding box center [102, 107] width 75 height 17
type input "8"
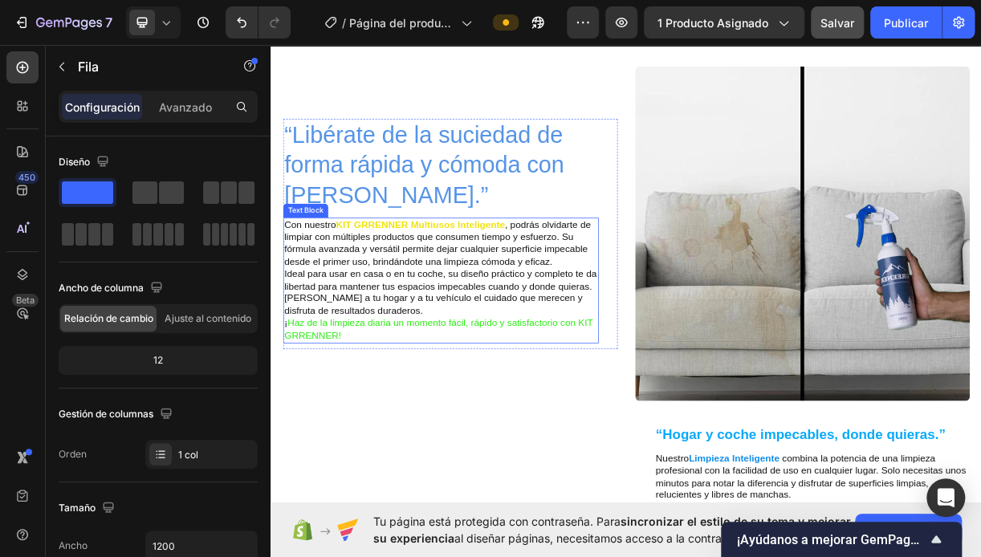
scroll to position [803, 0]
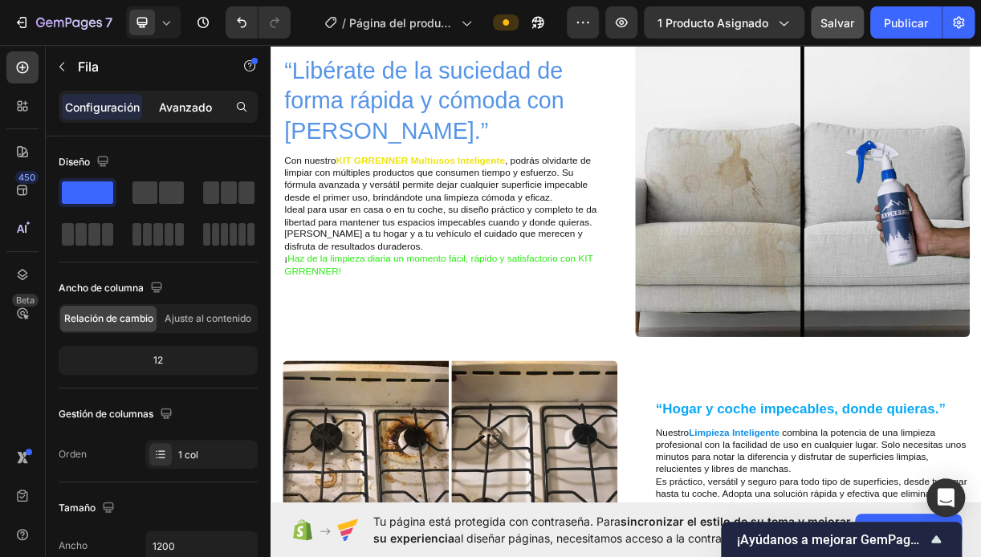
click at [196, 107] on p "Avanzado" at bounding box center [185, 107] width 53 height 17
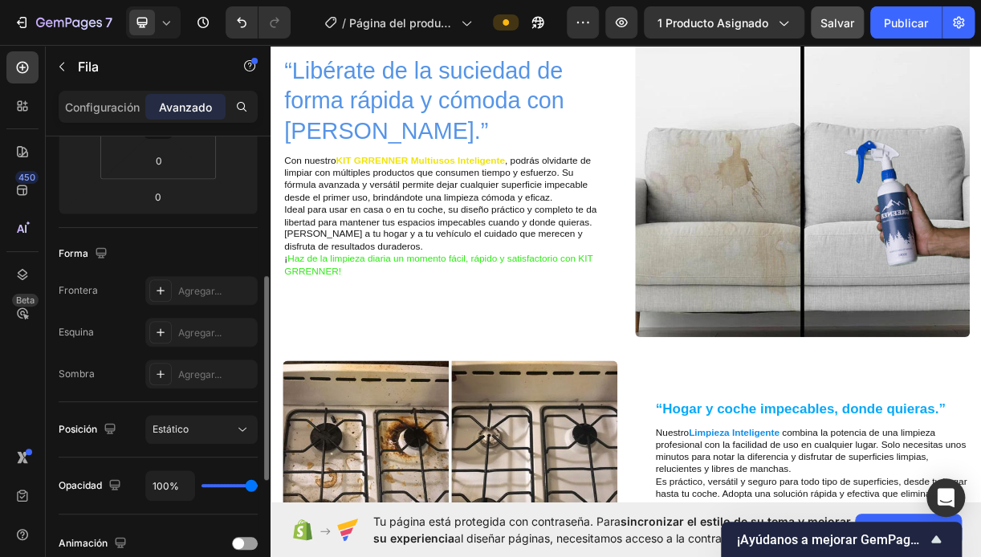
scroll to position [241, 0]
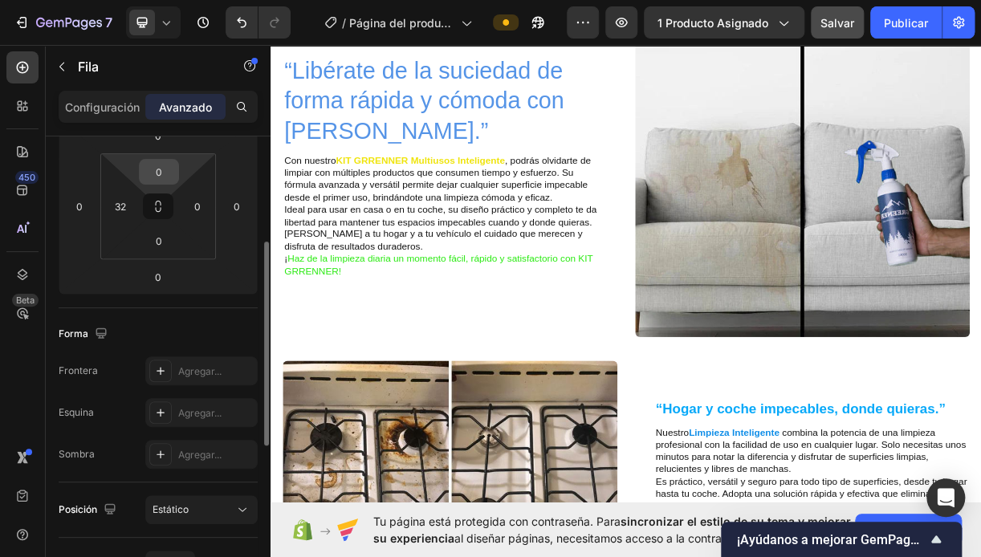
click at [178, 170] on div "0" at bounding box center [159, 172] width 40 height 26
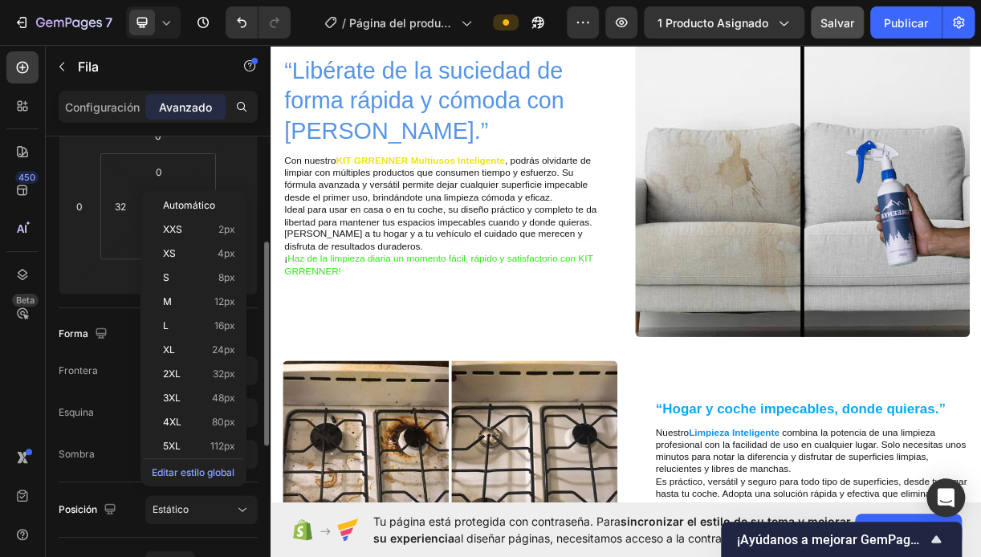
click at [112, 297] on div "Espaciado (px) 0 0 0 0 0 32 0 0" at bounding box center [158, 189] width 199 height 239
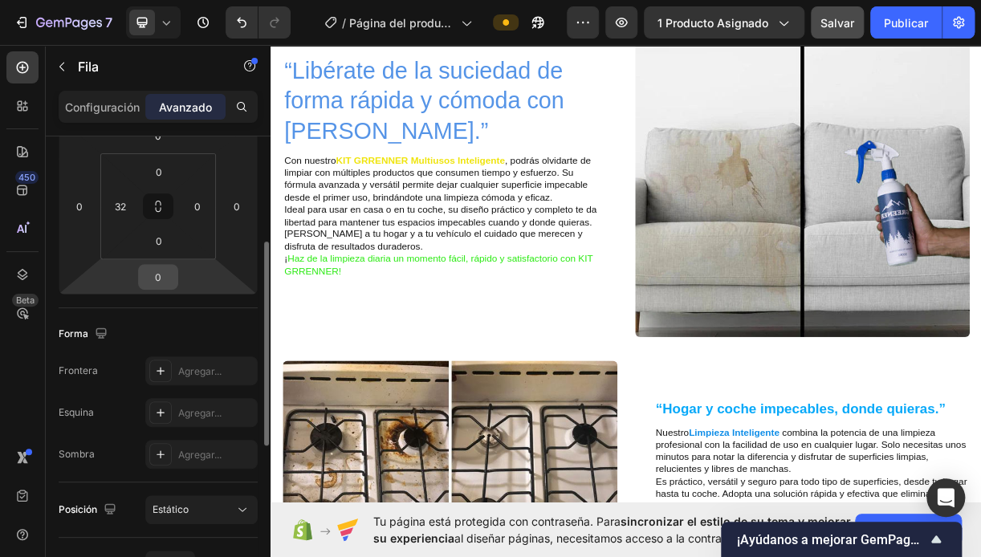
click at [164, 269] on input "0" at bounding box center [158, 277] width 32 height 24
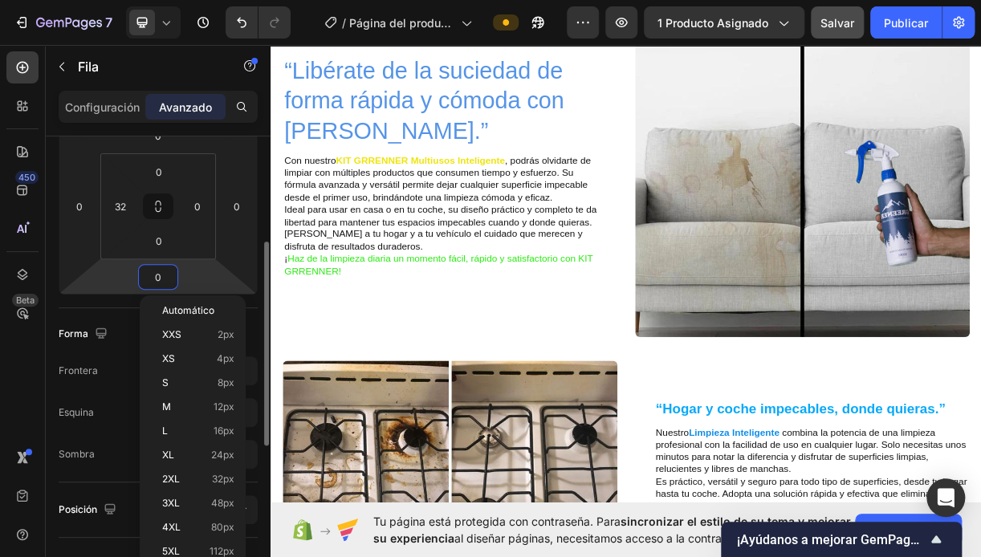
click at [97, 0] on html "7 Version history / Página del producto - [DATE] 12:00:49 Preview 1 producto as…" at bounding box center [490, 0] width 981 height 0
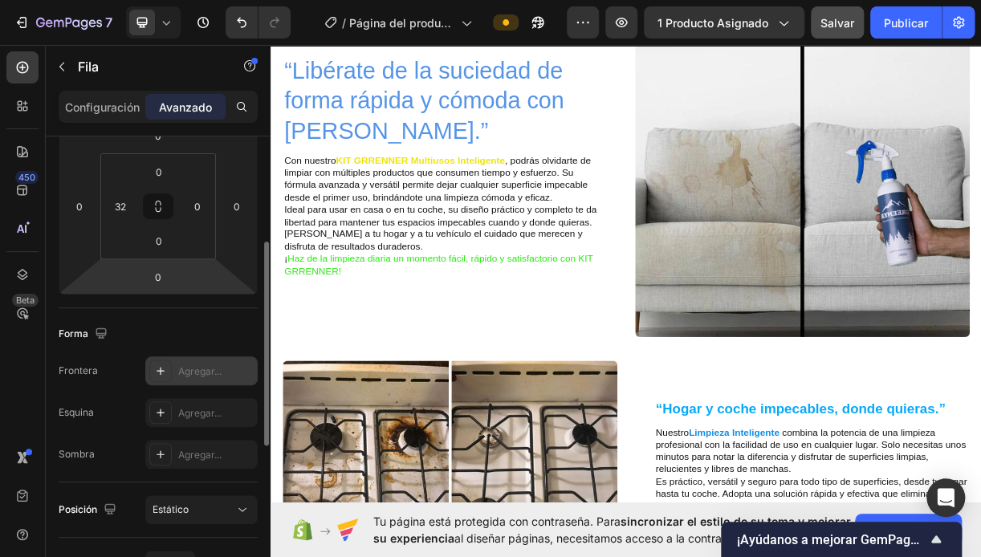
click at [190, 377] on div "Agregar..." at bounding box center [215, 372] width 75 height 14
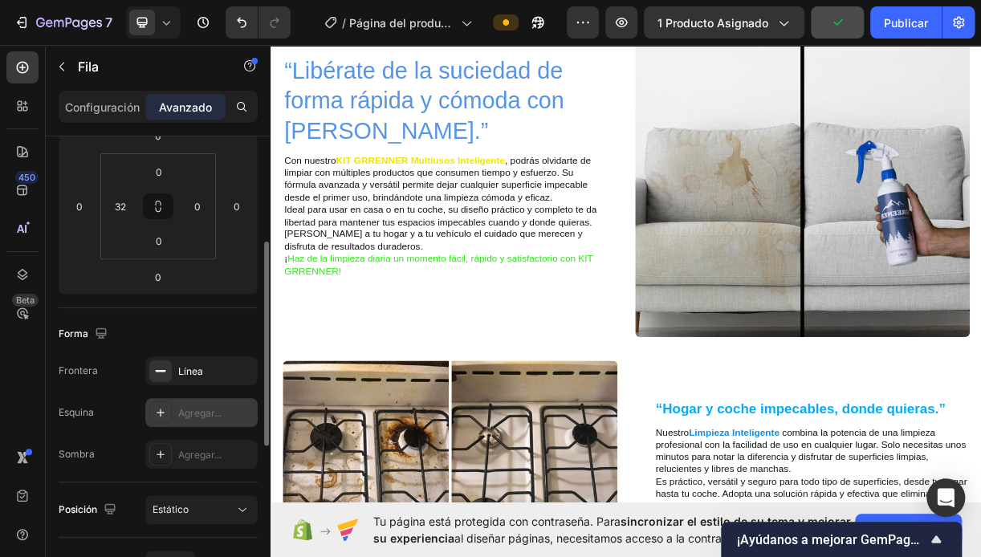
click at [223, 410] on div "Agregar..." at bounding box center [215, 413] width 75 height 14
click at [210, 451] on div "Agregar..." at bounding box center [215, 455] width 75 height 14
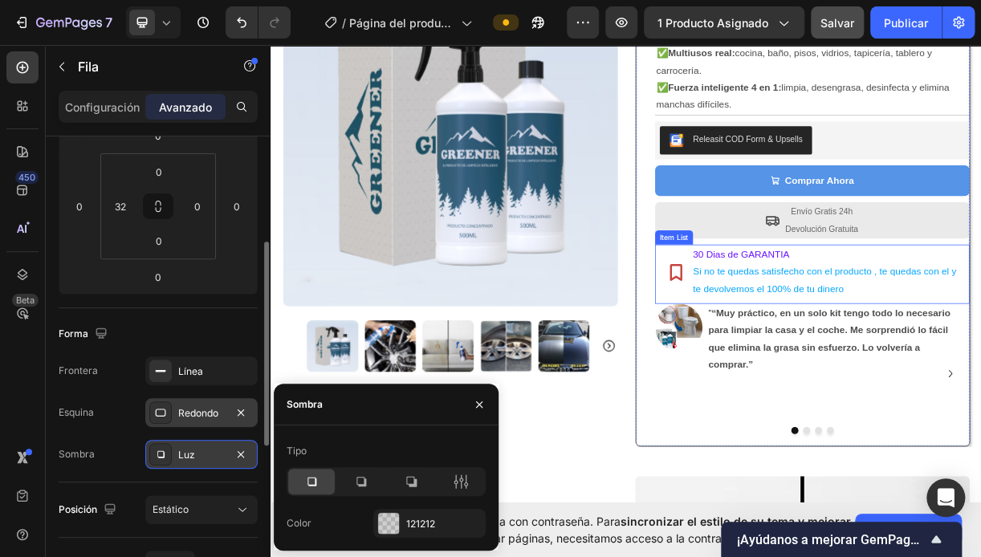
scroll to position [0, 0]
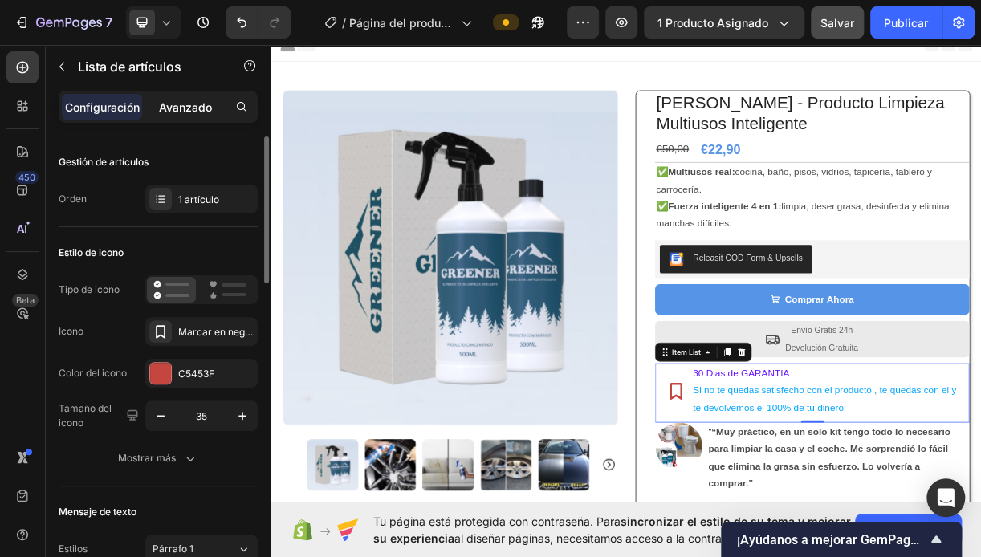
click at [200, 106] on p "Avanzado" at bounding box center [185, 107] width 53 height 17
type input "100%"
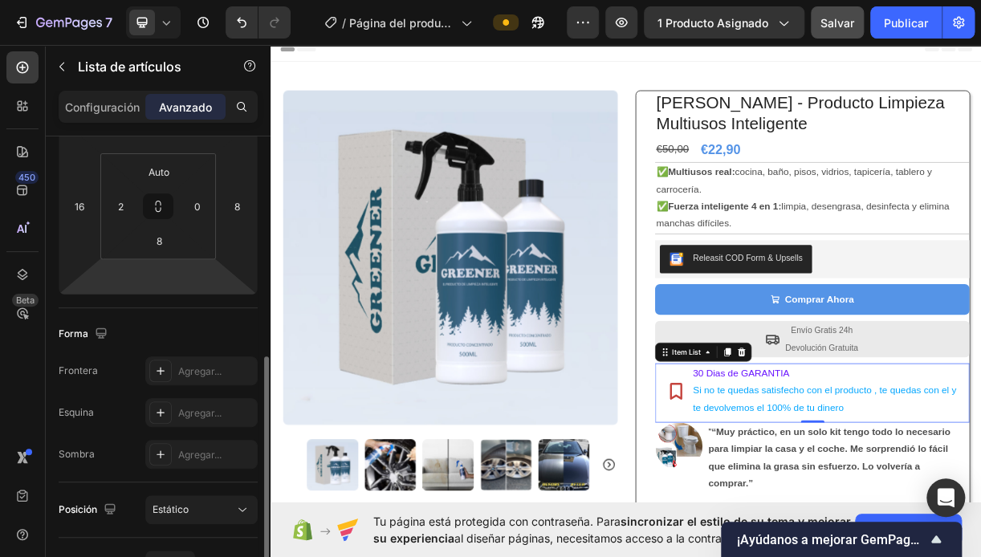
scroll to position [321, 0]
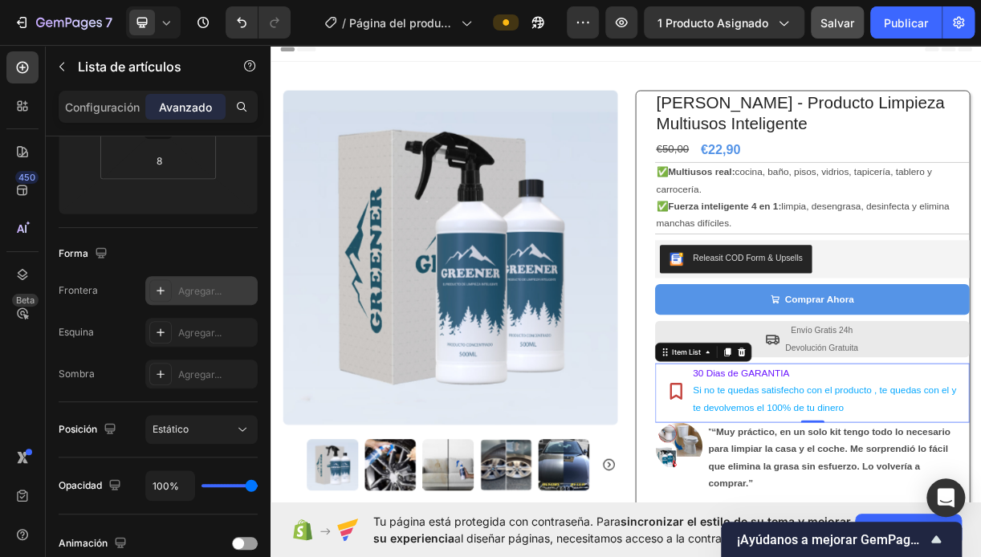
click at [210, 290] on div "Agregar..." at bounding box center [215, 291] width 75 height 14
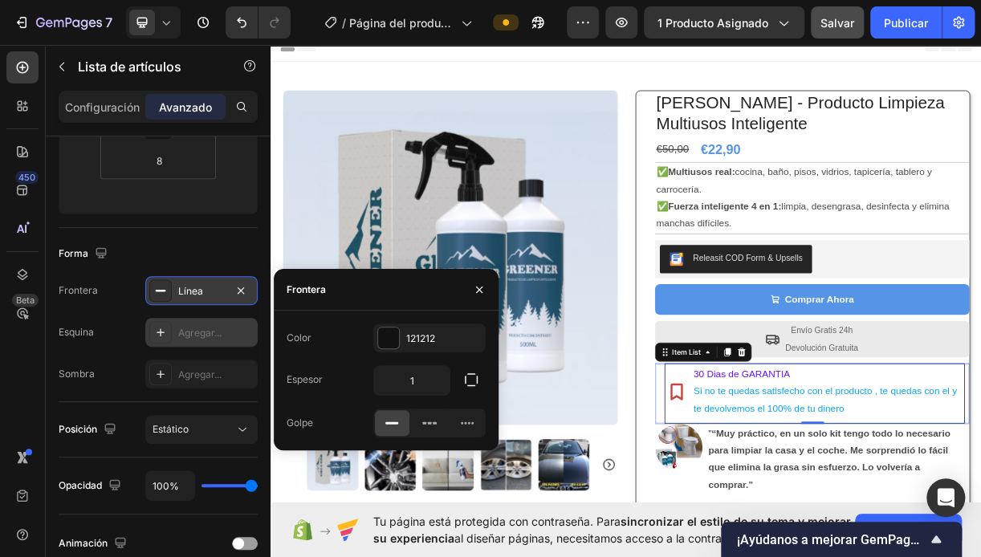
click at [204, 332] on div "Agregar..." at bounding box center [215, 333] width 75 height 14
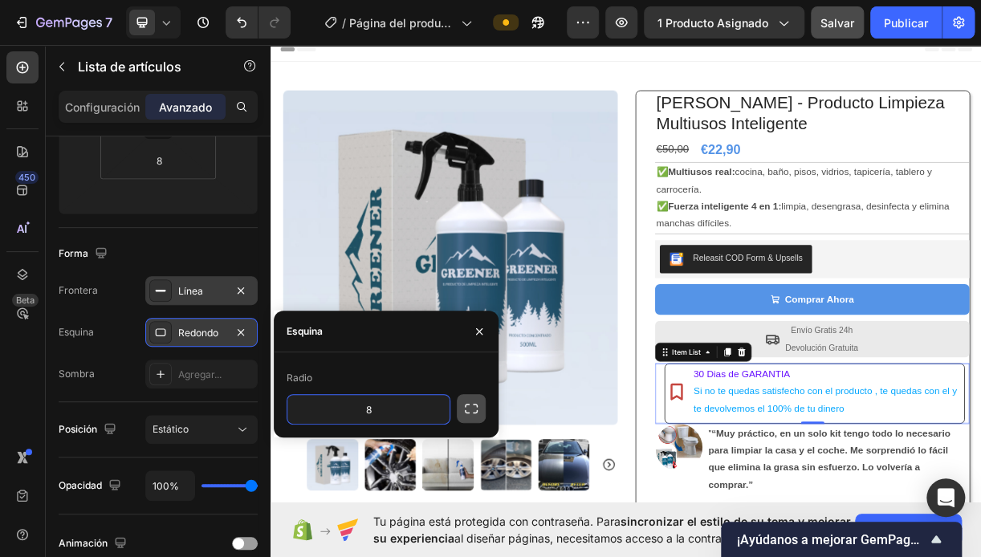
click at [471, 406] on icon "button" at bounding box center [471, 409] width 16 height 16
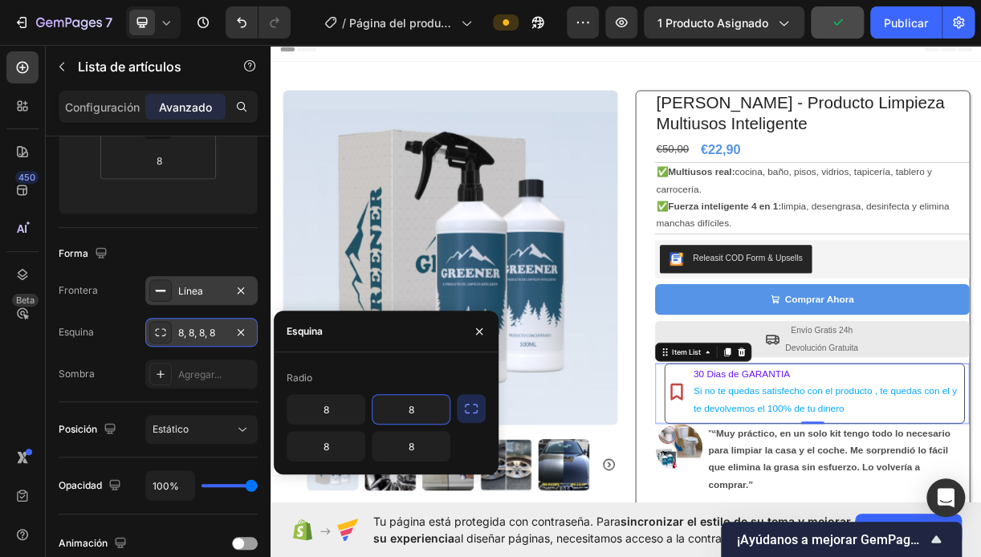
click at [414, 413] on input "8" at bounding box center [411, 409] width 77 height 29
click at [417, 418] on input "8" at bounding box center [411, 409] width 77 height 29
click at [470, 411] on icon "button" at bounding box center [471, 409] width 16 height 16
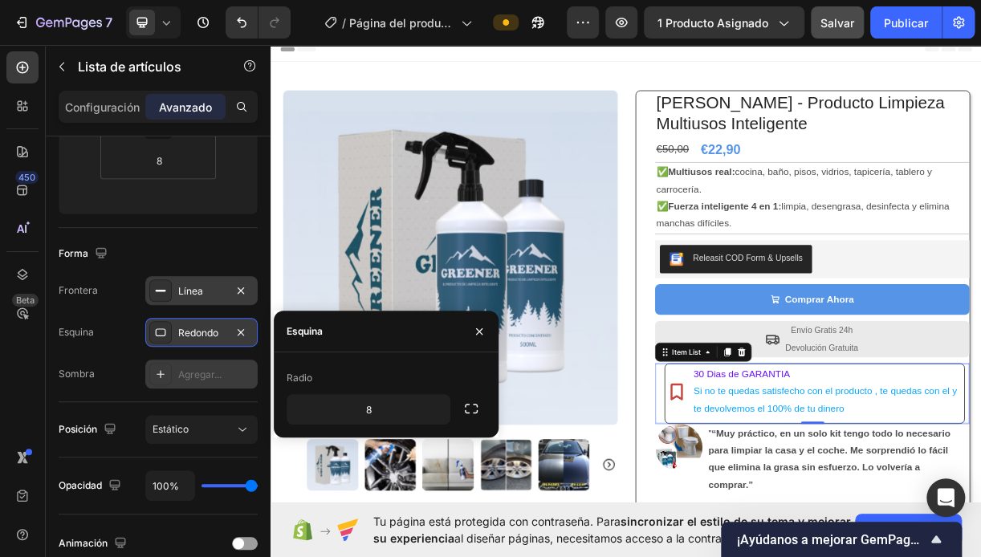
click at [225, 371] on div "Agregar..." at bounding box center [215, 375] width 75 height 14
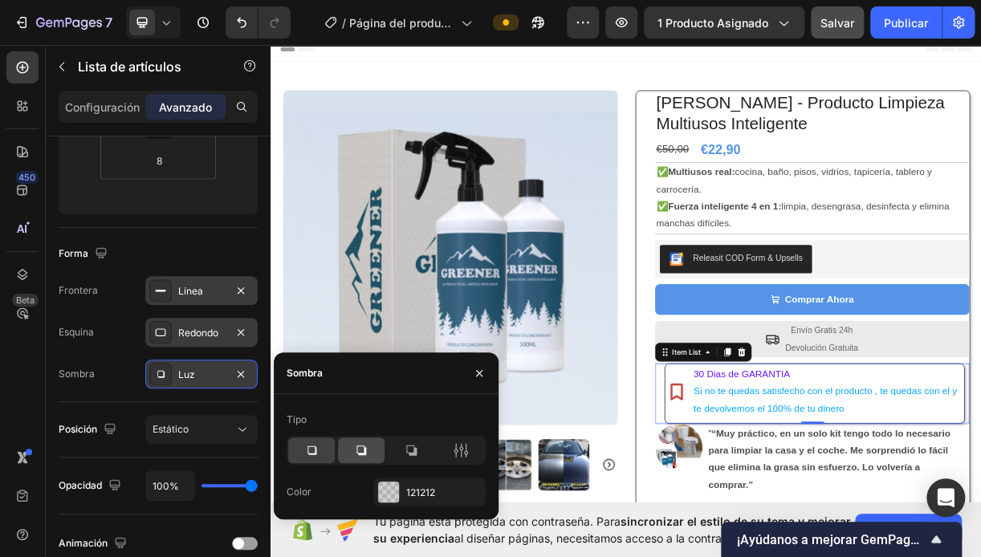
click at [353, 451] on div at bounding box center [361, 451] width 47 height 26
click at [410, 450] on icon at bounding box center [411, 451] width 16 height 16
click at [324, 451] on div at bounding box center [311, 451] width 47 height 26
click at [393, 494] on div at bounding box center [388, 492] width 21 height 21
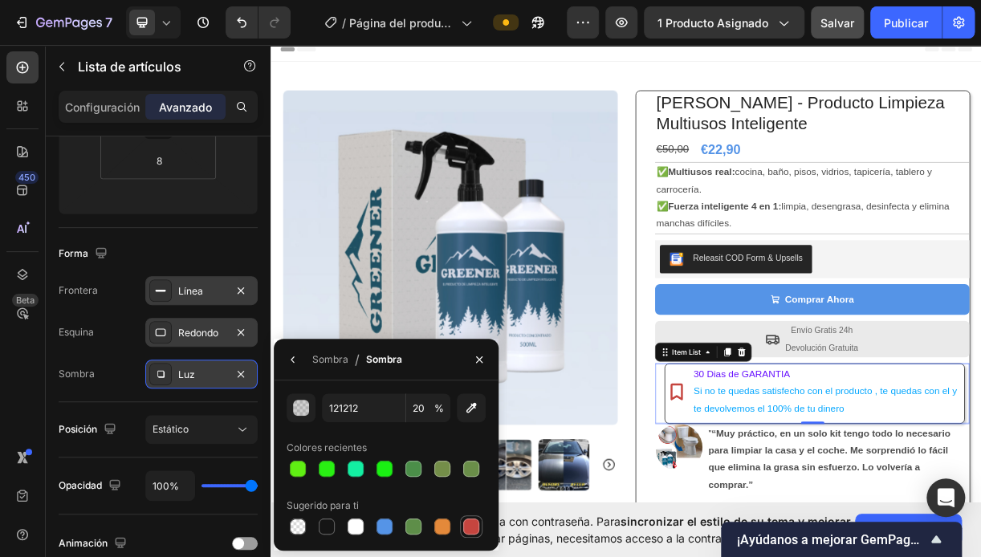
click at [463, 527] on div at bounding box center [471, 527] width 16 height 16
type input "C5453F"
type input "100"
click at [463, 527] on div at bounding box center [471, 527] width 16 height 16
click at [206, 329] on div "Redondo" at bounding box center [201, 333] width 47 height 14
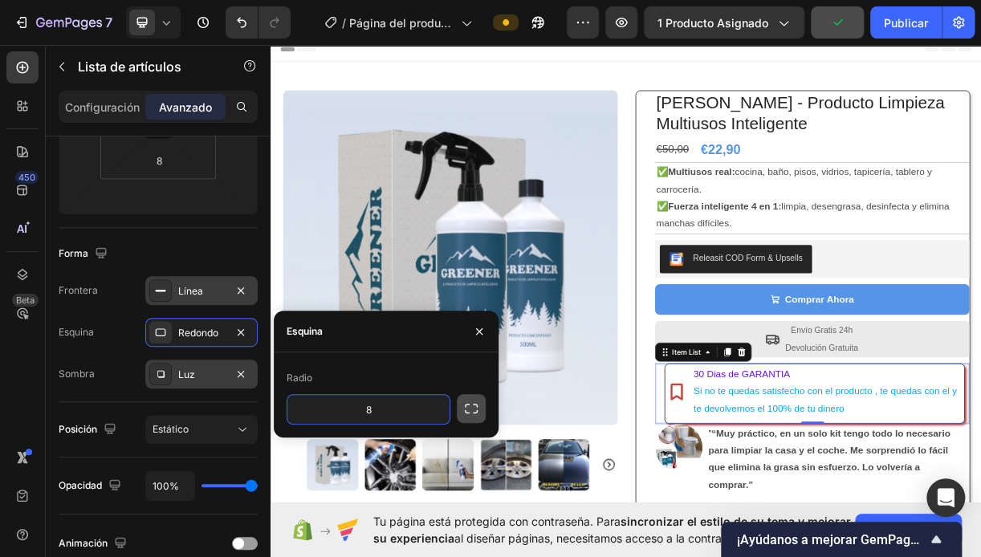
click at [467, 407] on icon "button" at bounding box center [471, 409] width 16 height 16
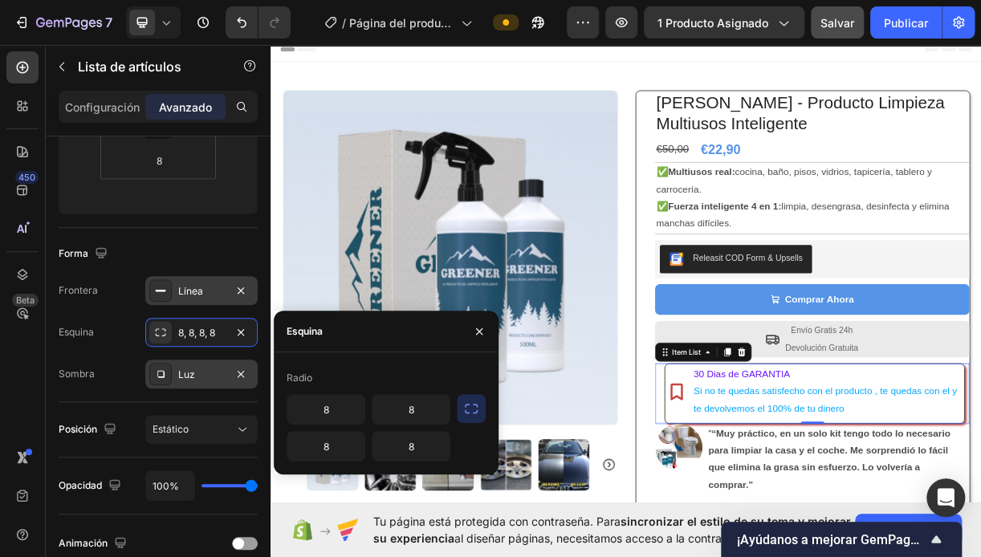
click at [318, 331] on font "Esquina" at bounding box center [305, 331] width 36 height 14
click at [208, 373] on div "Luz" at bounding box center [201, 375] width 47 height 14
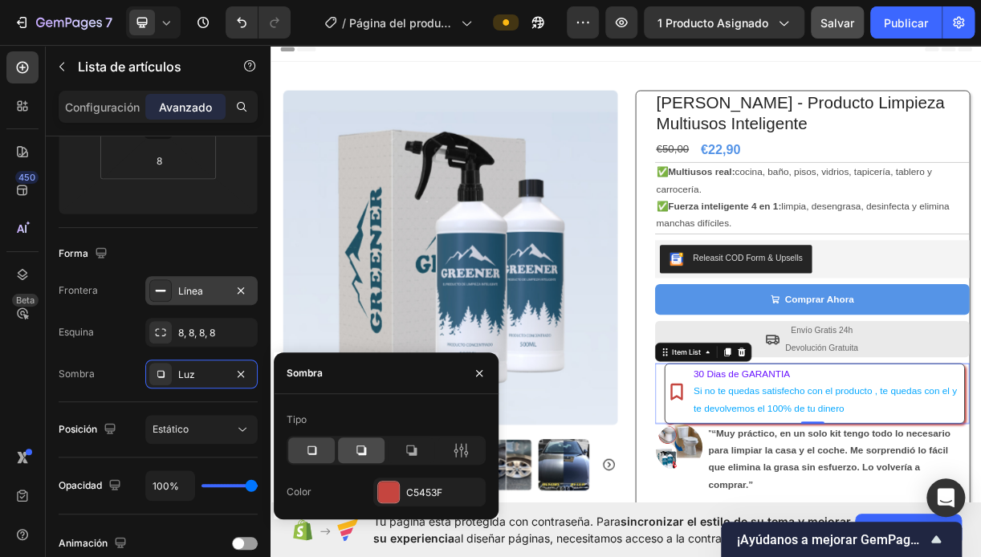
click at [363, 450] on icon at bounding box center [361, 451] width 16 height 16
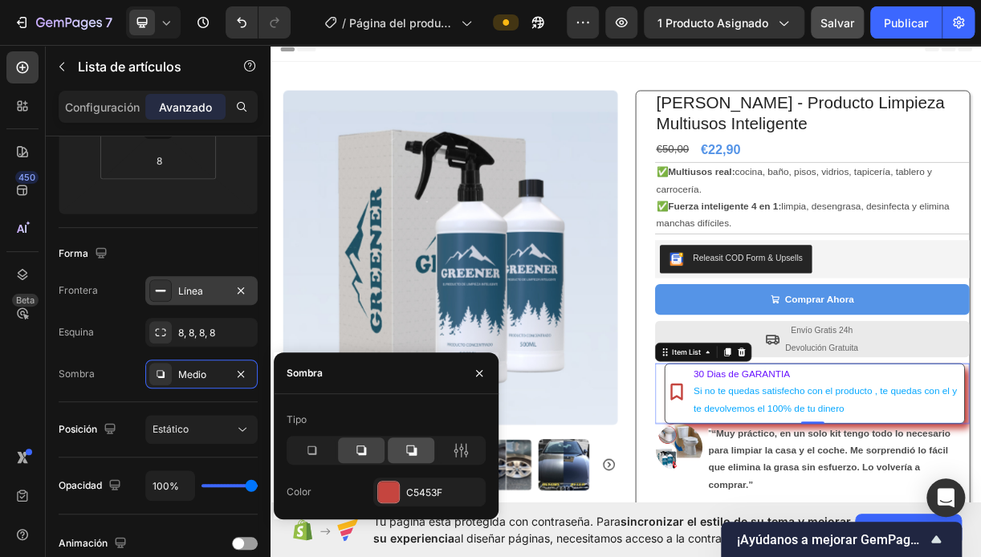
click at [405, 451] on icon at bounding box center [411, 451] width 16 height 16
click at [361, 453] on icon at bounding box center [362, 451] width 10 height 10
click at [316, 453] on icon at bounding box center [312, 451] width 9 height 9
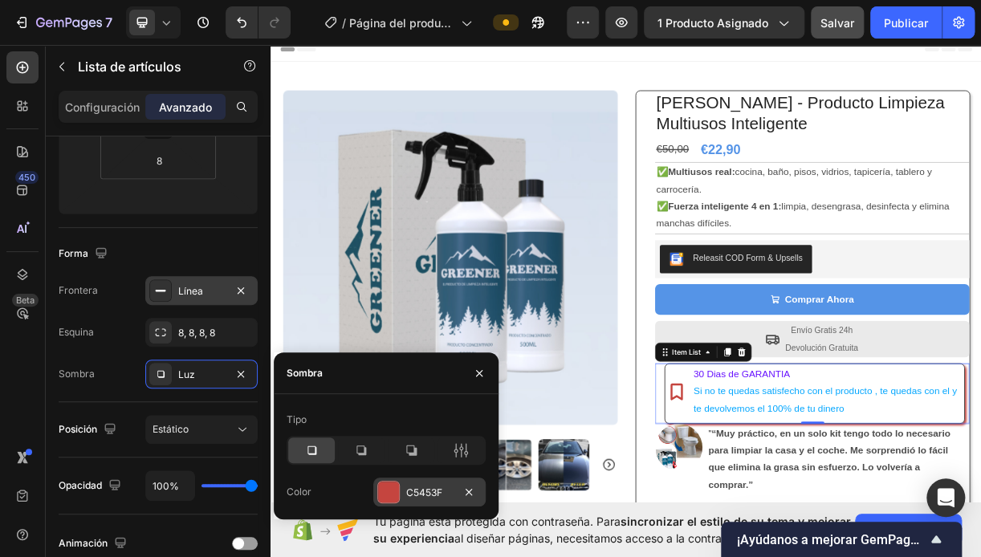
click at [385, 490] on div at bounding box center [388, 492] width 21 height 21
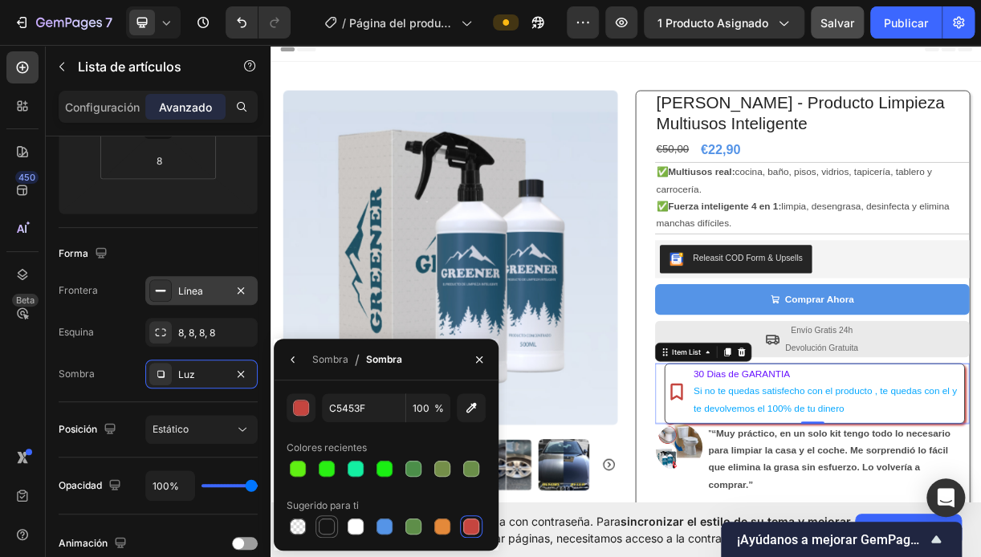
click at [326, 521] on div at bounding box center [327, 527] width 16 height 16
type input "151515"
click at [299, 528] on div at bounding box center [298, 527] width 16 height 16
type input "000000"
type input "0"
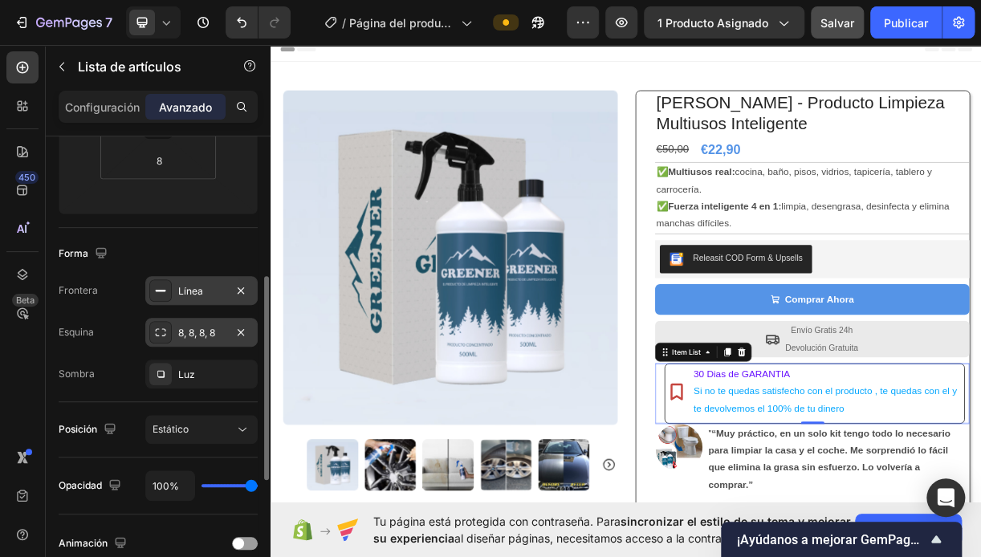
click at [154, 328] on icon at bounding box center [160, 332] width 13 height 13
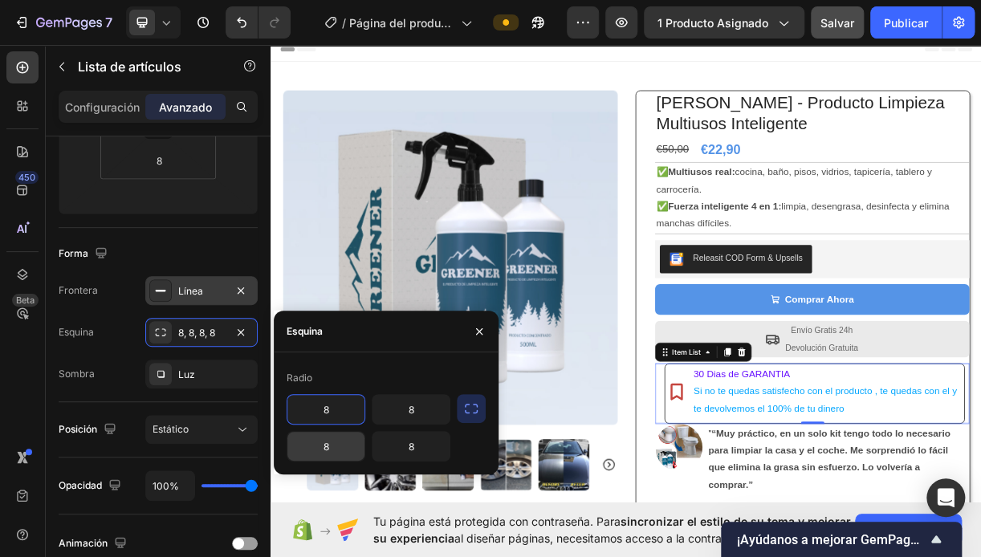
click at [337, 455] on input "8" at bounding box center [326, 446] width 77 height 29
click at [418, 451] on input "8" at bounding box center [411, 446] width 77 height 29
click at [226, 292] on div "Línea" at bounding box center [201, 290] width 112 height 29
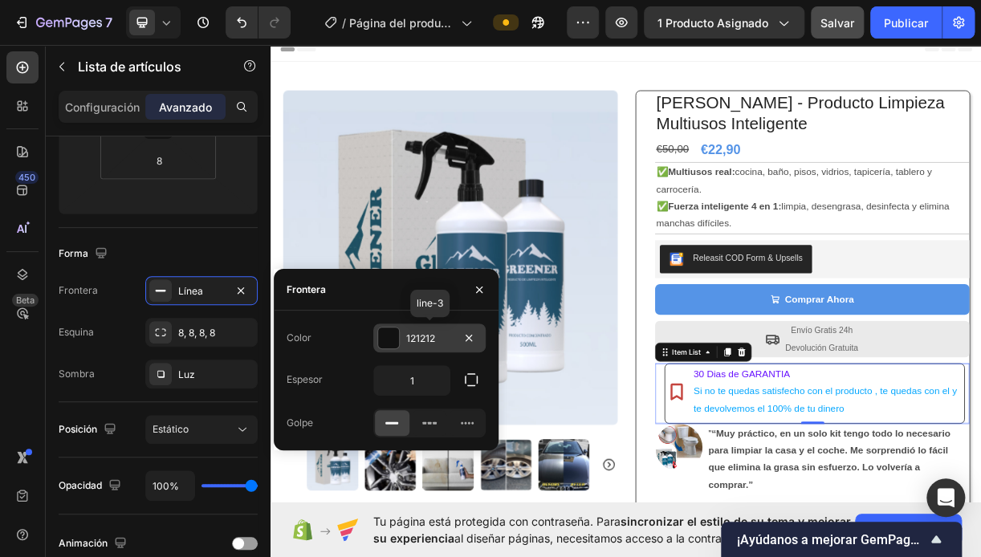
click at [385, 342] on div at bounding box center [388, 338] width 21 height 21
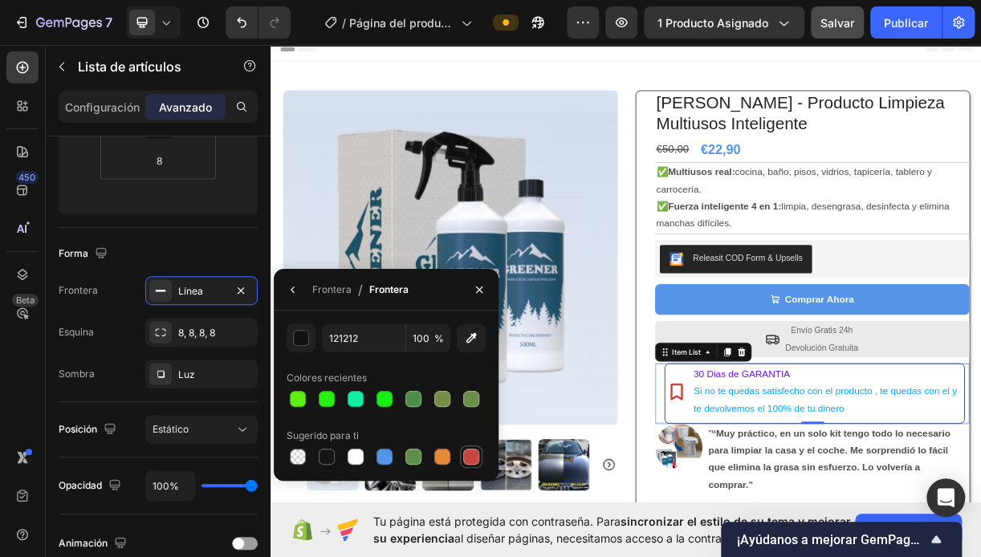
click at [470, 458] on div at bounding box center [471, 457] width 16 height 16
type input "C5453F"
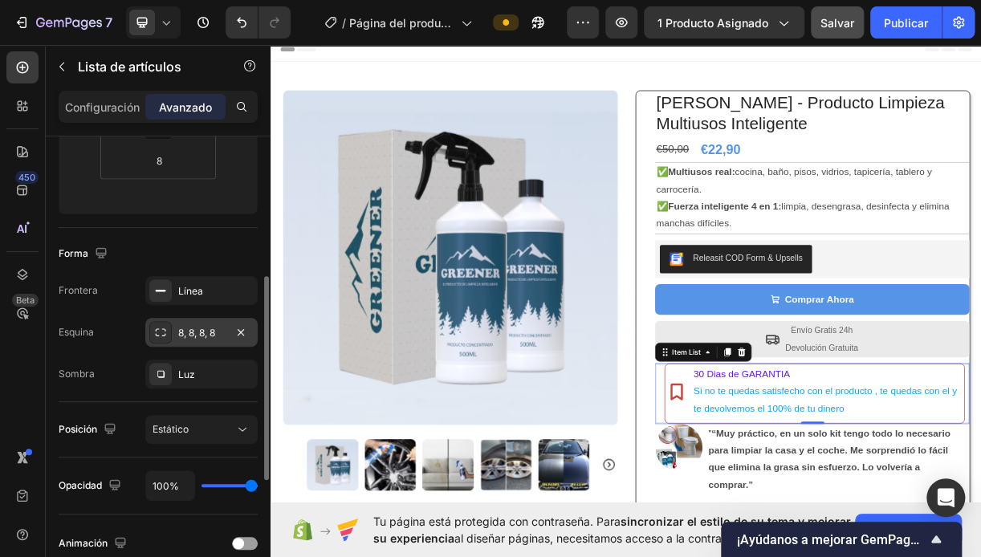
click at [157, 329] on icon at bounding box center [160, 332] width 13 height 13
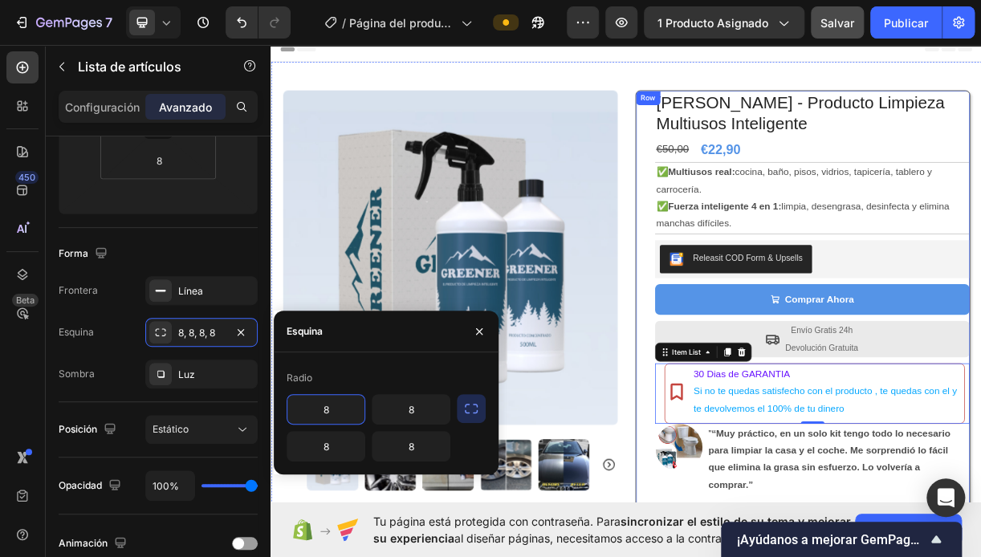
click at [765, 552] on div "KIT GREENER - Producto Limpieza Multiusos Inteligente Product Title €50,00 Comp…" at bounding box center [992, 432] width 454 height 646
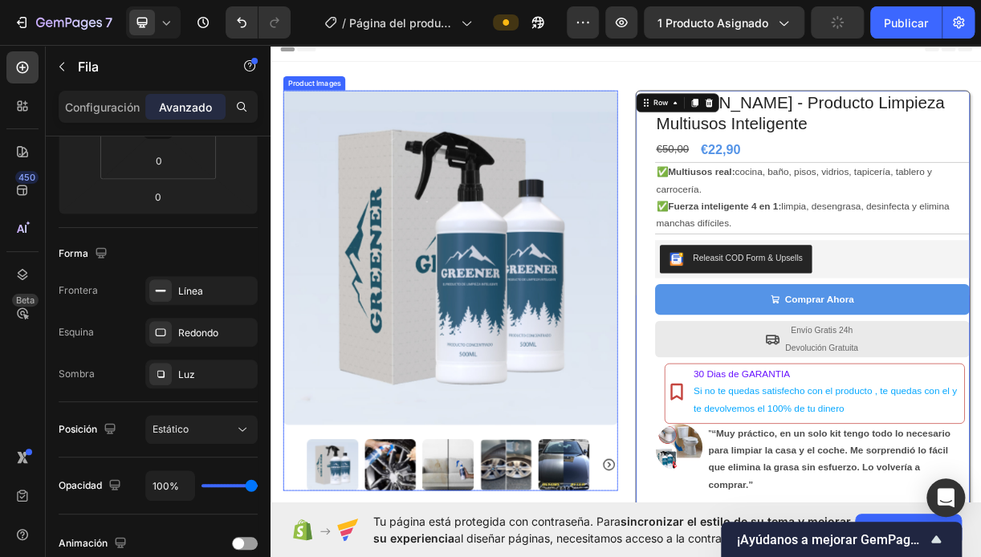
scroll to position [0, 0]
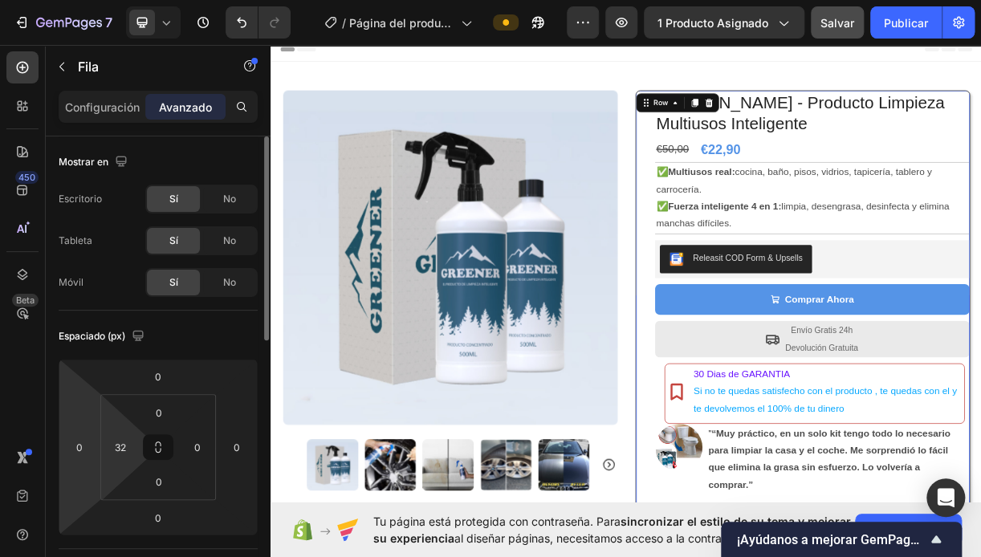
click at [114, 0] on html "7 Version history / Página del producto - [DATE] 12:00:49 Preview 1 producto as…" at bounding box center [490, 0] width 981 height 0
click at [119, 451] on input "32" at bounding box center [120, 447] width 24 height 24
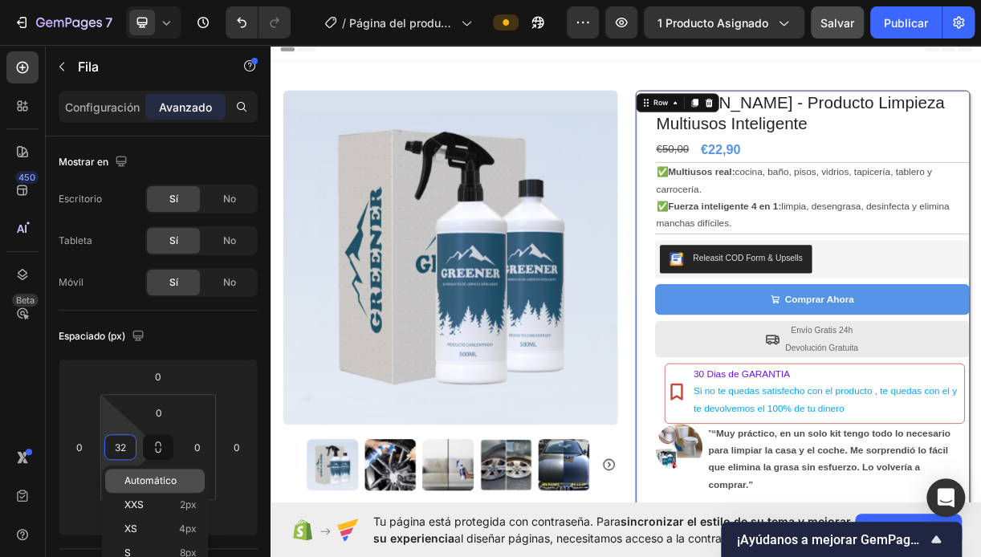
click at [139, 483] on span "Automático" at bounding box center [150, 480] width 52 height 11
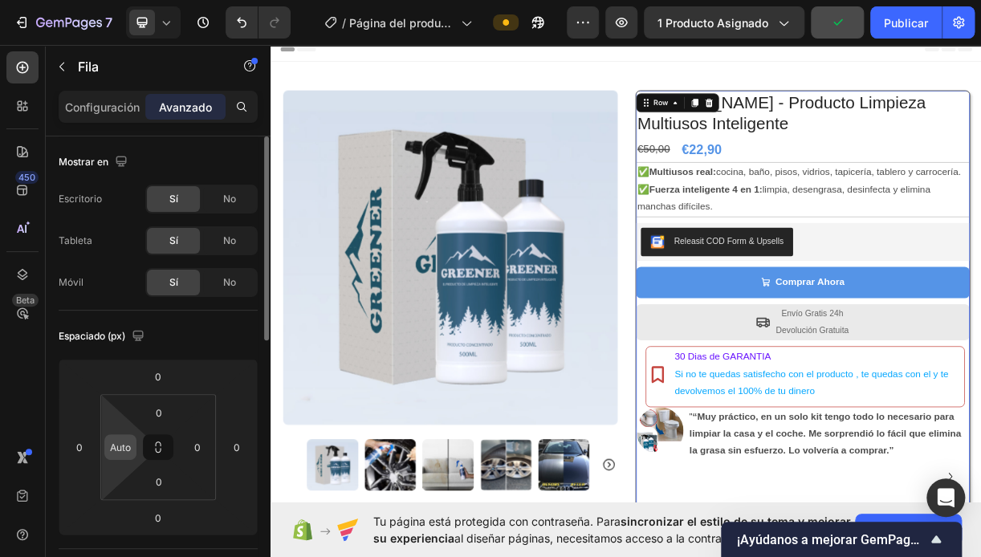
click at [116, 451] on input "Auto" at bounding box center [120, 447] width 24 height 24
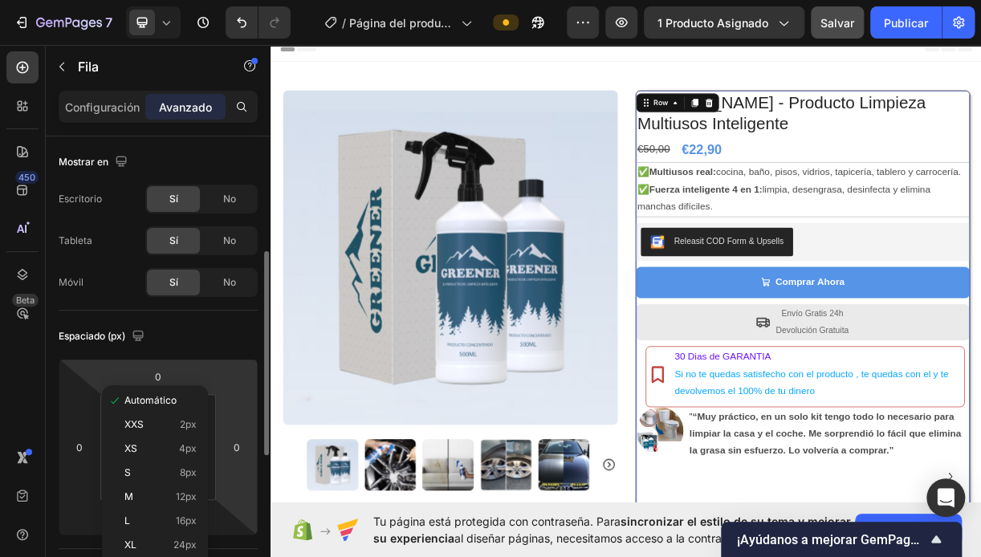
scroll to position [161, 0]
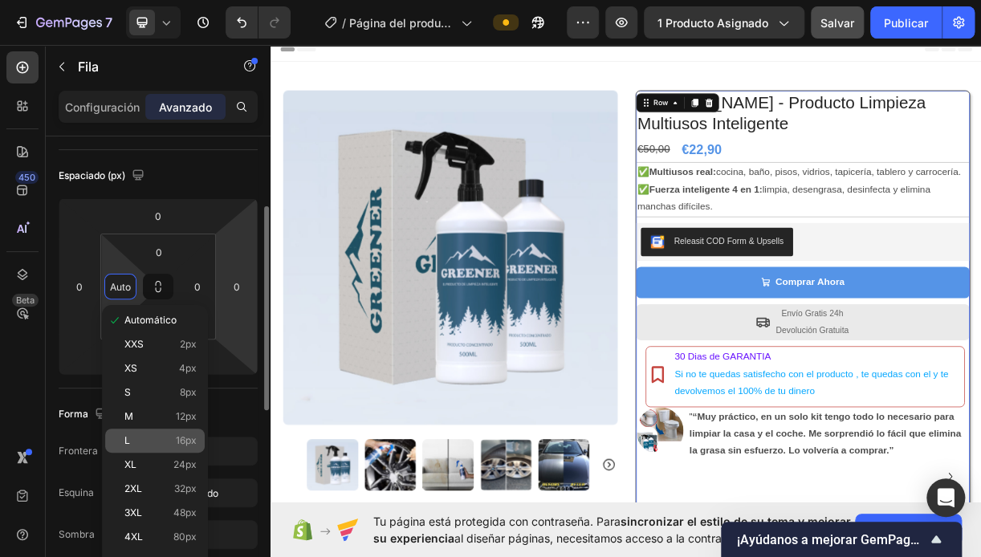
click at [145, 439] on p "L 16px" at bounding box center [160, 440] width 72 height 11
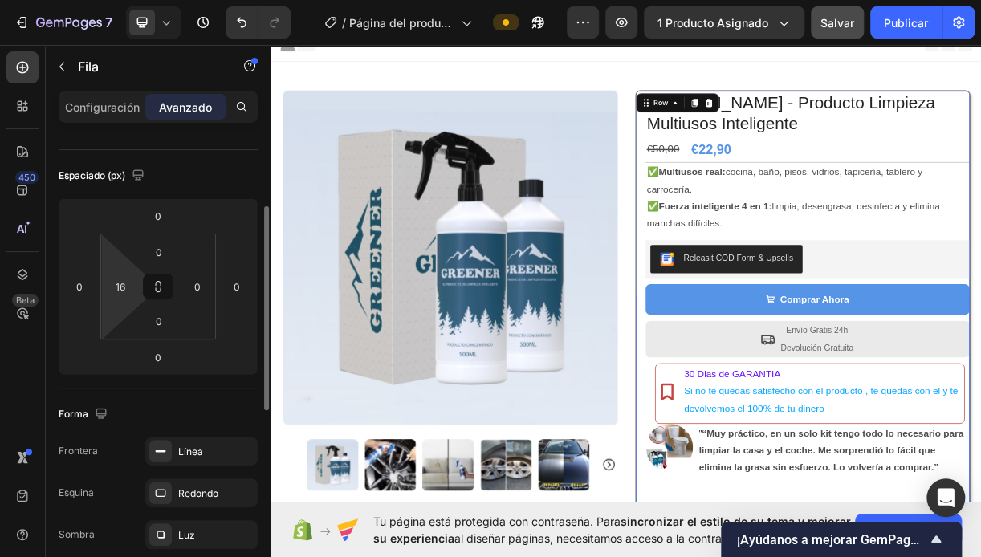
click at [124, 0] on html "7 Version history / Página del producto - [DATE] 12:00:49 Preview 1 producto as…" at bounding box center [490, 0] width 981 height 0
click at [124, 298] on div "16" at bounding box center [120, 287] width 32 height 26
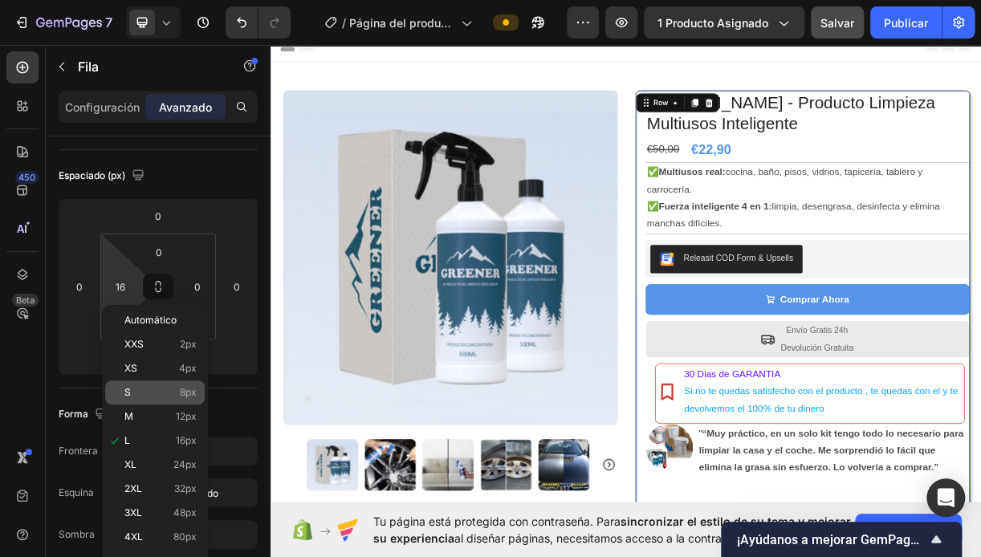
click at [145, 384] on div "S 8px" at bounding box center [155, 393] width 100 height 24
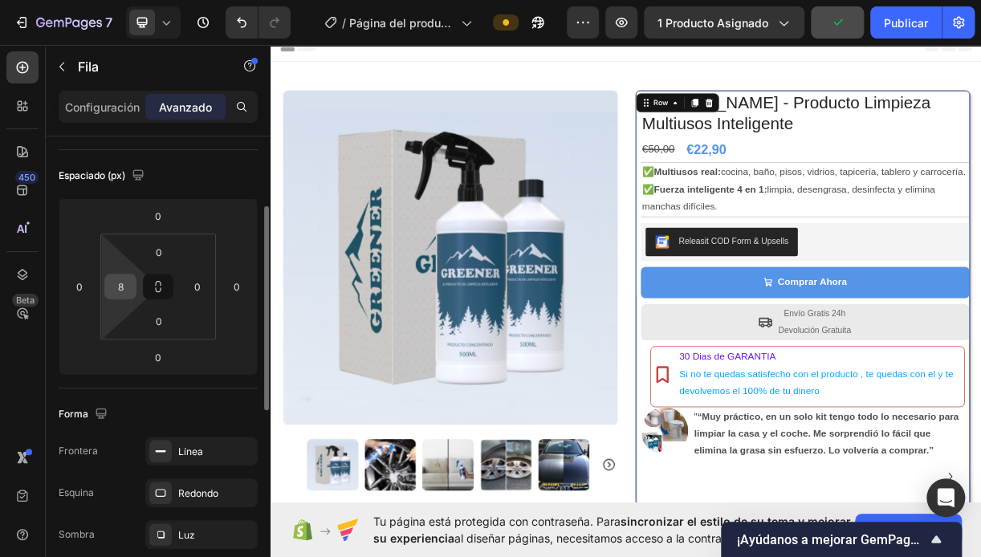
click at [127, 288] on input "8" at bounding box center [120, 287] width 24 height 24
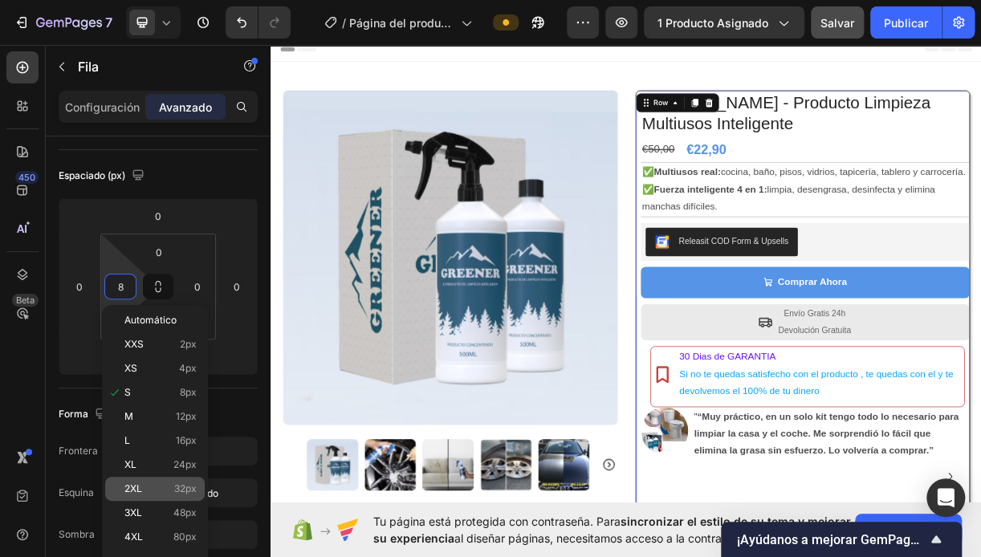
click at [133, 493] on span "2XL" at bounding box center [133, 488] width 18 height 11
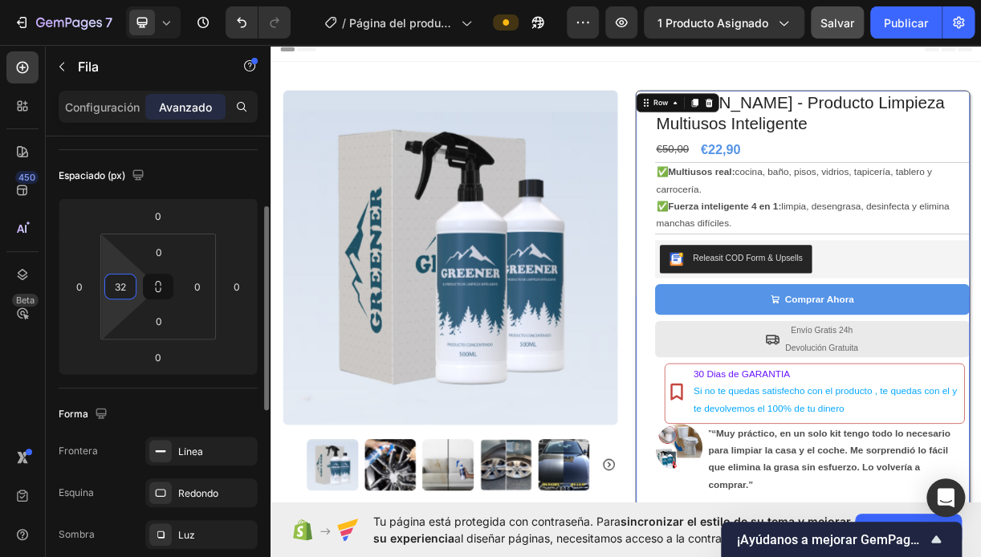
click at [114, 290] on input "32" at bounding box center [120, 287] width 24 height 24
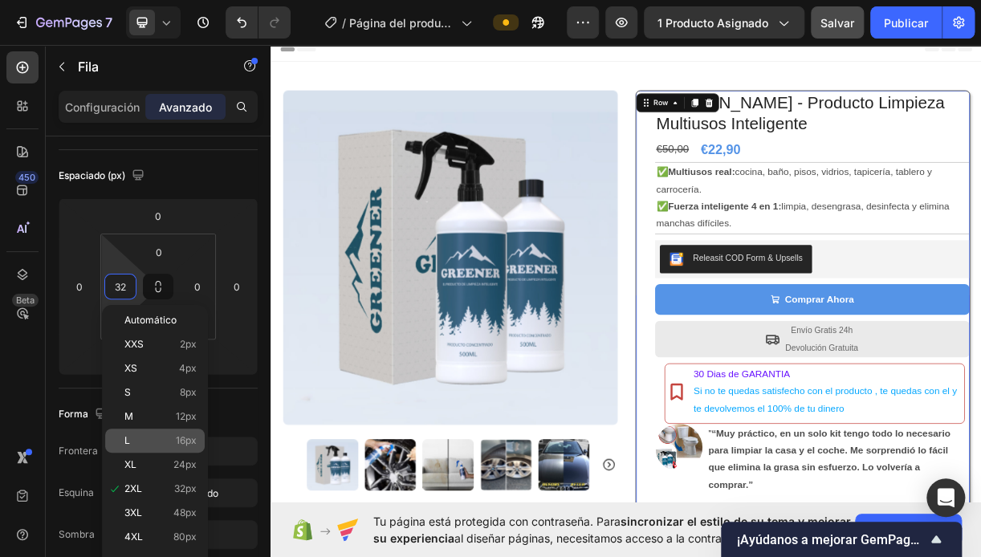
click at [126, 444] on span "L" at bounding box center [127, 440] width 6 height 11
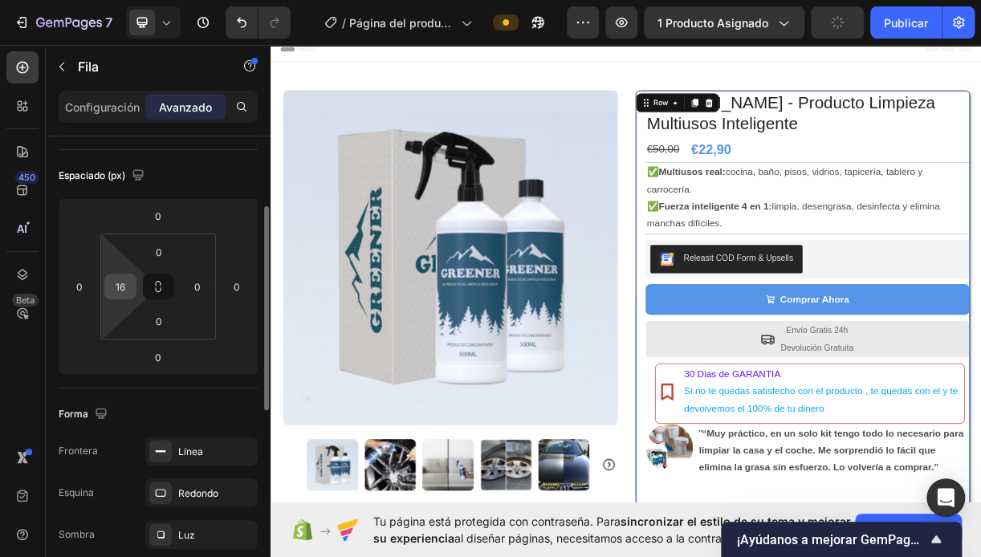
click at [116, 281] on input "16" at bounding box center [120, 287] width 24 height 24
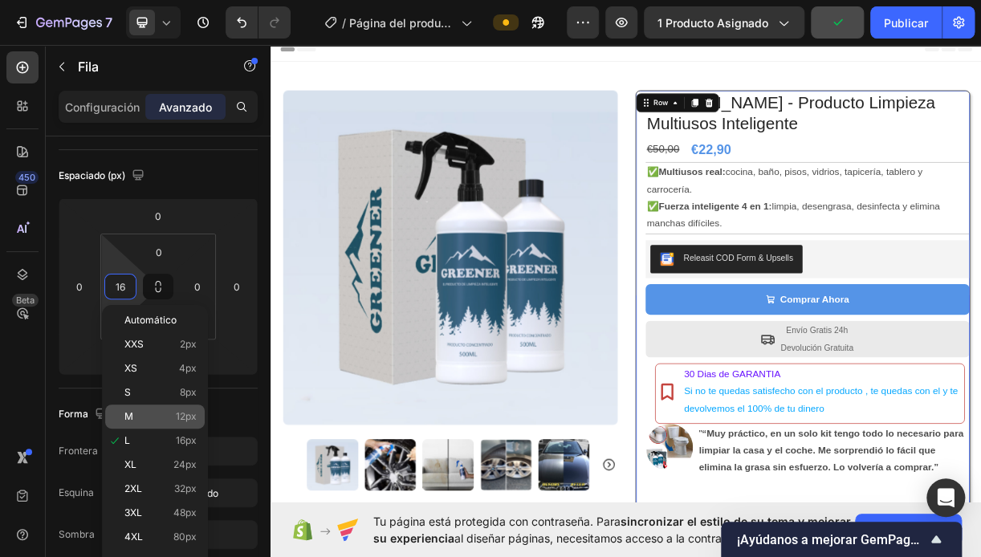
click at [131, 413] on span "M" at bounding box center [128, 416] width 9 height 11
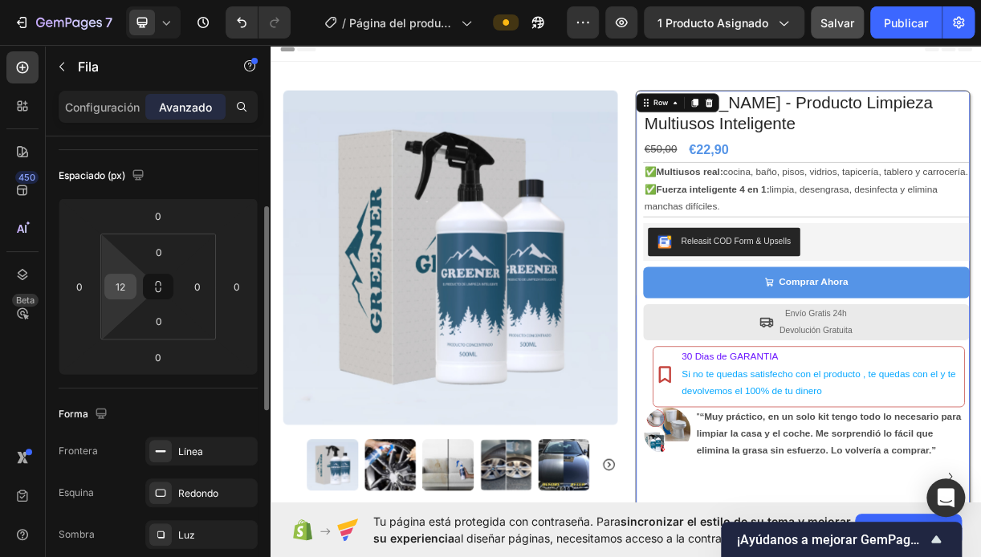
click at [124, 295] on input "12" at bounding box center [120, 287] width 24 height 24
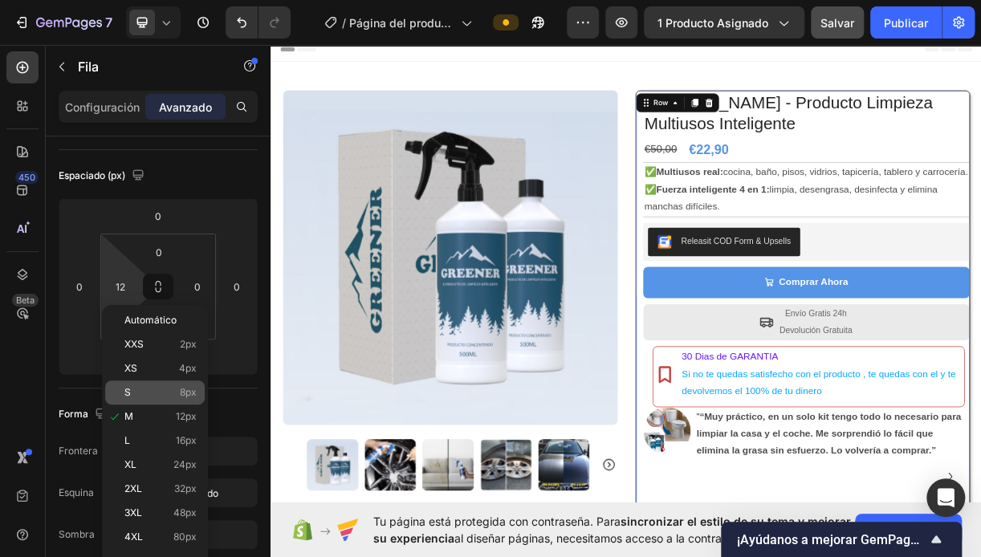
click at [125, 394] on span "S" at bounding box center [127, 392] width 6 height 11
type input "8"
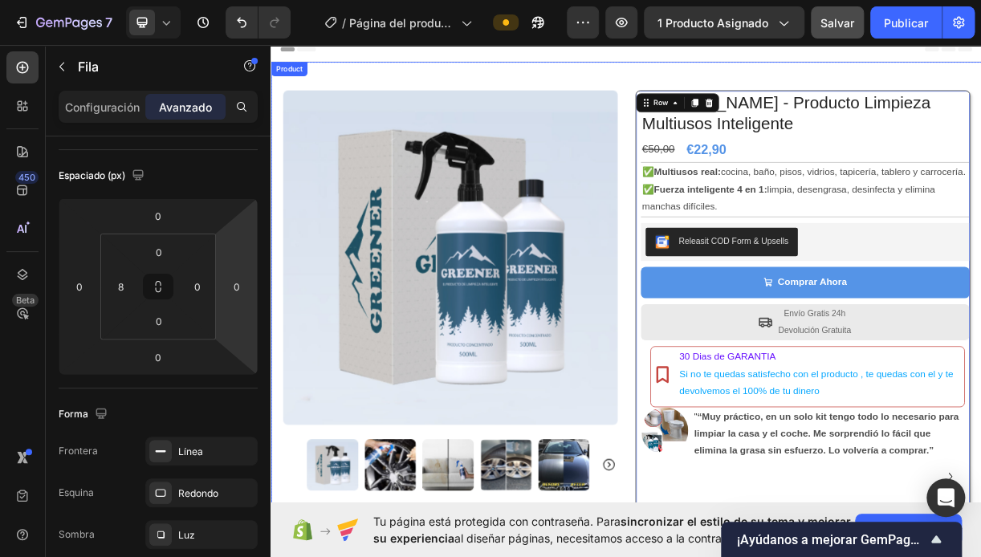
click at [459, 74] on div "Product Images Row KIT GREENER - Producto Limpieza Multiusos Inteligente Produc…" at bounding box center [753, 401] width 964 height 661
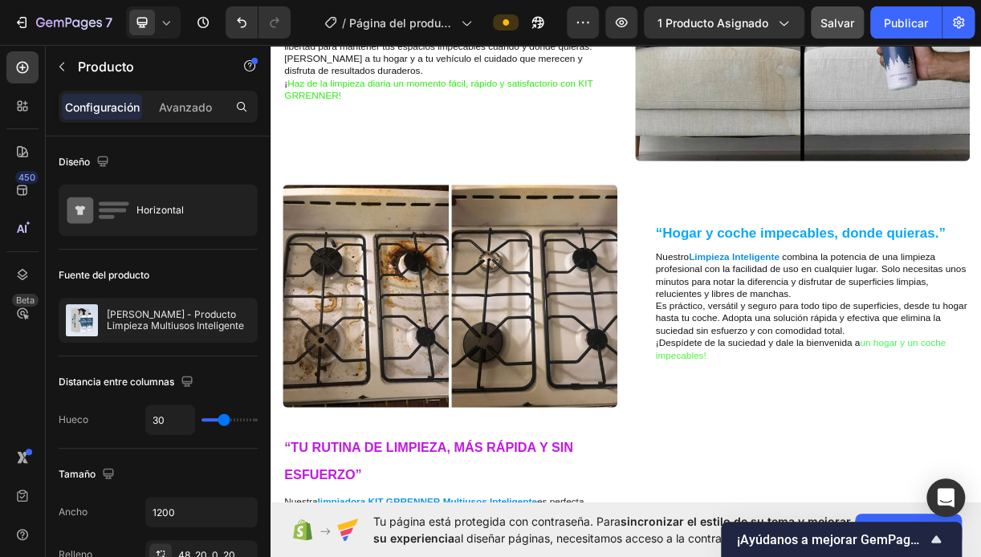
scroll to position [1124, 0]
